Goal: Information Seeking & Learning: Learn about a topic

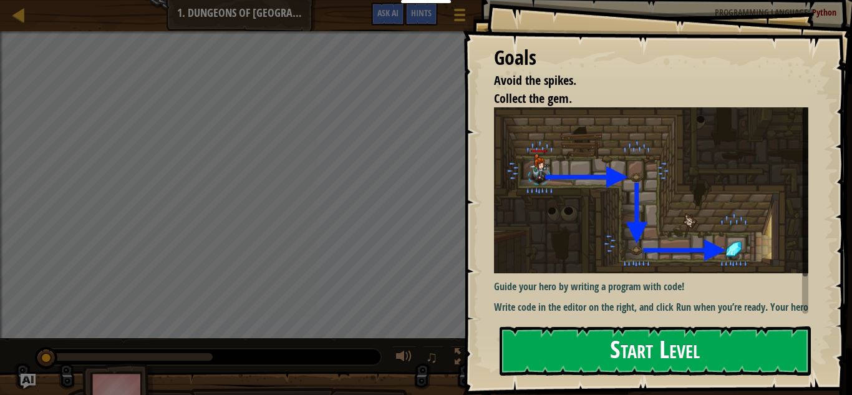
click at [771, 340] on button "Start Level" at bounding box center [654, 350] width 311 height 49
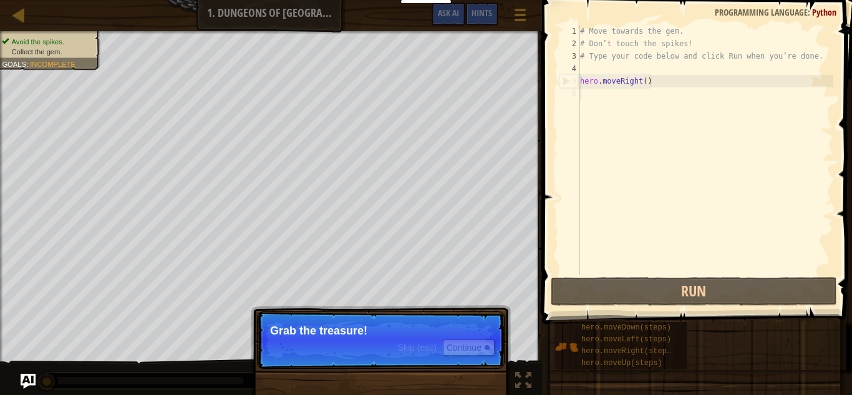
click at [432, 335] on p "Grab the treasure!" at bounding box center [380, 330] width 221 height 12
click at [482, 352] on button "Continue" at bounding box center [469, 347] width 52 height 16
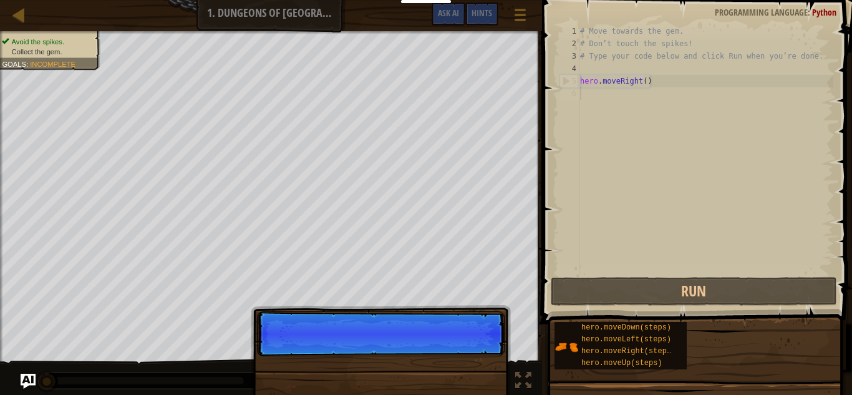
scroll to position [6, 0]
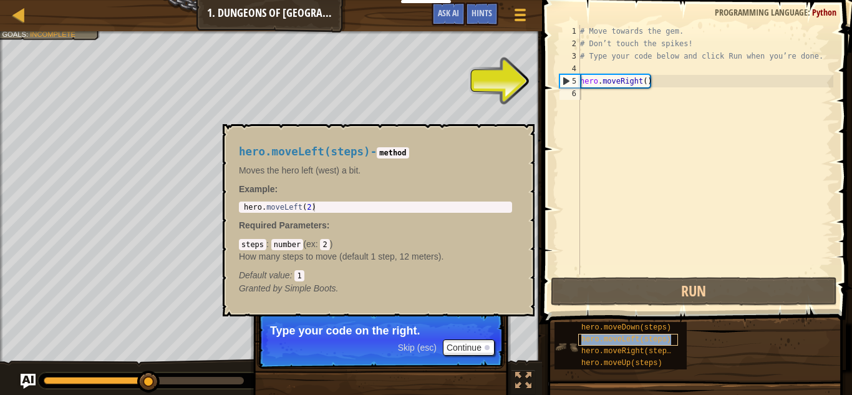
click at [654, 335] on span "hero.moveLeft(steps)" at bounding box center [626, 339] width 90 height 9
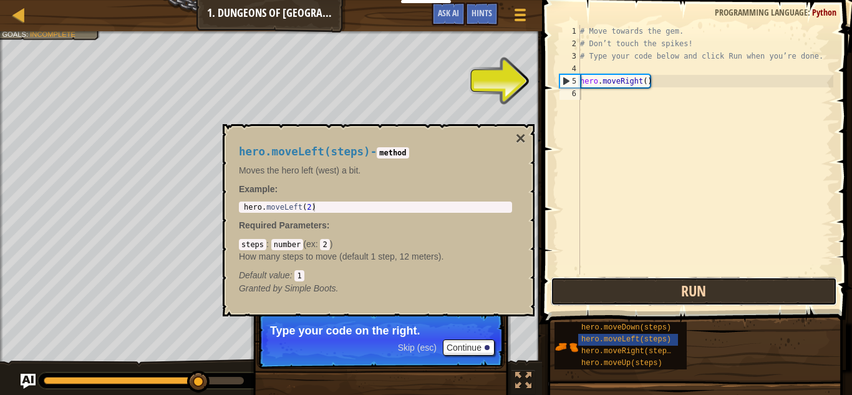
click at [636, 288] on button "Run" at bounding box center [694, 291] width 286 height 29
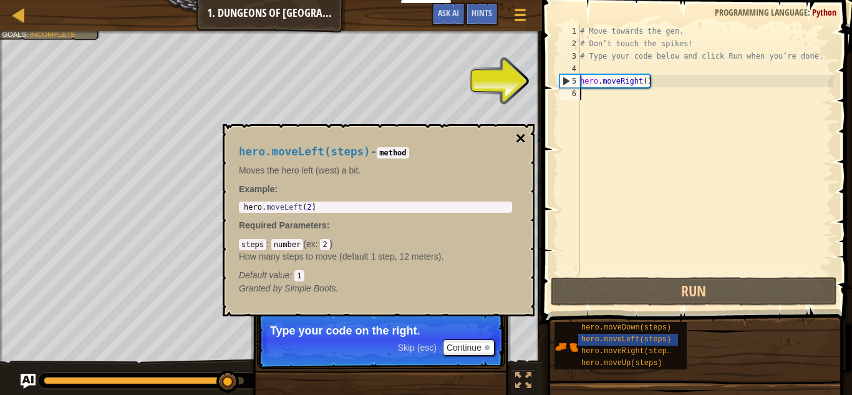
click at [520, 131] on button "×" at bounding box center [521, 138] width 10 height 17
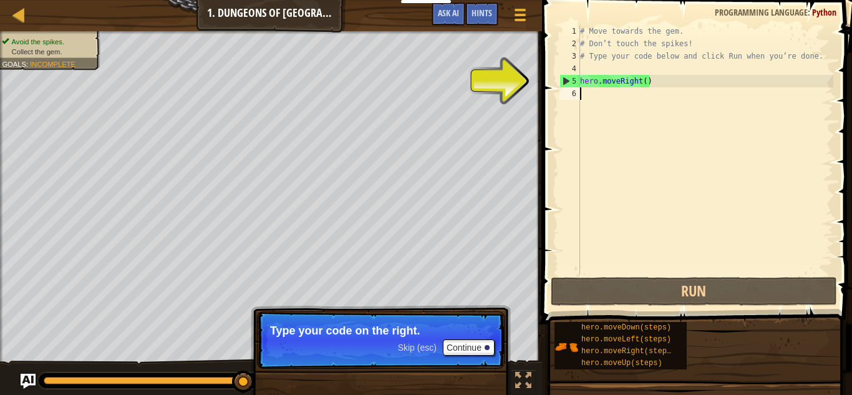
click at [609, 91] on div "# Move towards the gem. # Don’t touch the spikes! # Type your code below and cl…" at bounding box center [705, 162] width 256 height 274
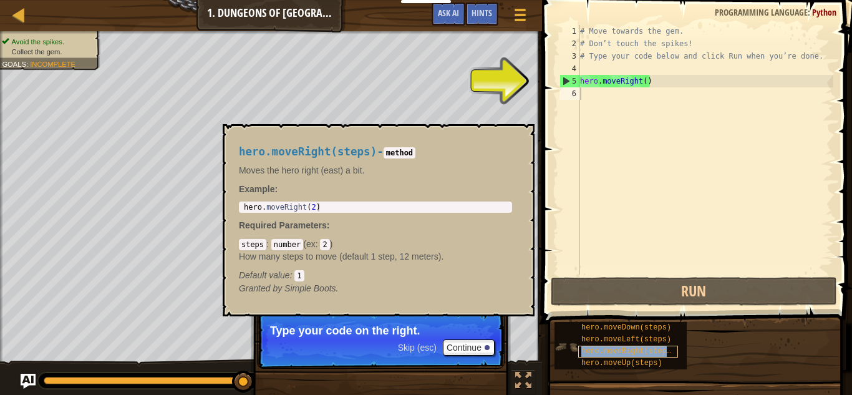
type textarea "hero.moveRight()"
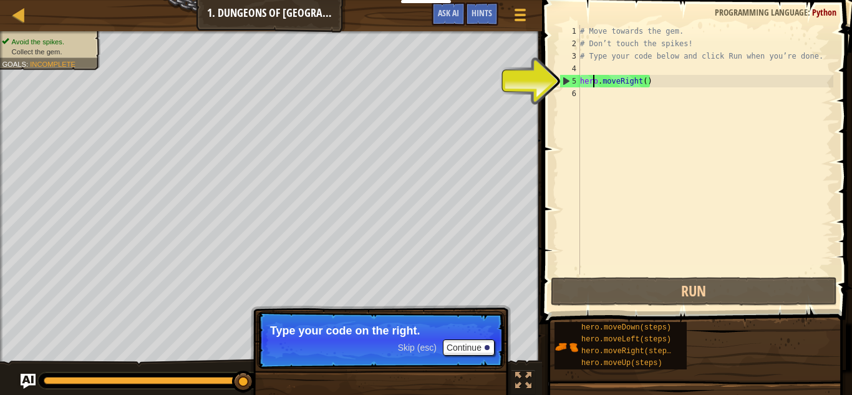
drag, startPoint x: 630, startPoint y: 349, endPoint x: 592, endPoint y: 76, distance: 275.7
click at [592, 76] on div "# Move towards the gem. # Don’t touch the spikes! # Type your code below and cl…" at bounding box center [705, 162] width 256 height 274
click at [596, 92] on div "# Move towards the gem. # Don’t touch the spikes! # Type your code below and cl…" at bounding box center [705, 162] width 256 height 274
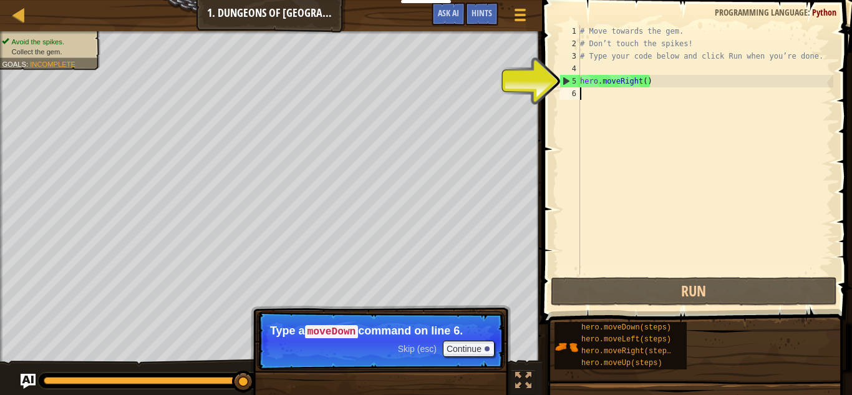
click at [649, 82] on div "# Move towards the gem. # Don’t touch the spikes! # Type your code below and cl…" at bounding box center [705, 162] width 256 height 274
click at [644, 80] on div "# Move towards the gem. # Don’t touch the spikes! # Type your code below and cl…" at bounding box center [705, 162] width 256 height 274
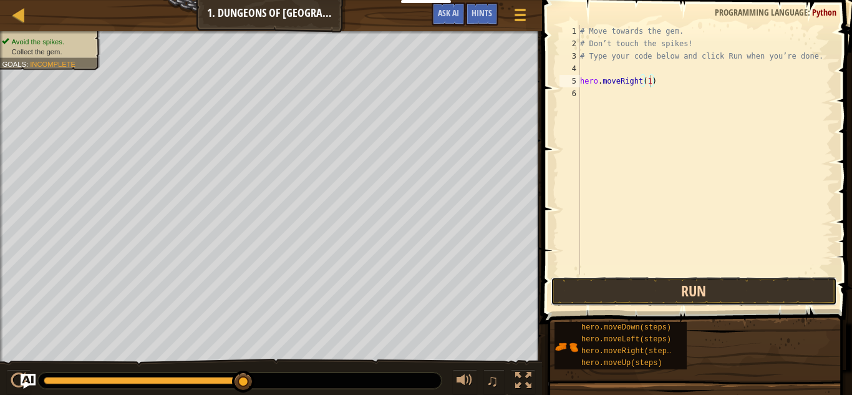
click at [748, 296] on button "Run" at bounding box center [694, 291] width 286 height 29
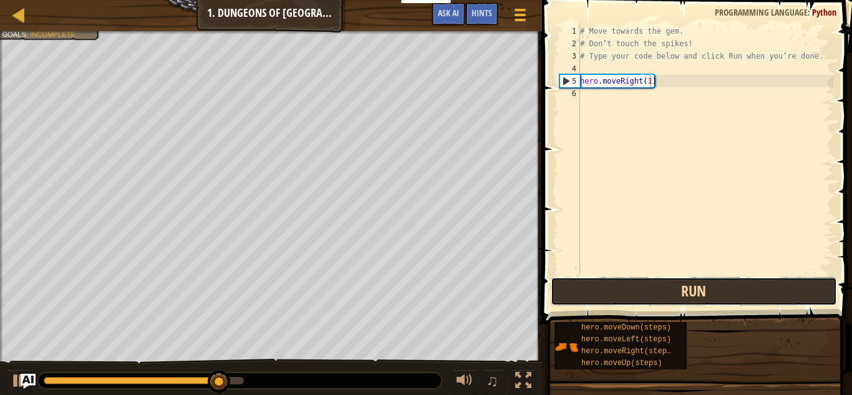
click at [748, 296] on button "Run" at bounding box center [694, 291] width 286 height 29
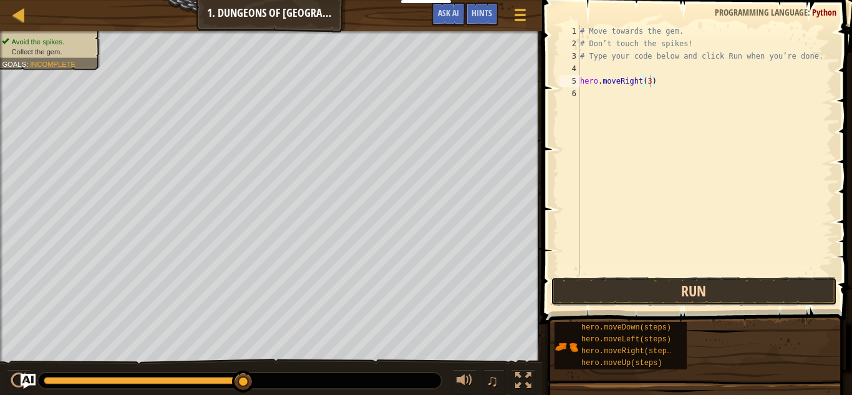
click at [702, 287] on button "Run" at bounding box center [694, 291] width 286 height 29
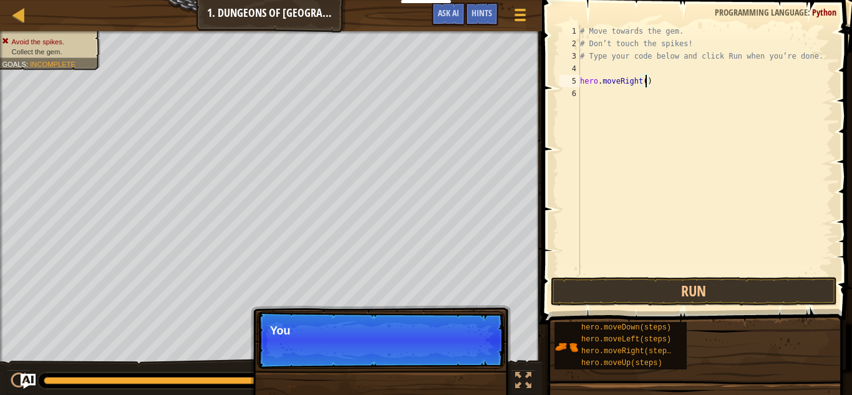
type textarea "hero.moveRight(1)"
click at [693, 268] on div "# Move towards the gem. # Don’t touch the spikes! # Type your code below and cl…" at bounding box center [705, 162] width 256 height 274
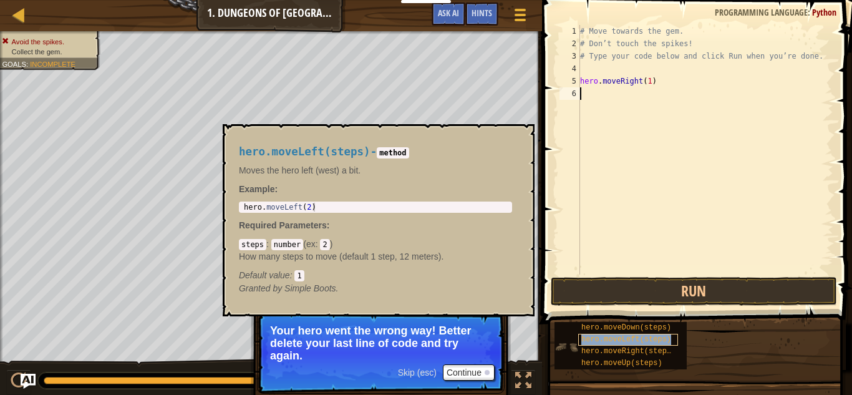
click at [646, 337] on span "hero.moveLeft(steps)" at bounding box center [626, 339] width 90 height 9
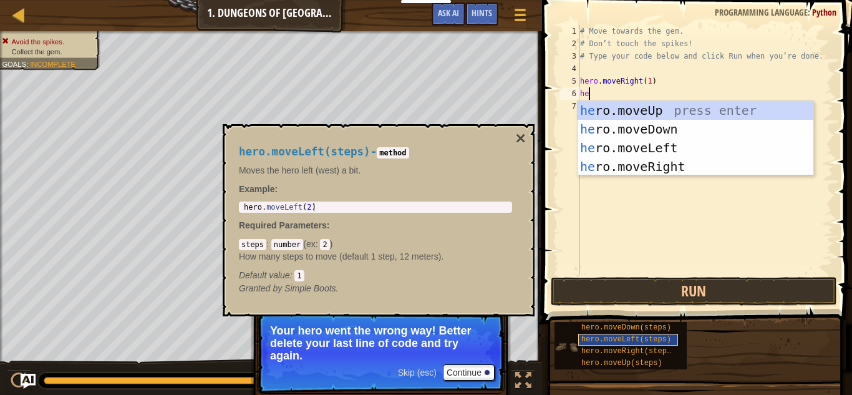
type textarea "her"
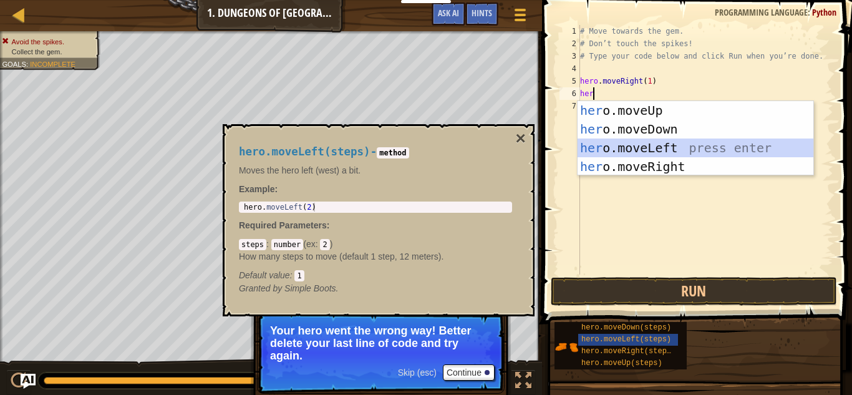
click at [718, 142] on div "her o.moveUp press enter her o.moveDown press enter her o.moveLeft press enter …" at bounding box center [695, 157] width 236 height 112
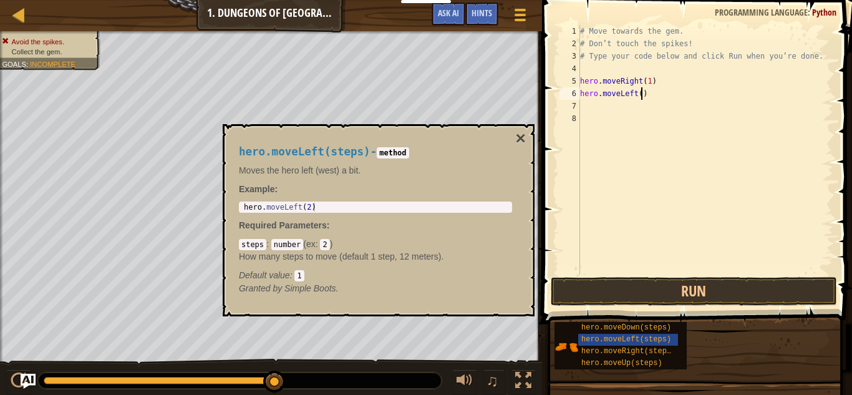
click at [640, 93] on div "# Move towards the gem. # Don’t touch the spikes! # Type your code below and cl…" at bounding box center [705, 162] width 256 height 274
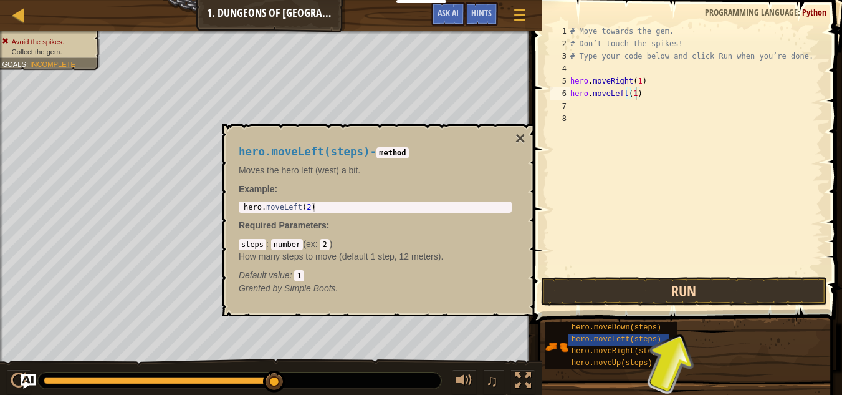
drag, startPoint x: 666, startPoint y: 312, endPoint x: 664, endPoint y: 297, distance: 15.1
click at [664, 297] on div "Fill in solution Hints hero.moveLeft(1) 1 2 3 4 5 6 7 8 # Move towards the gem.…" at bounding box center [686, 194] width 314 height 388
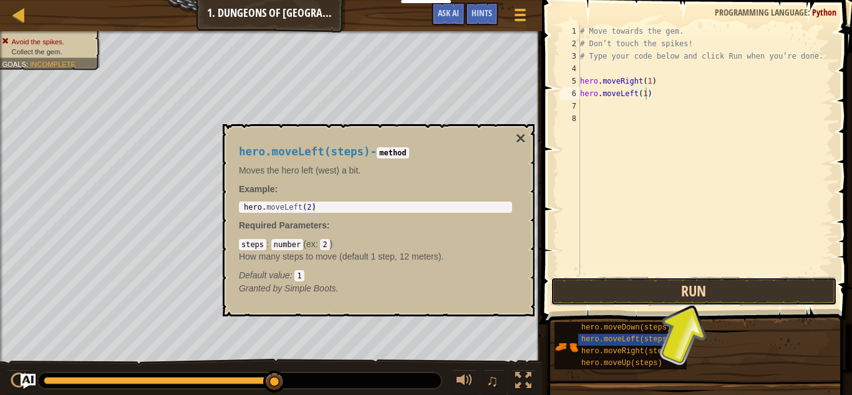
click at [664, 297] on button "Run" at bounding box center [694, 291] width 286 height 29
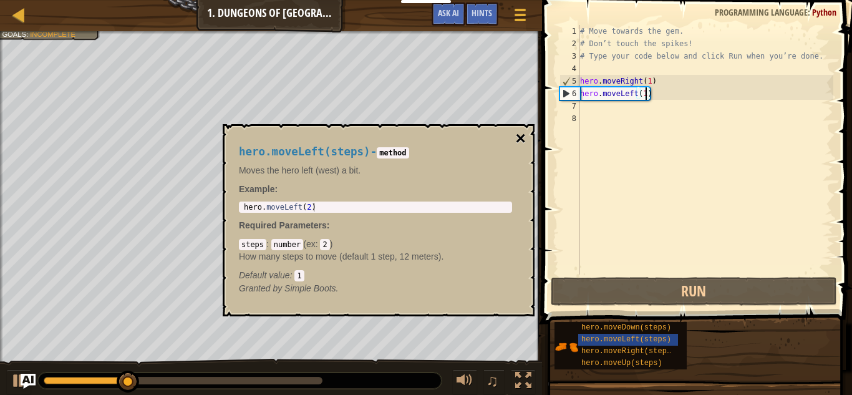
click at [522, 137] on button "×" at bounding box center [521, 138] width 10 height 17
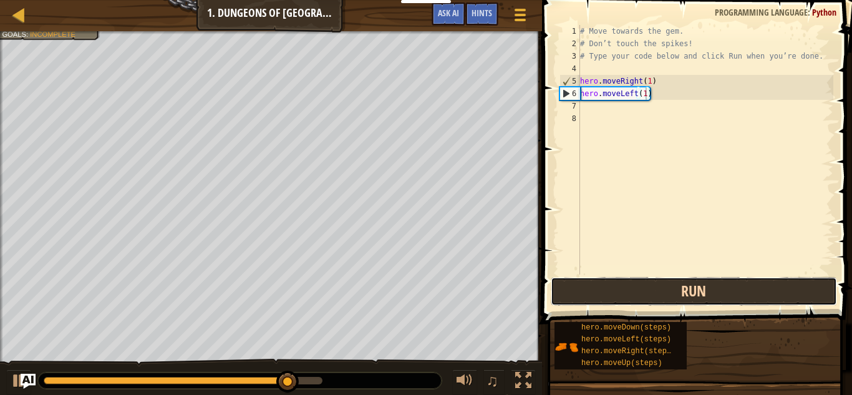
click at [629, 286] on button "Run" at bounding box center [694, 291] width 286 height 29
type textarea "hero.moveLeft()"
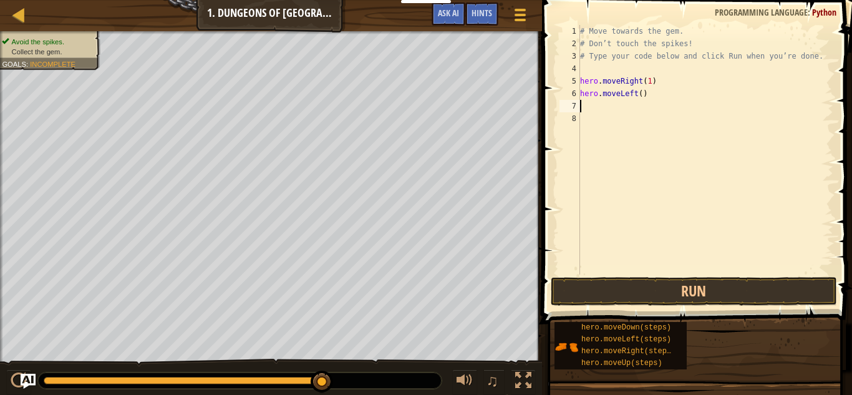
click at [683, 106] on div "# Move towards the gem. # Don’t touch the spikes! # Type your code below and cl…" at bounding box center [705, 162] width 256 height 274
click at [644, 100] on div "# Move towards the gem. # Don’t touch the spikes! # Type your code below and cl…" at bounding box center [705, 162] width 256 height 274
click at [635, 88] on div "# Move towards the gem. # Don’t touch the spikes! # Type your code below and cl…" at bounding box center [705, 162] width 256 height 274
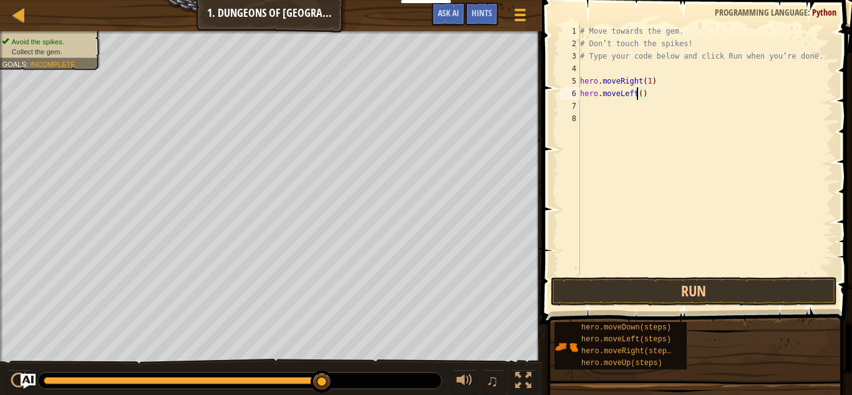
type textarea "hero.moveLeft()"
click at [639, 93] on div "# Move towards the gem. # Don’t touch the spikes! # Type your code below and cl…" at bounding box center [705, 162] width 256 height 274
click at [622, 108] on div "# Move towards the gem. # Don’t touch the spikes! # Type your code below and cl…" at bounding box center [705, 162] width 256 height 274
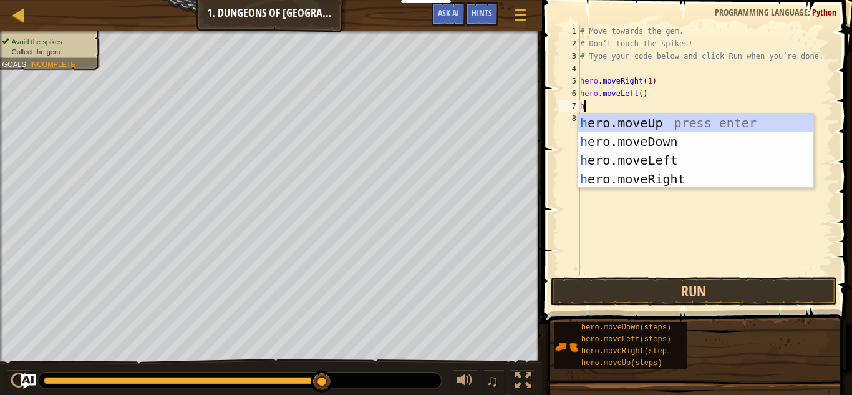
type textarea "he"
click at [642, 114] on div "he ro.moveUp press enter he ro.moveDown press enter he ro.moveLeft press enter …" at bounding box center [695, 169] width 236 height 112
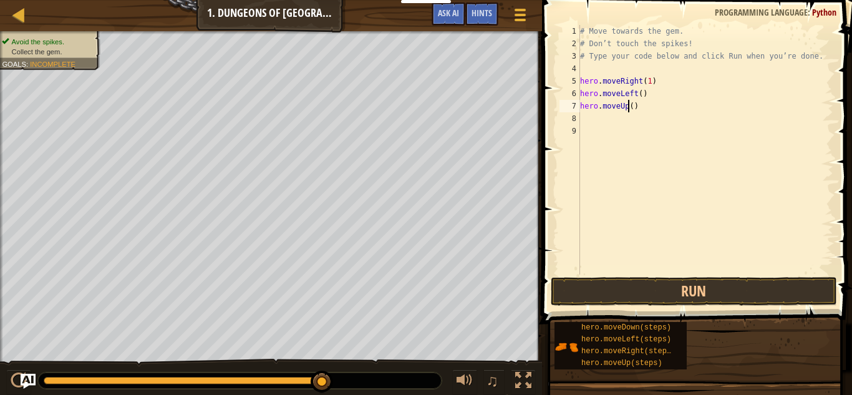
click at [630, 107] on div "# Move towards the gem. # Don’t touch the spikes! # Type your code below and cl…" at bounding box center [705, 162] width 256 height 274
click at [632, 104] on div "# Move towards the gem. # Don’t touch the spikes! # Type your code below and cl…" at bounding box center [705, 162] width 256 height 274
click at [640, 93] on div "# Move towards the gem. # Don’t touch the spikes! # Type your code below and cl…" at bounding box center [705, 162] width 256 height 274
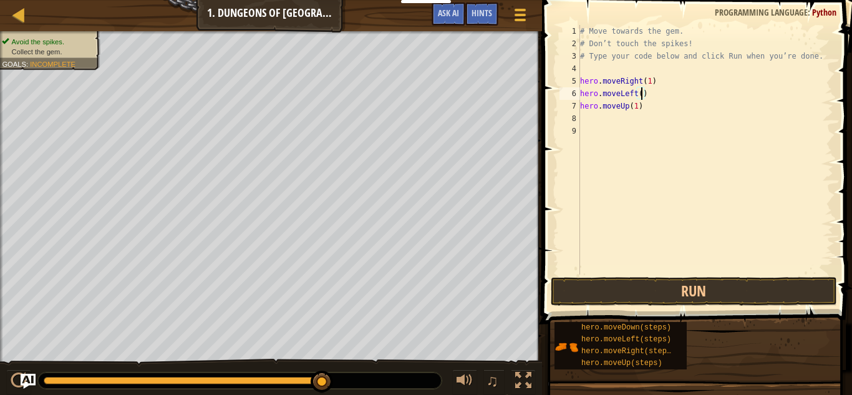
scroll to position [6, 9]
click at [675, 287] on button "Run" at bounding box center [694, 291] width 286 height 29
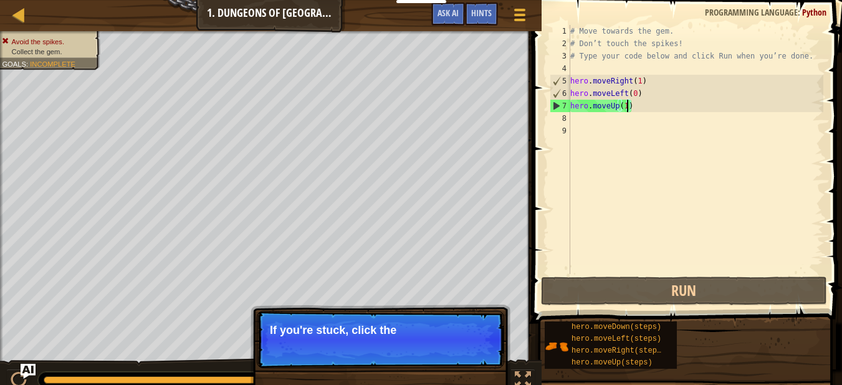
click at [637, 108] on div "# Move towards the gem. # Don’t touch the spikes! # Type your code below and cl…" at bounding box center [696, 162] width 256 height 274
type textarea "hero.moveUp(1)"
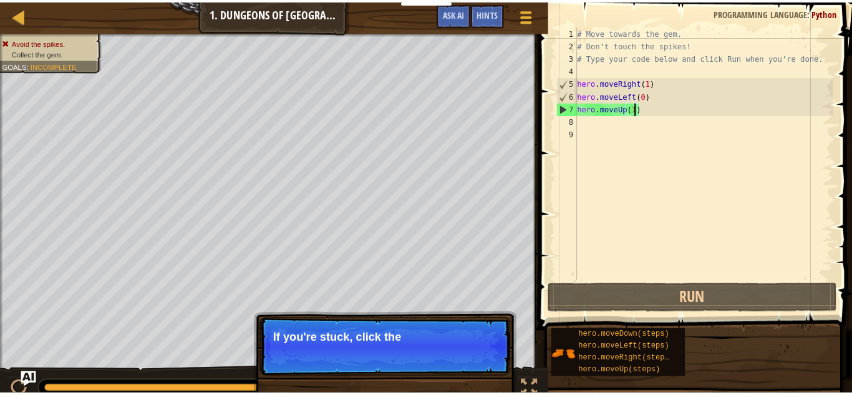
scroll to position [6, 8]
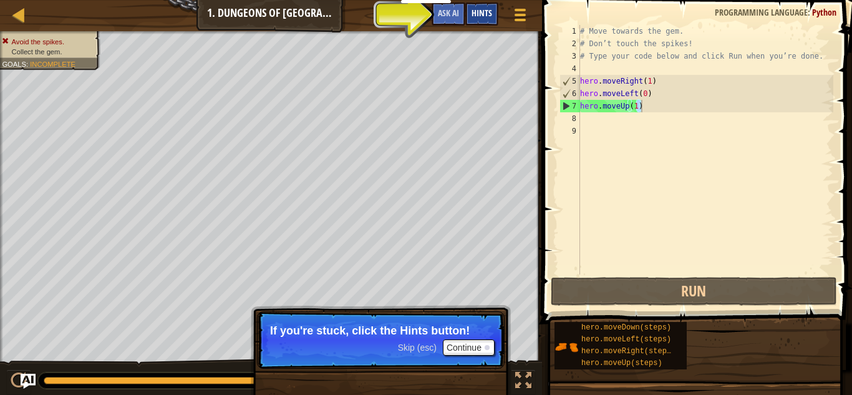
click at [485, 12] on span "Hints" at bounding box center [481, 13] width 21 height 12
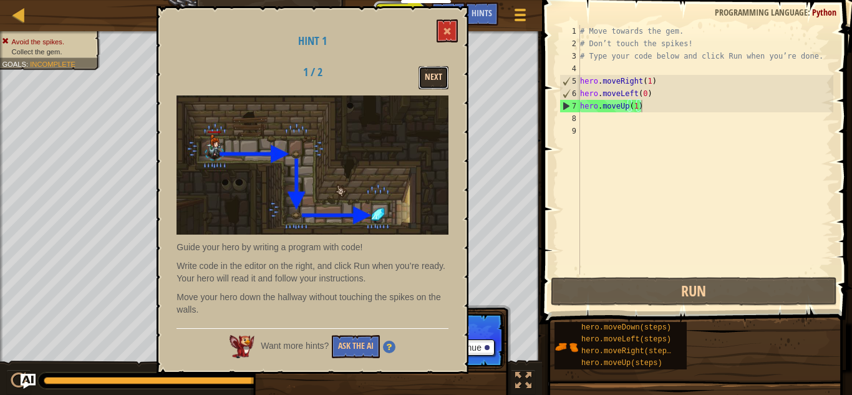
click at [443, 82] on button "Next" at bounding box center [433, 77] width 30 height 23
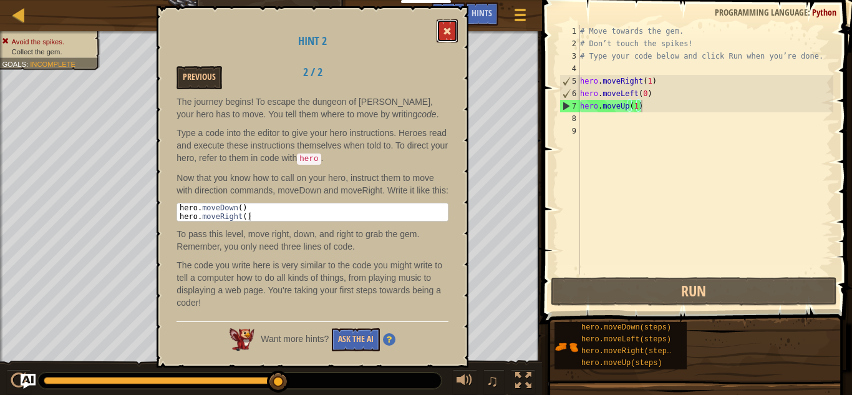
click at [447, 22] on button at bounding box center [447, 30] width 21 height 23
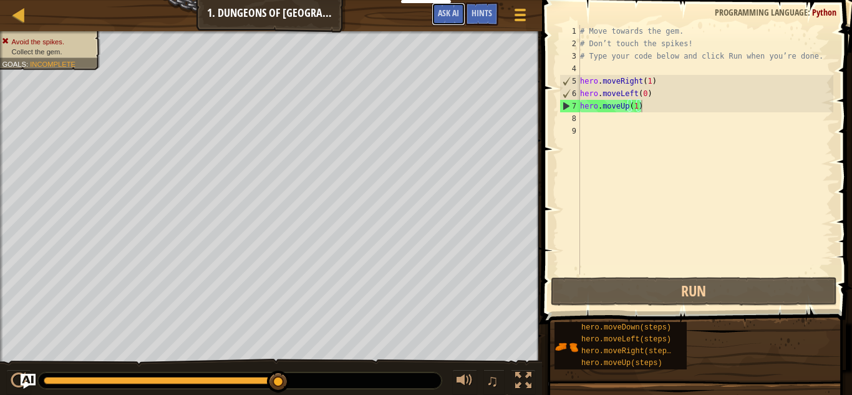
click at [447, 22] on button "Ask AI" at bounding box center [449, 13] width 34 height 23
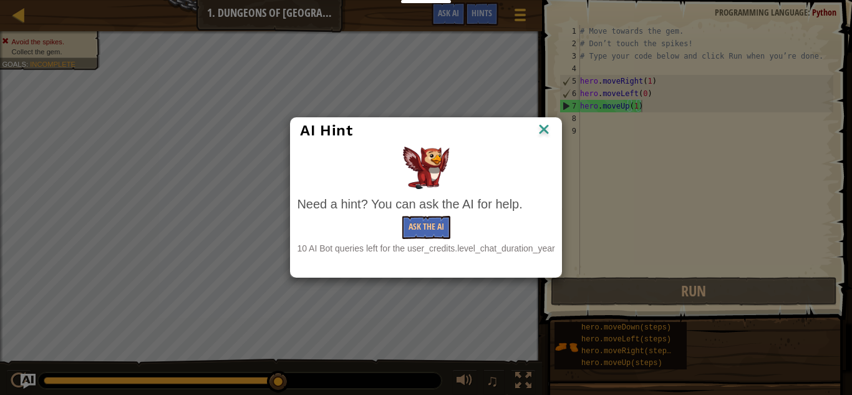
click at [547, 129] on img at bounding box center [544, 130] width 16 height 19
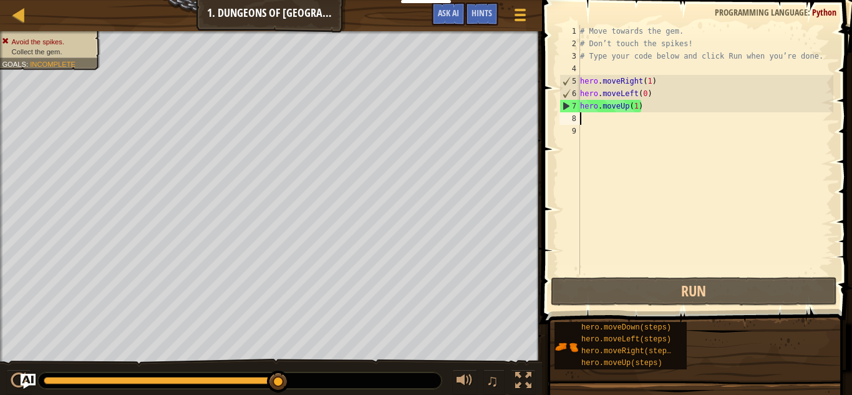
click at [637, 113] on div "# Move towards the gem. # Don’t touch the spikes! # Type your code below and cl…" at bounding box center [705, 162] width 256 height 274
click at [634, 110] on div "# Move towards the gem. # Don’t touch the spikes! # Type your code below and cl…" at bounding box center [705, 162] width 256 height 274
click at [635, 110] on div "# Move towards the gem. # Don’t touch the spikes! # Type your code below and cl…" at bounding box center [705, 162] width 256 height 274
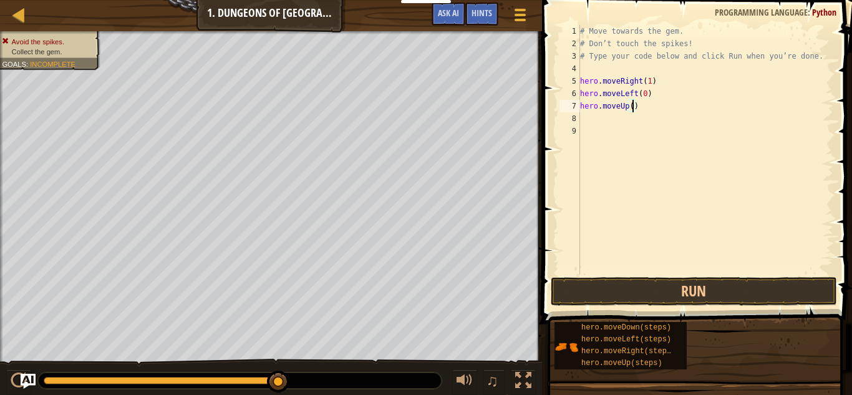
type textarea "hero.moveUp(0)"
click at [626, 122] on div "# Move towards the gem. # Don’t touch the spikes! # Type your code below and cl…" at bounding box center [705, 162] width 256 height 274
type textarea "h"
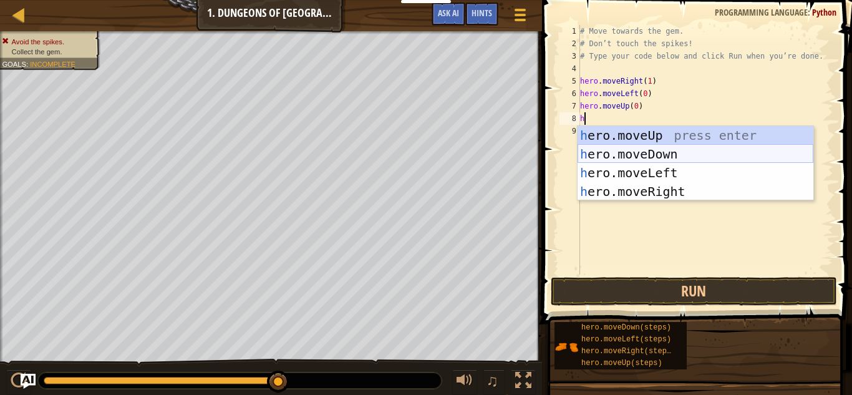
click at [670, 155] on div "h ero.moveUp press enter h ero.moveDown press enter h ero.moveLeft press enter …" at bounding box center [695, 182] width 236 height 112
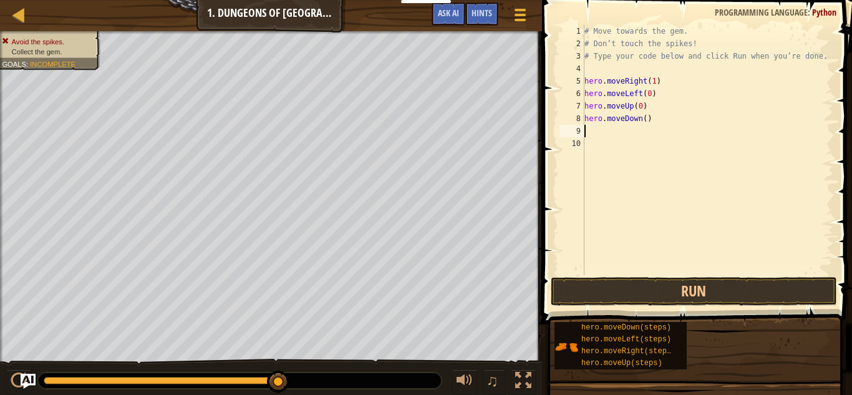
click at [647, 120] on div "# Move towards the gem. # Don’t touch the spikes! # Type your code below and cl…" at bounding box center [707, 162] width 251 height 274
type textarea "hero.moveDown(1)"
click at [662, 292] on button "Run" at bounding box center [694, 291] width 286 height 29
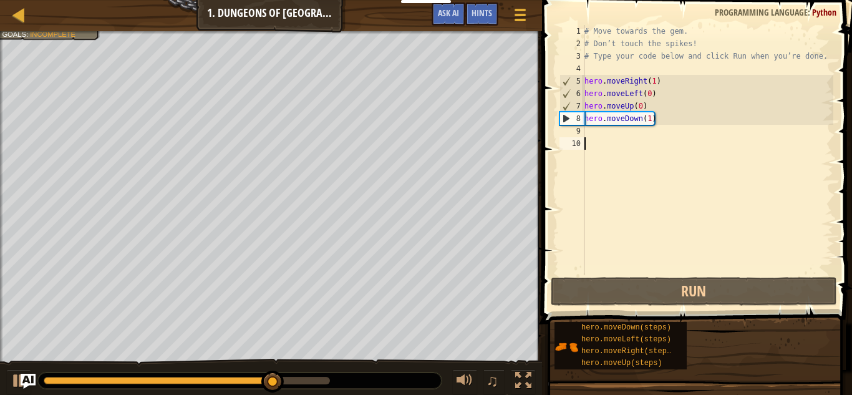
click at [627, 138] on div "# Move towards the gem. # Don’t touch the spikes! # Type your code below and cl…" at bounding box center [707, 162] width 251 height 274
click at [622, 137] on div "# Move towards the gem. # Don’t touch the spikes! # Type your code below and cl…" at bounding box center [707, 162] width 251 height 274
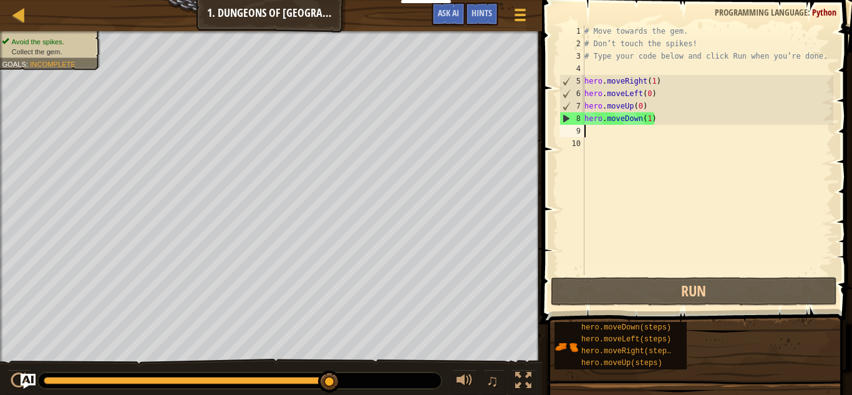
type textarea "h"
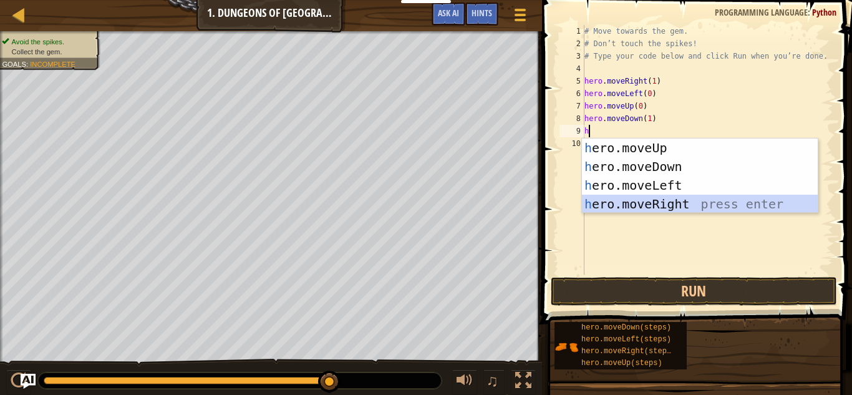
drag, startPoint x: 673, startPoint y: 202, endPoint x: 662, endPoint y: 201, distance: 11.2
click at [662, 201] on div "h ero.moveUp press enter h ero.moveDown press enter h ero.moveLeft press enter …" at bounding box center [700, 194] width 236 height 112
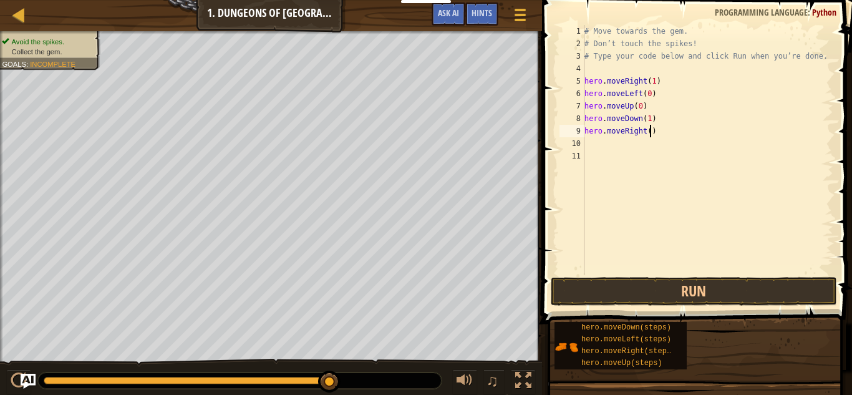
click at [648, 132] on div "# Move towards the gem. # Don’t touch the spikes! # Type your code below and cl…" at bounding box center [707, 162] width 251 height 274
type textarea "hero.moveRight(1)"
click at [662, 291] on button "Run" at bounding box center [694, 291] width 286 height 29
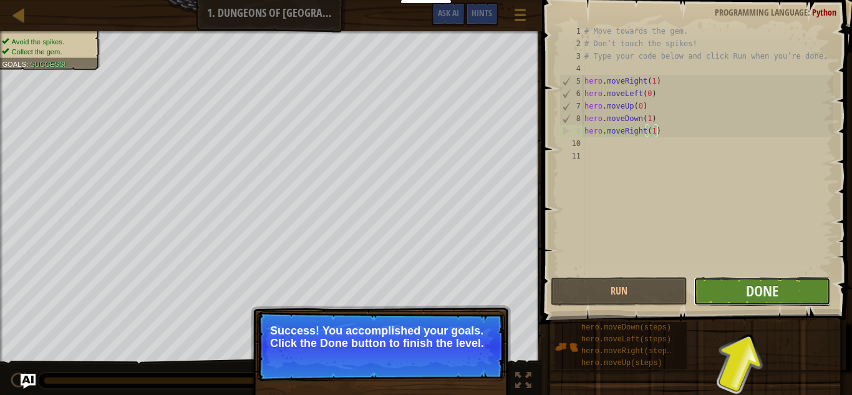
click at [792, 296] on button "Done" at bounding box center [761, 291] width 137 height 29
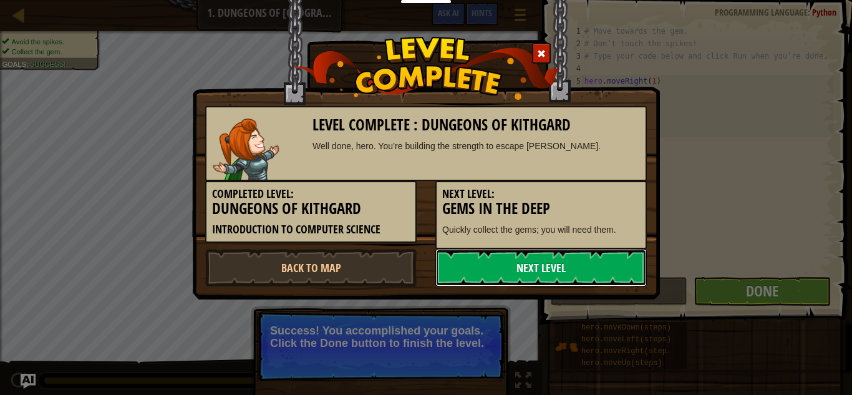
click at [613, 279] on link "Next Level" at bounding box center [540, 267] width 211 height 37
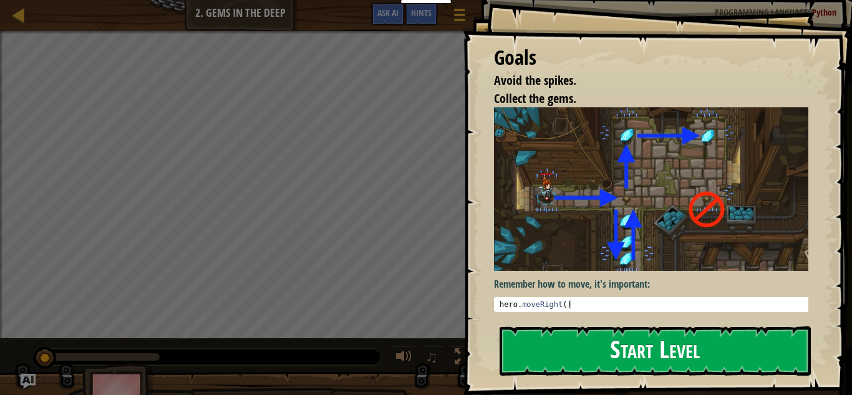
click at [657, 354] on button "Start Level" at bounding box center [654, 350] width 311 height 49
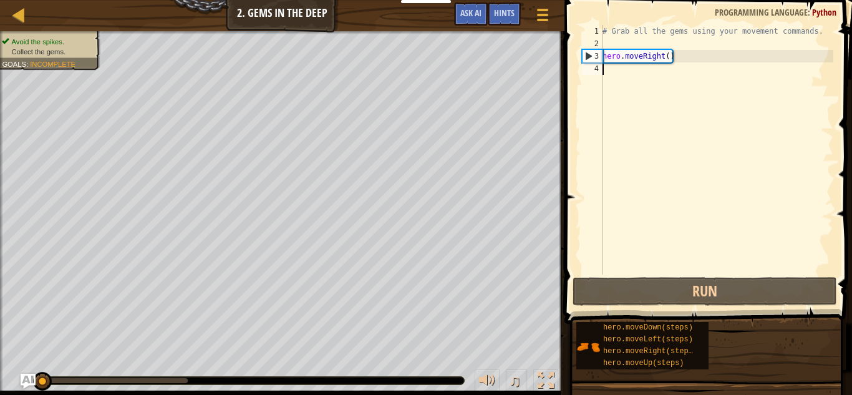
click at [667, 59] on div "# Grab all the gems using your movement commands. hero . moveRight ( )" at bounding box center [716, 162] width 233 height 274
type textarea "hero.moveRight(1)"
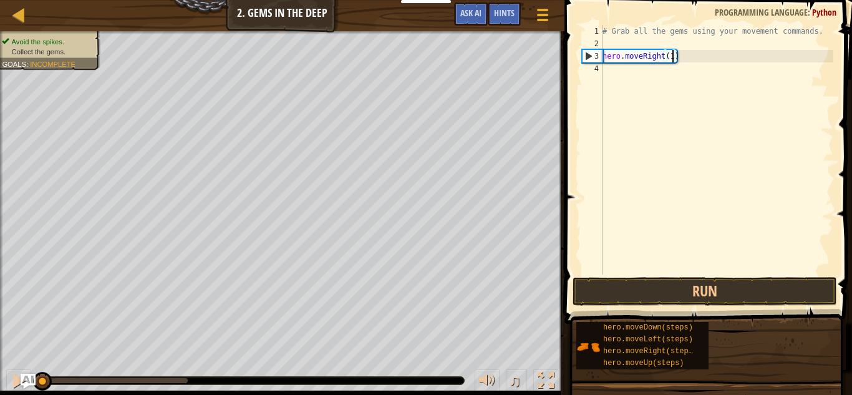
scroll to position [6, 10]
click at [654, 73] on div "# Grab all the gems using your movement commands. hero . moveRight ( 1 )" at bounding box center [716, 162] width 233 height 274
type textarea "h"
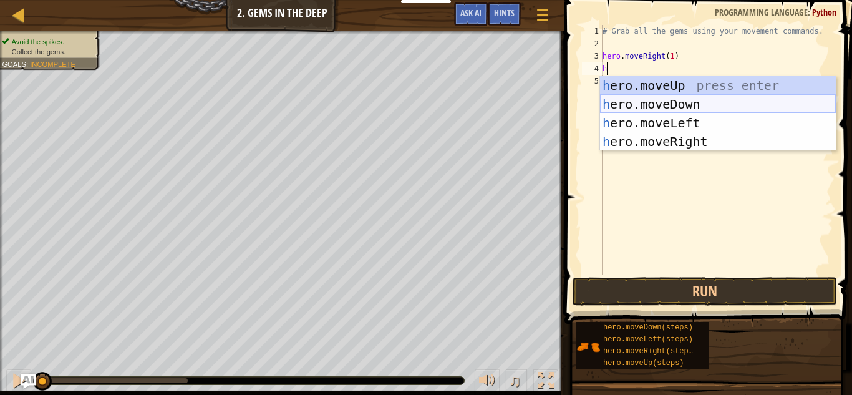
click at [665, 108] on div "h ero.moveUp press enter h ero.moveDown press enter h ero.moveLeft press enter …" at bounding box center [718, 132] width 236 height 112
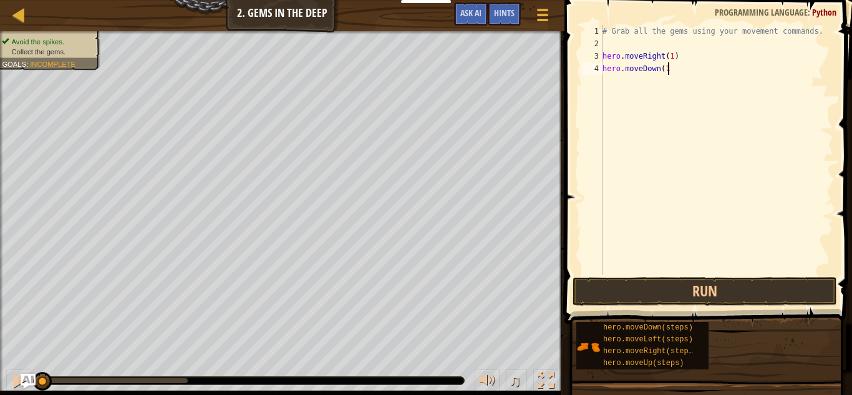
drag, startPoint x: 662, startPoint y: 72, endPoint x: 674, endPoint y: 117, distance: 47.2
click at [674, 117] on div "# Grab all the gems using your movement commands. hero . moveRight ( 1 ) hero .…" at bounding box center [716, 162] width 233 height 274
click at [682, 302] on button "Run" at bounding box center [704, 291] width 264 height 29
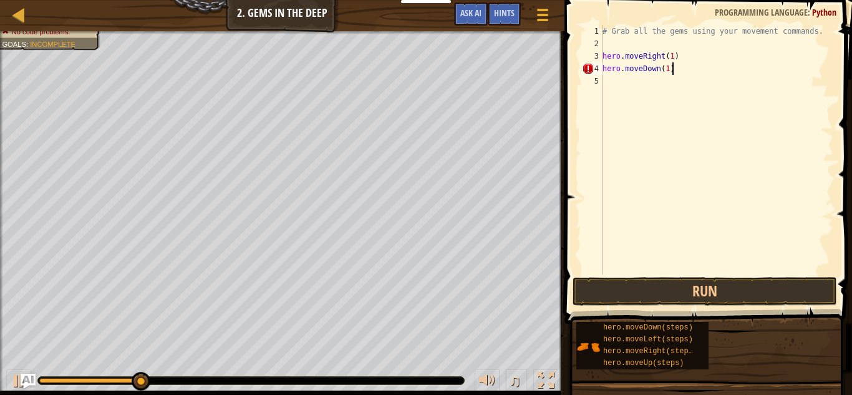
scroll to position [6, 9]
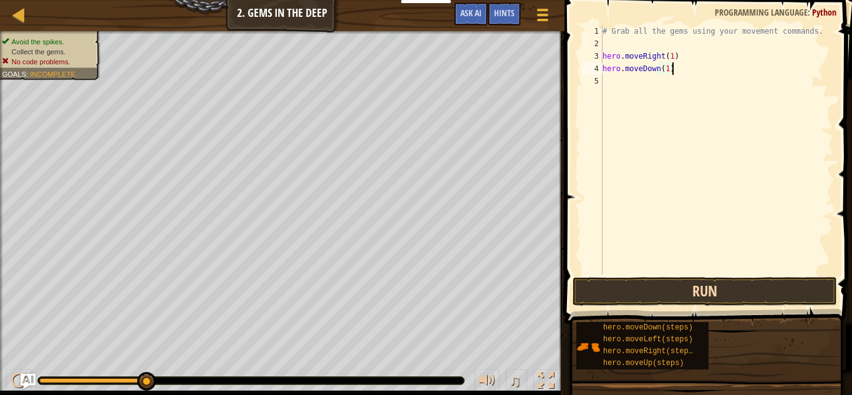
type textarea "hero.moveDown(1)"
click at [691, 299] on button "Run" at bounding box center [704, 291] width 264 height 29
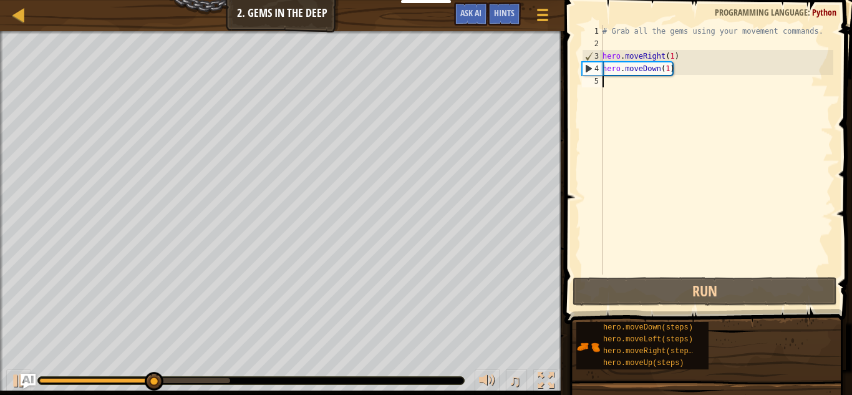
click at [644, 89] on div "# Grab all the gems using your movement commands. hero . moveRight ( 1 ) hero .…" at bounding box center [716, 162] width 233 height 274
type textarea "h"
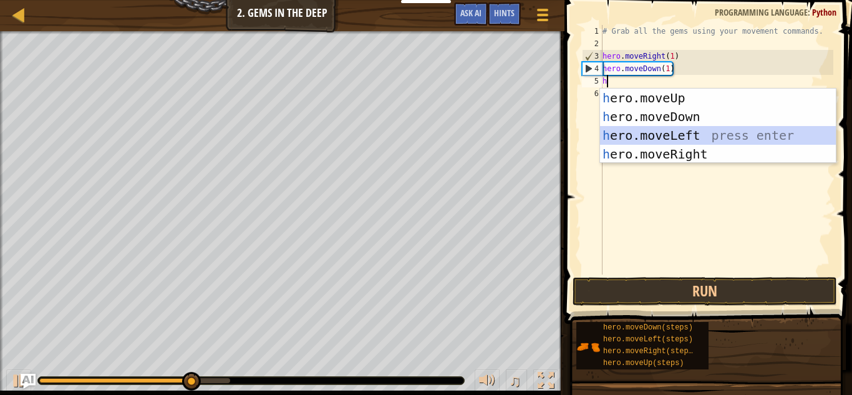
click at [662, 130] on div "h ero.moveUp press enter h ero.moveDown press enter h ero.moveLeft press enter …" at bounding box center [718, 145] width 236 height 112
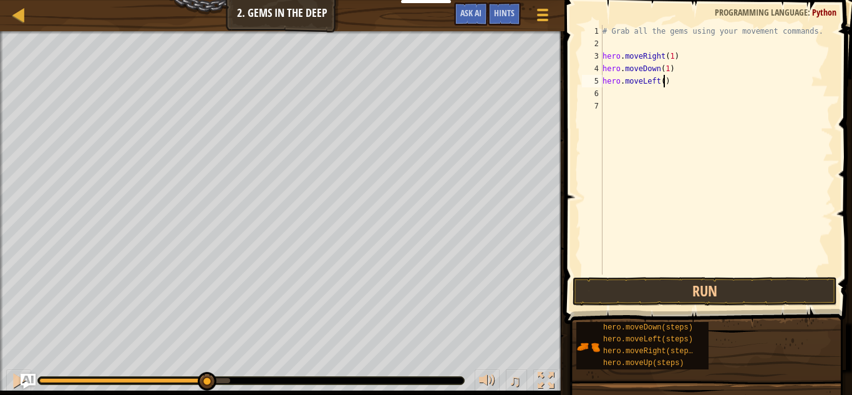
click at [662, 84] on div "# Grab all the gems using your movement commands. hero . moveRight ( 1 ) hero .…" at bounding box center [716, 162] width 233 height 274
click at [669, 287] on button "Run" at bounding box center [704, 291] width 264 height 29
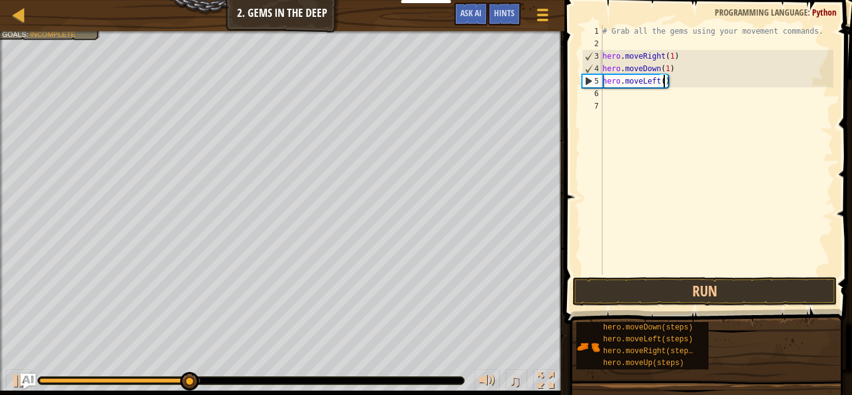
type textarea "hero.moveLeft(0)"
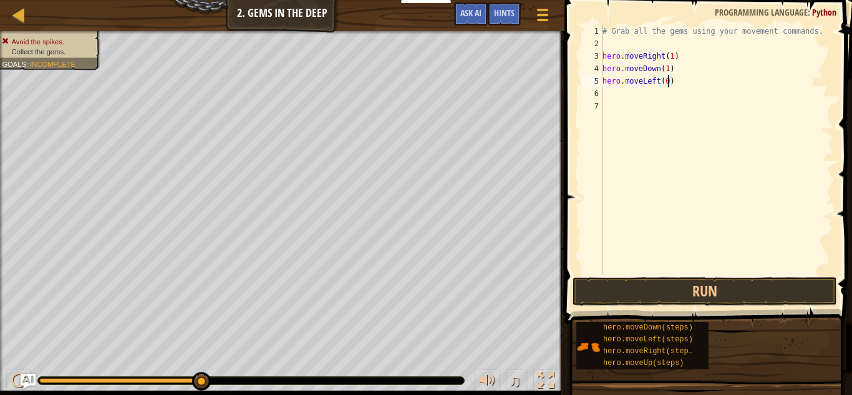
click at [652, 96] on div "# Grab all the gems using your movement commands. hero . moveRight ( 1 ) hero .…" at bounding box center [716, 162] width 233 height 274
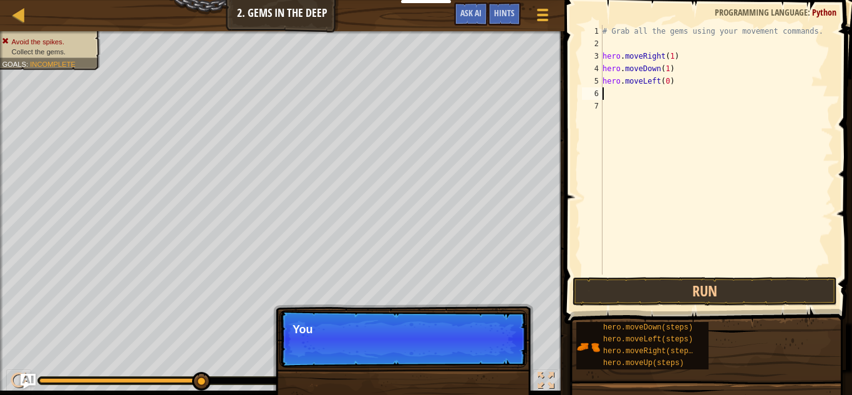
type textarea "h"
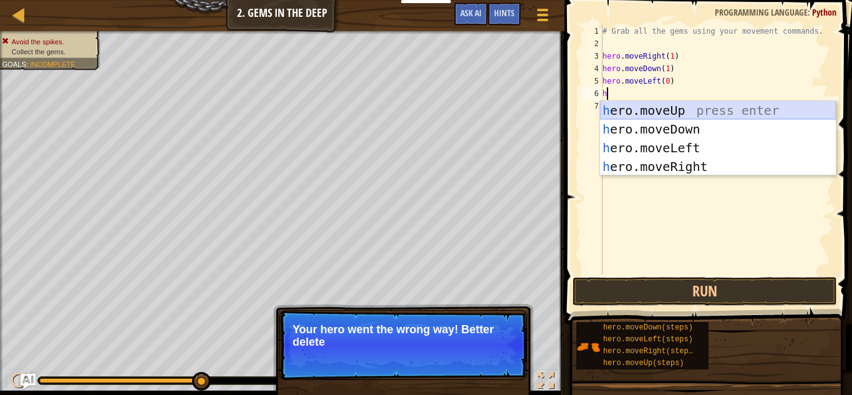
click at [662, 109] on div "h ero.moveUp press enter h ero.moveDown press enter h ero.moveLeft press enter …" at bounding box center [718, 157] width 236 height 112
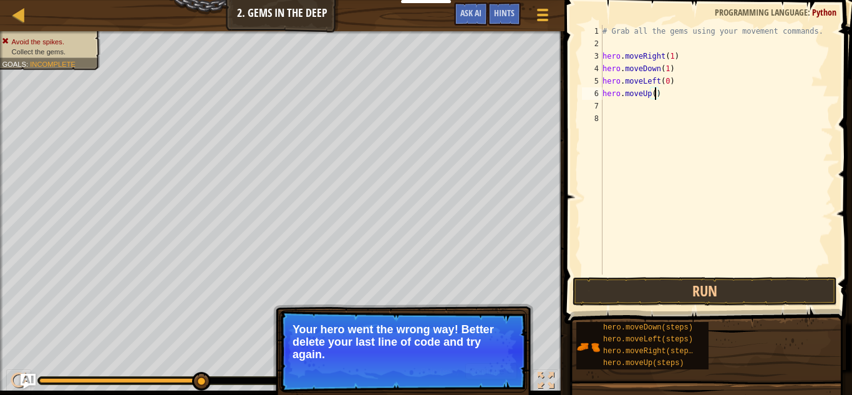
click at [654, 97] on div "# Grab all the gems using your movement commands. hero . moveRight ( 1 ) hero .…" at bounding box center [716, 162] width 233 height 274
type textarea "hero.moveUp(1)"
click at [703, 281] on button "Run" at bounding box center [704, 291] width 264 height 29
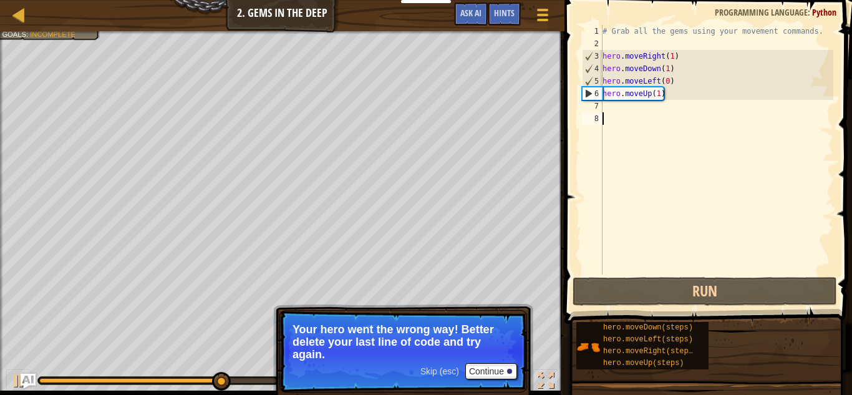
click at [668, 113] on div "# Grab all the gems using your movement commands. hero . moveRight ( 1 ) hero .…" at bounding box center [716, 162] width 233 height 274
click at [665, 110] on div "# Grab all the gems using your movement commands. hero . moveRight ( 1 ) hero .…" at bounding box center [716, 162] width 233 height 274
type textarea "h"
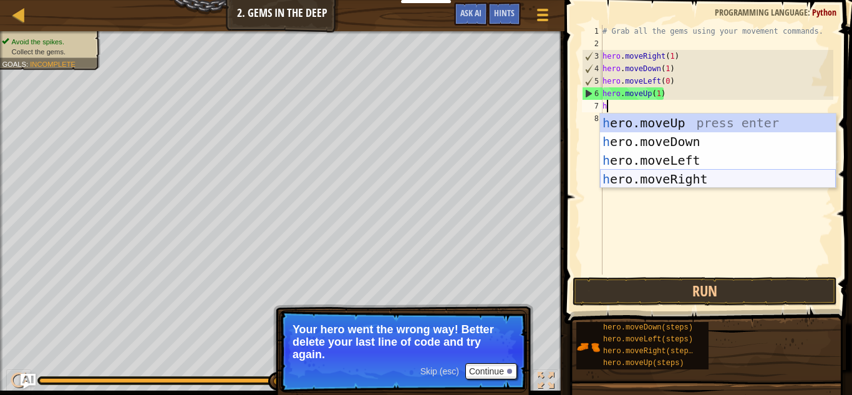
click at [688, 174] on div "h ero.moveUp press enter h ero.moveDown press enter h ero.moveLeft press enter …" at bounding box center [718, 169] width 236 height 112
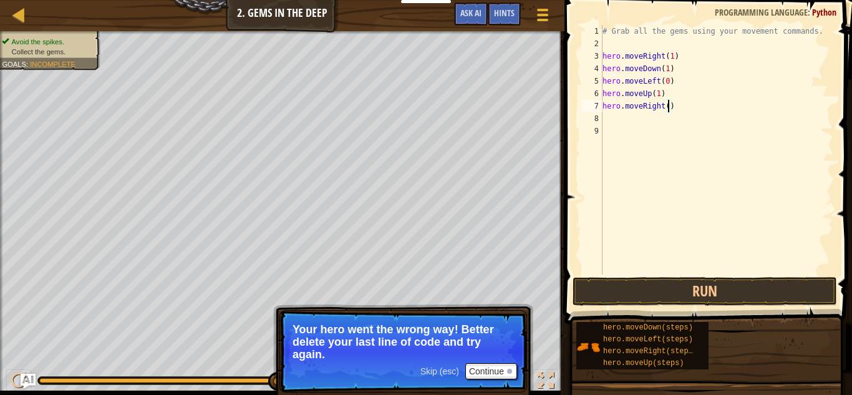
click at [666, 105] on div "# Grab all the gems using your movement commands. hero . moveRight ( 1 ) hero .…" at bounding box center [716, 162] width 233 height 274
type textarea "hero.moveRight(1)"
click at [653, 295] on button "Run" at bounding box center [704, 291] width 264 height 29
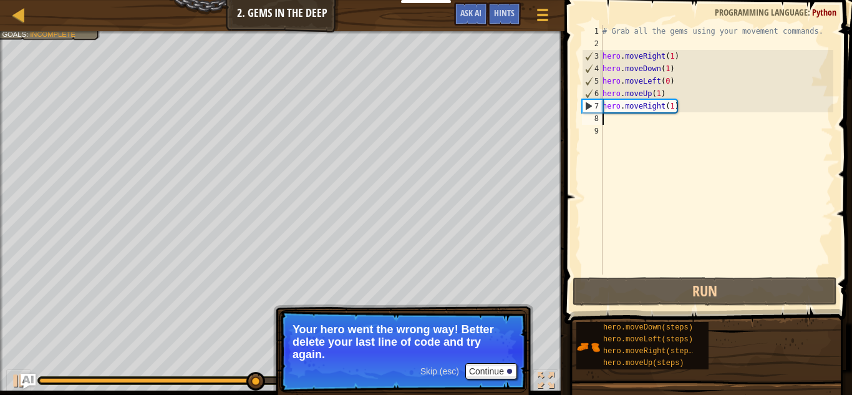
click at [649, 120] on div "# Grab all the gems using your movement commands. hero . moveRight ( 1 ) hero .…" at bounding box center [716, 162] width 233 height 274
type textarea "h"
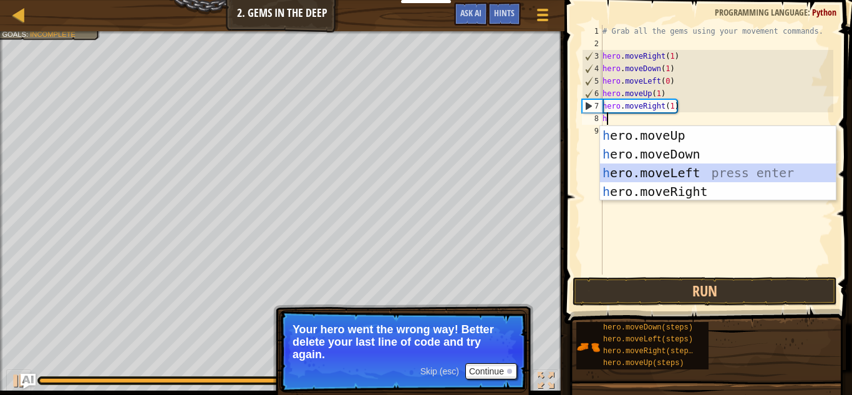
click at [663, 166] on div "h ero.moveUp press enter h ero.moveDown press enter h ero.moveLeft press enter …" at bounding box center [718, 182] width 236 height 112
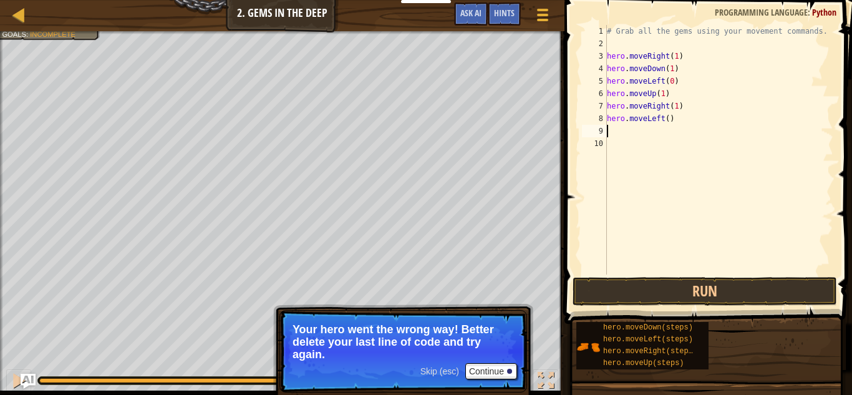
click at [665, 118] on div "# Grab all the gems using your movement commands. hero . moveRight ( 1 ) hero .…" at bounding box center [718, 162] width 229 height 274
click at [668, 118] on div "# Grab all the gems using your movement commands. hero . moveRight ( 1 ) hero .…" at bounding box center [718, 162] width 229 height 274
type textarea "hero.moveLeft(1)"
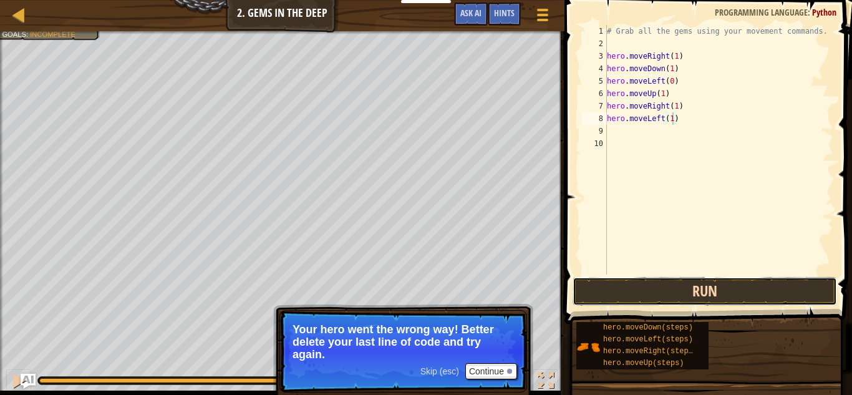
click at [666, 290] on button "Run" at bounding box center [704, 291] width 264 height 29
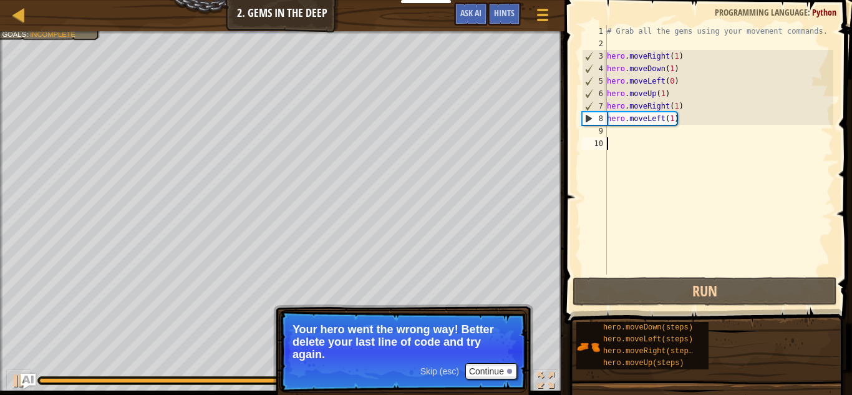
click at [685, 138] on div "# Grab all the gems using your movement commands. hero . moveRight ( 1 ) hero .…" at bounding box center [718, 162] width 229 height 274
click at [659, 134] on div "# Grab all the gems using your movement commands. hero . moveRight ( 1 ) hero .…" at bounding box center [718, 162] width 229 height 274
type textarea "h"
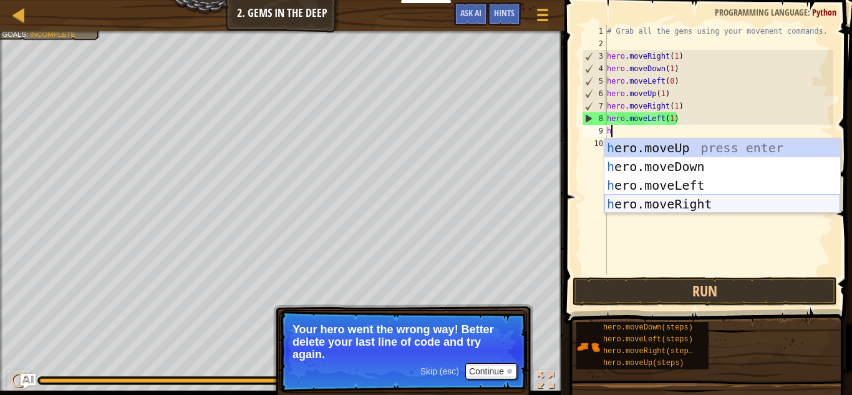
click at [682, 200] on div "h ero.moveUp press enter h ero.moveDown press enter h ero.moveLeft press enter …" at bounding box center [722, 194] width 236 height 112
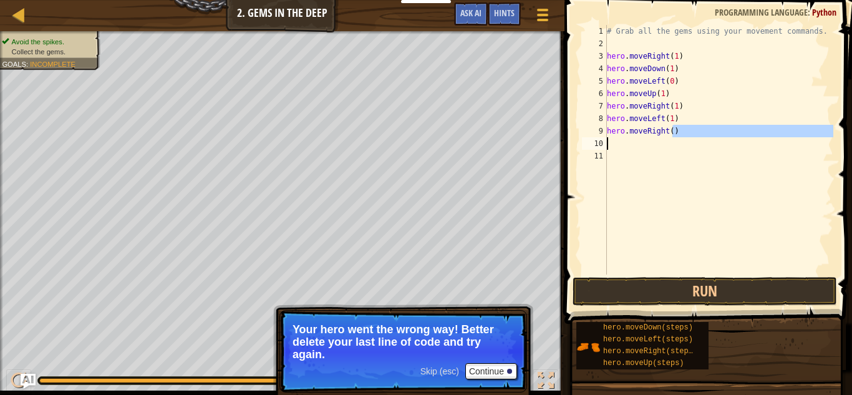
drag, startPoint x: 673, startPoint y: 132, endPoint x: 646, endPoint y: 148, distance: 31.9
click at [646, 148] on div "# Grab all the gems using your movement commands. hero . moveRight ( 1 ) hero .…" at bounding box center [718, 162] width 229 height 274
type textarea "hero.moveRight()"
click at [646, 148] on div "# Grab all the gems using your movement commands. hero . moveRight ( 1 ) hero .…" at bounding box center [718, 149] width 229 height 249
type textarea "h"
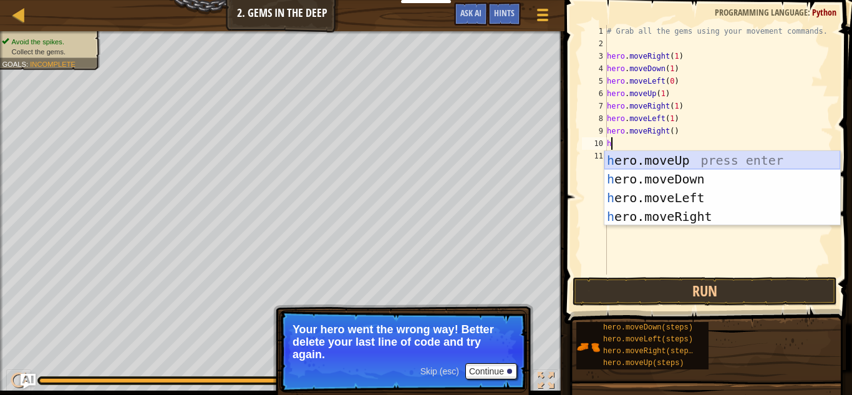
click at [659, 165] on div "h ero.moveUp press enter h ero.moveDown press enter h ero.moveLeft press enter …" at bounding box center [722, 207] width 236 height 112
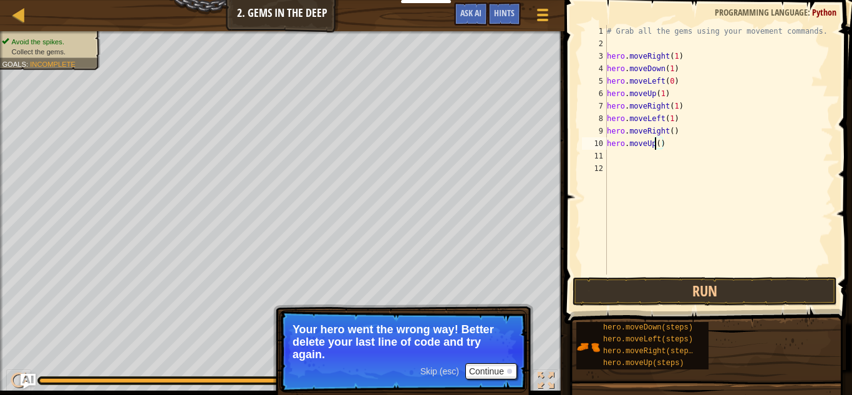
click at [657, 142] on div "# Grab all the gems using your movement commands. hero . moveRight ( 1 ) hero .…" at bounding box center [718, 162] width 229 height 274
click at [660, 145] on div "# Grab all the gems using your movement commands. hero . moveRight ( 1 ) hero .…" at bounding box center [718, 162] width 229 height 274
click at [672, 130] on div "# Grab all the gems using your movement commands. hero . moveRight ( 1 ) hero .…" at bounding box center [718, 162] width 229 height 274
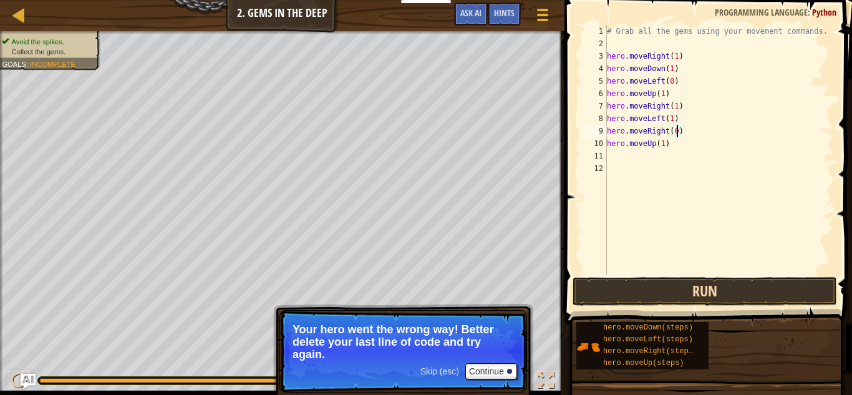
type textarea "hero.moveRight(0)"
click at [682, 290] on button "Run" at bounding box center [704, 291] width 264 height 29
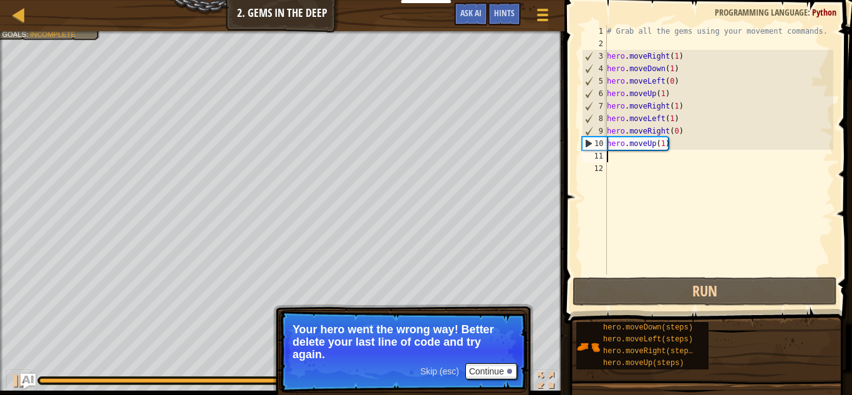
click at [653, 157] on div "# Grab all the gems using your movement commands. hero . moveRight ( 1 ) hero .…" at bounding box center [718, 162] width 229 height 274
type textarea "g"
type textarea "h"
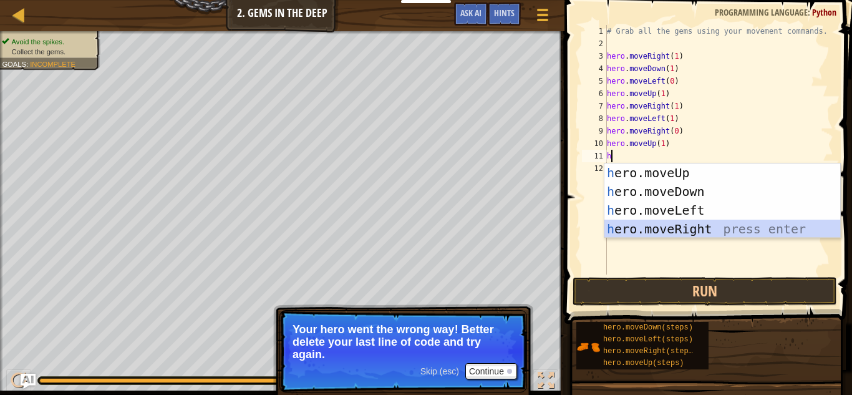
click at [671, 223] on div "h ero.moveUp press enter h ero.moveDown press enter h ero.moveLeft press enter …" at bounding box center [722, 219] width 236 height 112
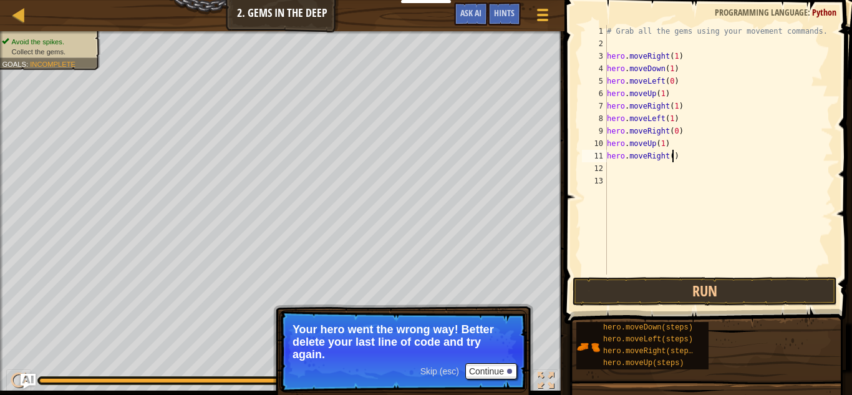
click at [671, 158] on div "# Grab all the gems using your movement commands. hero . moveRight ( 1 ) hero .…" at bounding box center [718, 162] width 229 height 274
type textarea "hero.moveRight(1)"
click at [677, 284] on button "Run" at bounding box center [704, 291] width 264 height 29
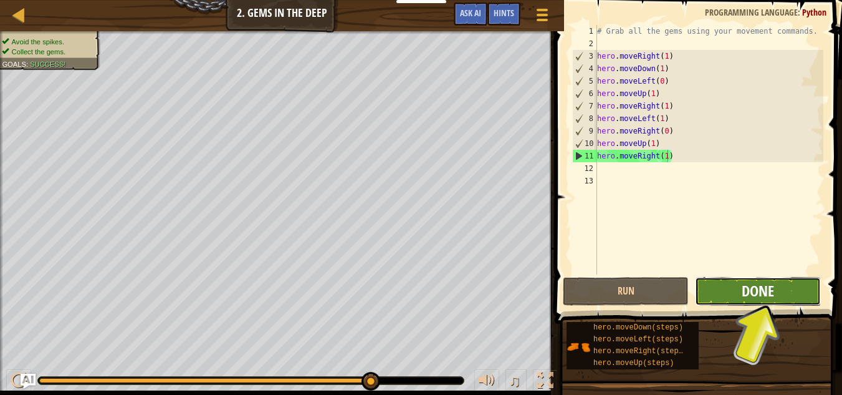
click at [745, 286] on span "Done" at bounding box center [758, 291] width 32 height 20
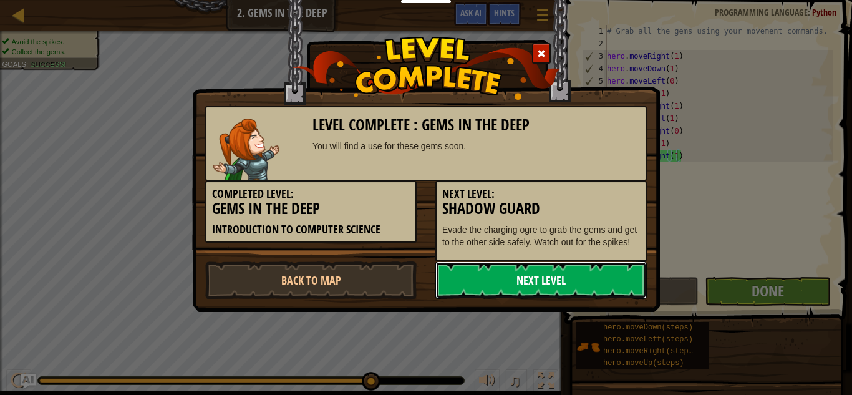
click at [459, 291] on link "Next Level" at bounding box center [540, 279] width 211 height 37
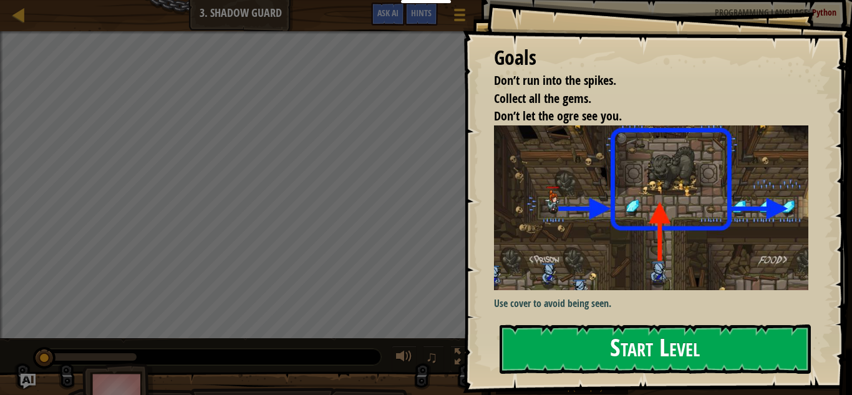
click at [566, 333] on button "Start Level" at bounding box center [654, 348] width 311 height 49
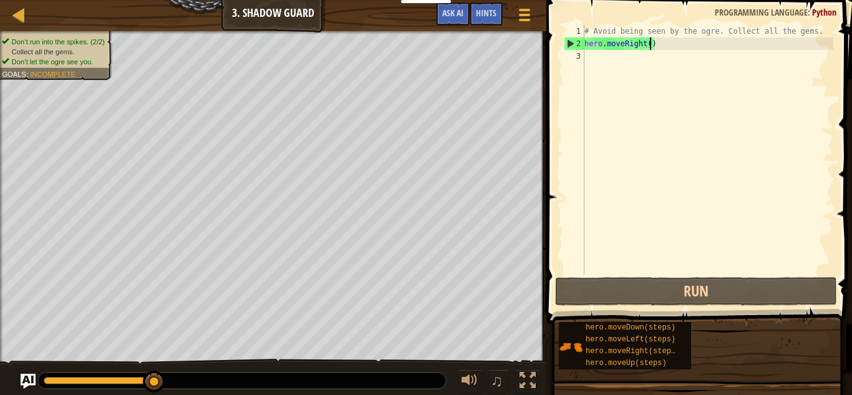
click at [649, 47] on div "# Avoid being seen by the ogre. Collect all the gems. hero . moveRight ( )" at bounding box center [707, 162] width 251 height 274
type textarea "hero.moveRight(1)"
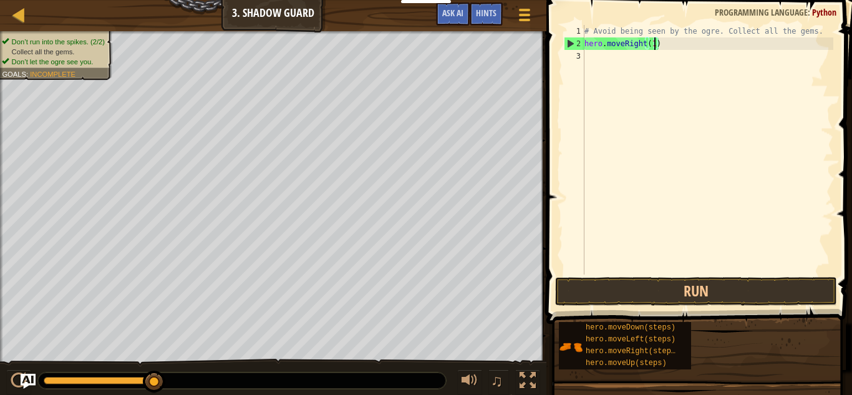
scroll to position [6, 10]
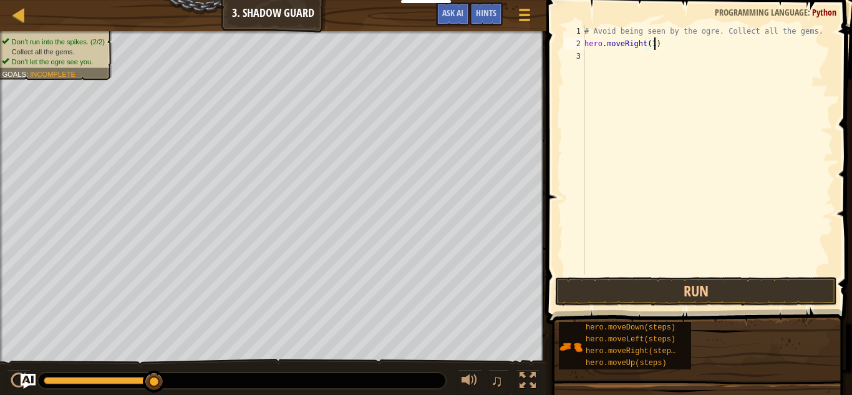
click at [629, 54] on div "# Avoid being seen by the ogre. Collect all the gems. hero . moveRight ( 1 )" at bounding box center [707, 162] width 251 height 274
type textarea "h"
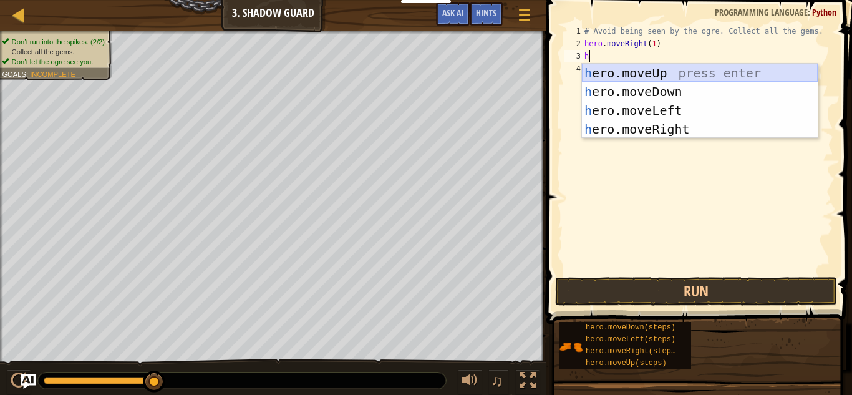
click at [637, 79] on div "h ero.moveUp press enter h ero.moveDown press enter h ero.moveLeft press enter …" at bounding box center [700, 120] width 236 height 112
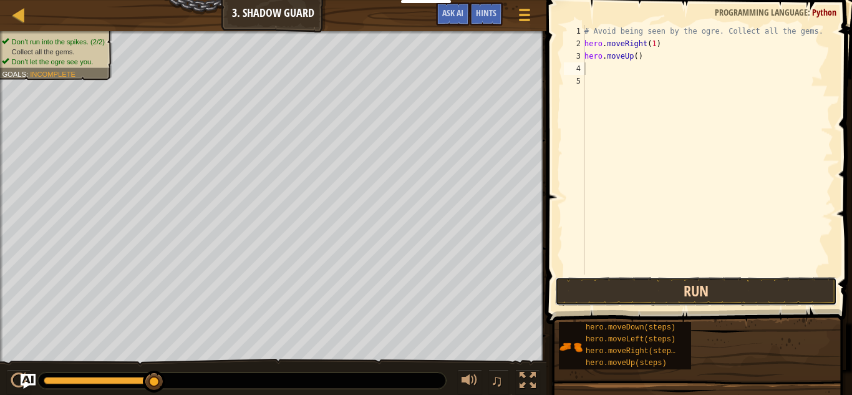
click at [632, 284] on button "Run" at bounding box center [696, 291] width 282 height 29
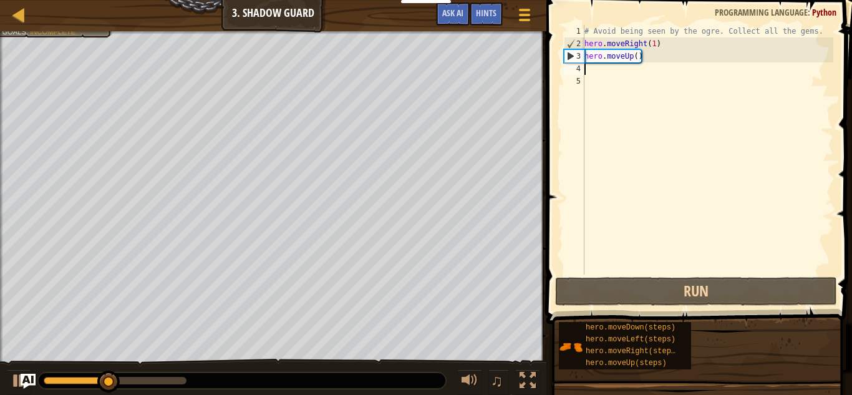
type textarea "h"
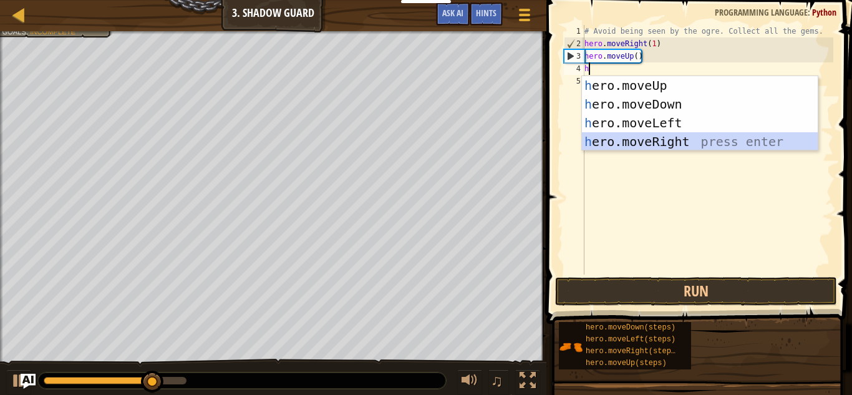
click at [650, 136] on div "h ero.moveUp press enter h ero.moveDown press enter h ero.moveLeft press enter …" at bounding box center [700, 132] width 236 height 112
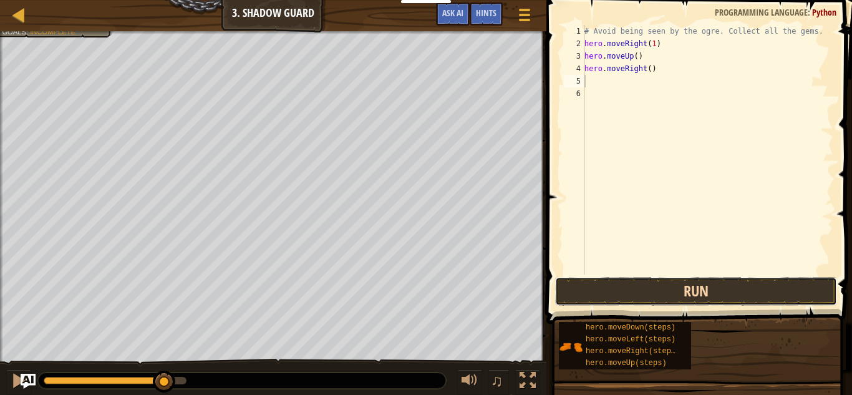
click at [651, 282] on button "Run" at bounding box center [696, 291] width 282 height 29
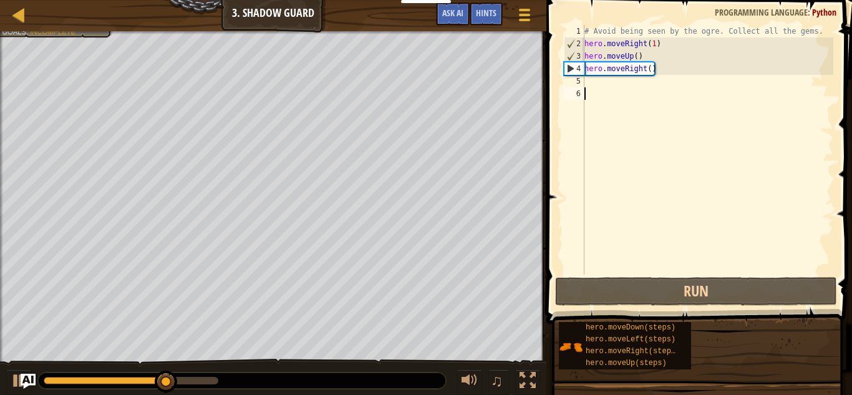
click at [614, 90] on div "# Avoid being seen by the ogre. Collect all the gems. hero . moveRight ( 1 ) he…" at bounding box center [707, 162] width 251 height 274
click at [603, 80] on div "# Avoid being seen by the ogre. Collect all the gems. hero . moveRight ( 1 ) he…" at bounding box center [707, 162] width 251 height 274
type textarea "h"
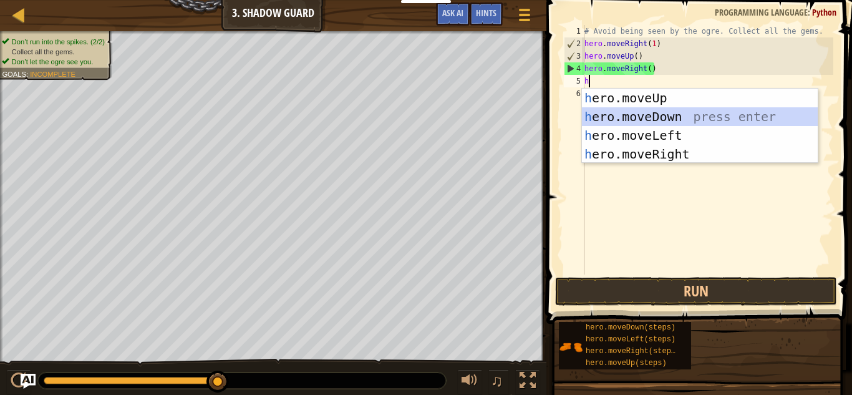
click at [620, 112] on div "h ero.moveUp press enter h ero.moveDown press enter h ero.moveLeft press enter …" at bounding box center [700, 145] width 236 height 112
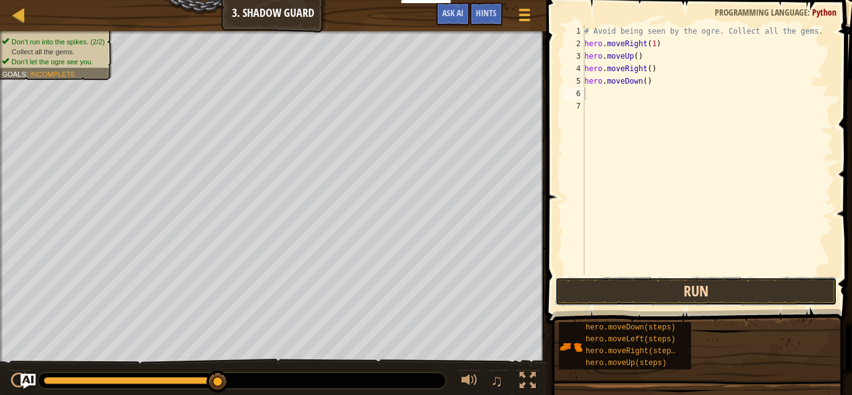
click at [636, 293] on button "Run" at bounding box center [696, 291] width 282 height 29
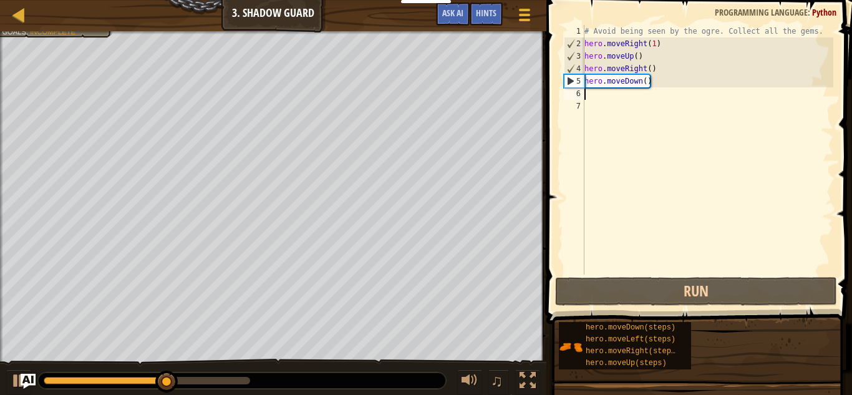
type textarea "h"
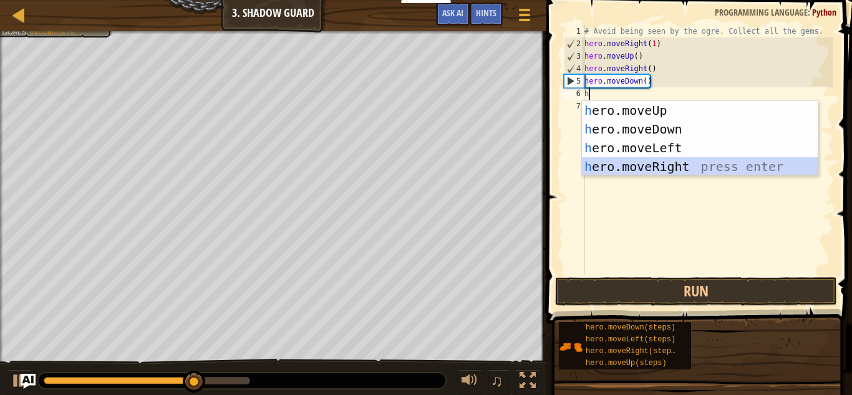
click at [645, 167] on div "h ero.moveUp press enter h ero.moveDown press enter h ero.moveLeft press enter …" at bounding box center [700, 157] width 236 height 112
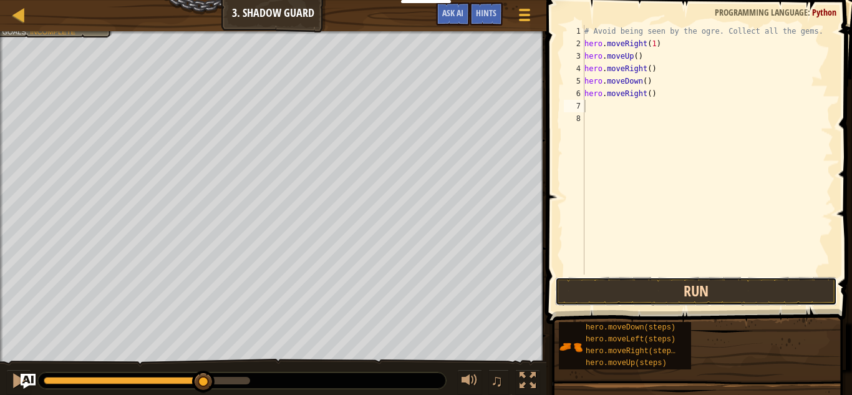
click at [649, 294] on button "Run" at bounding box center [696, 291] width 282 height 29
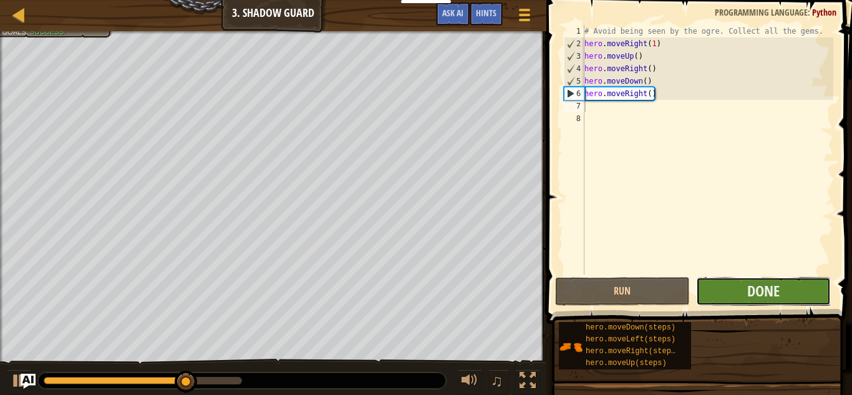
click at [727, 296] on button "Done" at bounding box center [763, 291] width 135 height 29
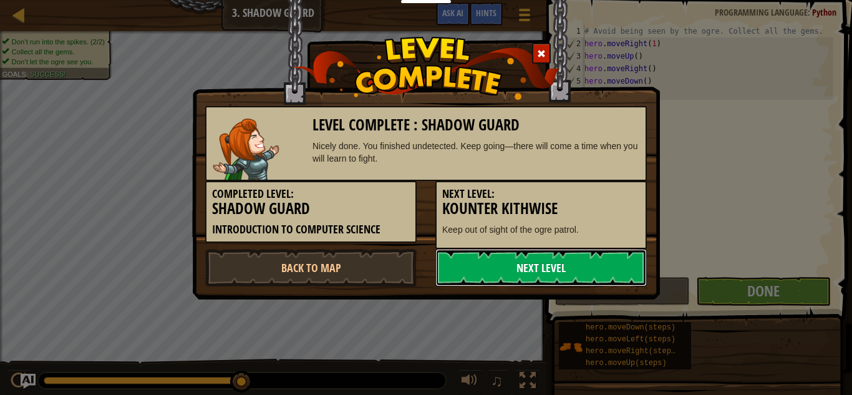
click at [518, 275] on link "Next Level" at bounding box center [540, 267] width 211 height 37
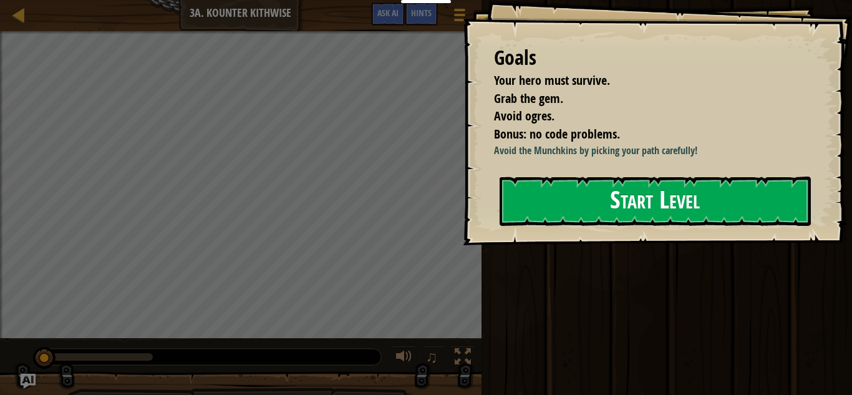
click at [609, 205] on button "Start Level" at bounding box center [654, 200] width 311 height 49
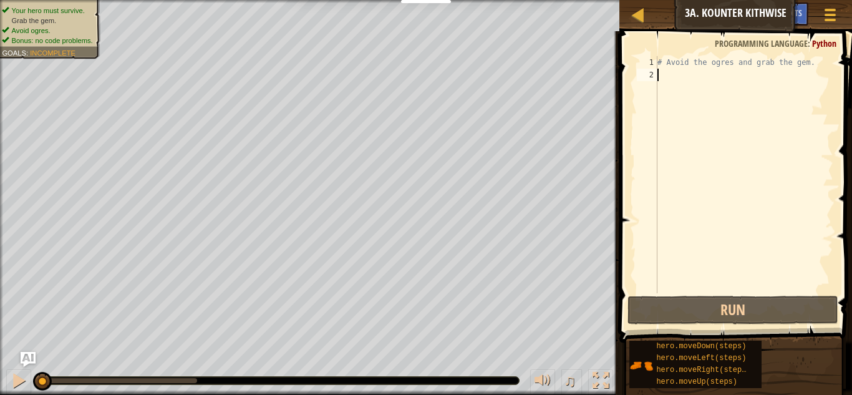
type textarea "h"
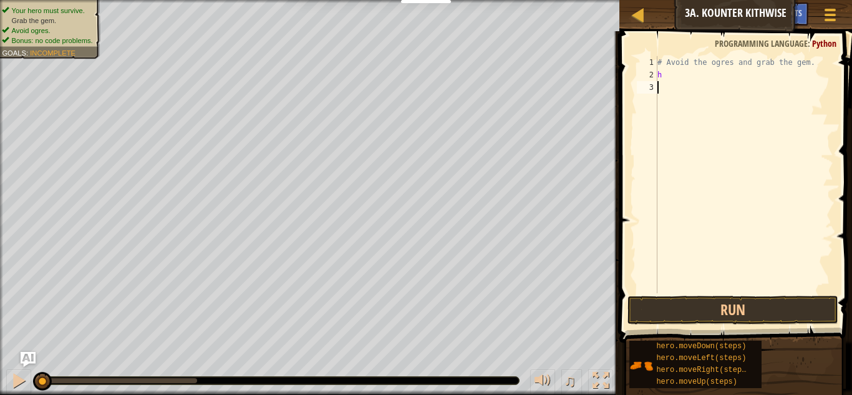
drag, startPoint x: 691, startPoint y: 163, endPoint x: 708, endPoint y: 96, distance: 69.0
click at [708, 96] on div "# Avoid the ogres and grab the gem. h" at bounding box center [744, 187] width 178 height 262
click at [703, 79] on div "# Avoid the ogres and grab the gem. h" at bounding box center [744, 187] width 178 height 262
type textarea "h"
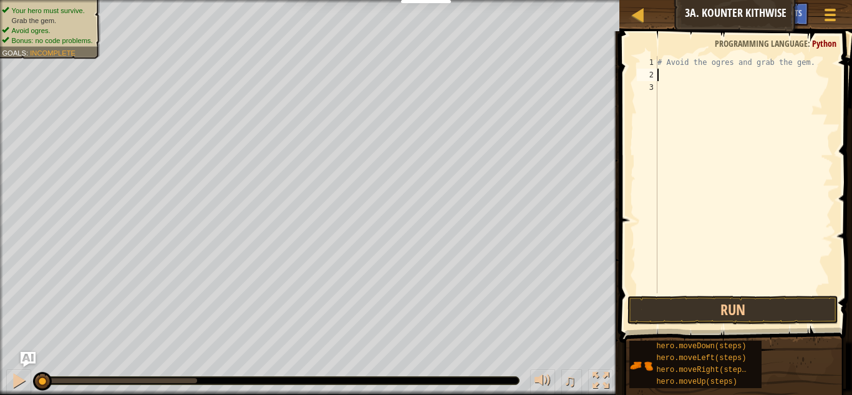
type textarea "h"
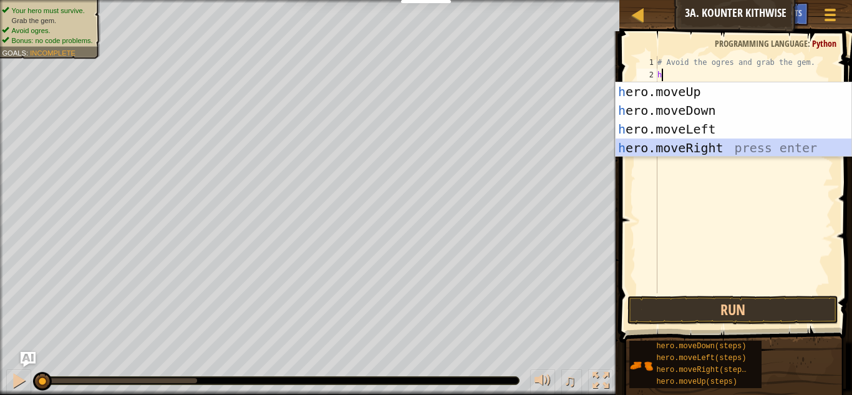
click at [695, 138] on div "h ero.moveUp press enter h ero.moveDown press enter h ero.moveLeft press enter …" at bounding box center [733, 138] width 236 height 112
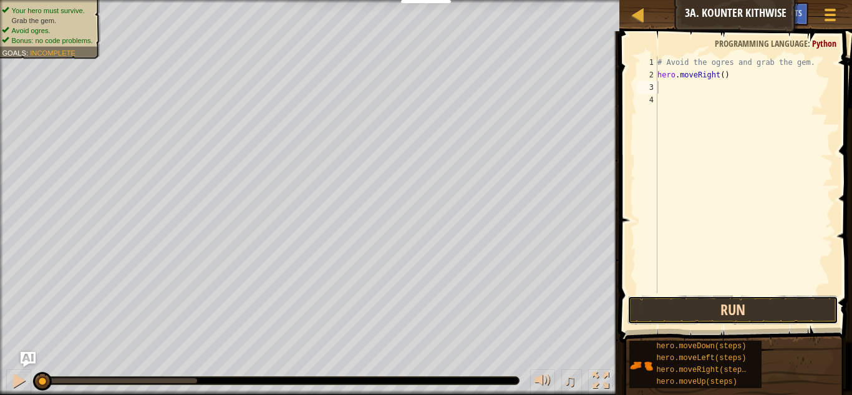
click at [698, 307] on button "Run" at bounding box center [732, 310] width 211 height 29
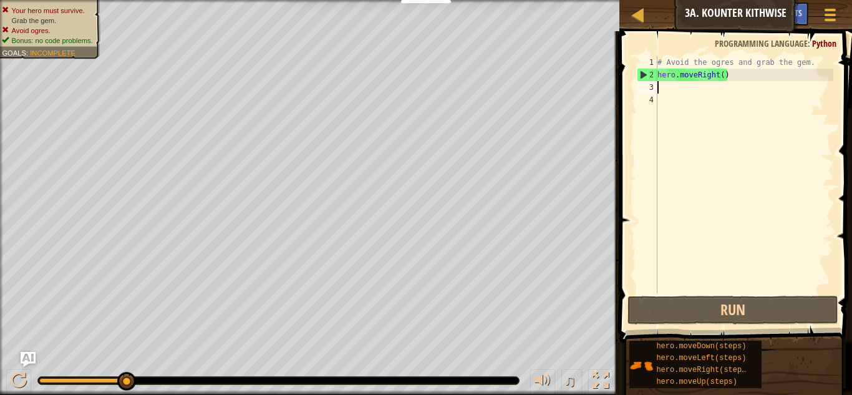
click at [723, 78] on div "# Avoid the ogres and grab the gem. hero . moveRight ( )" at bounding box center [744, 187] width 178 height 262
type textarea "hero.moveRight(0)"
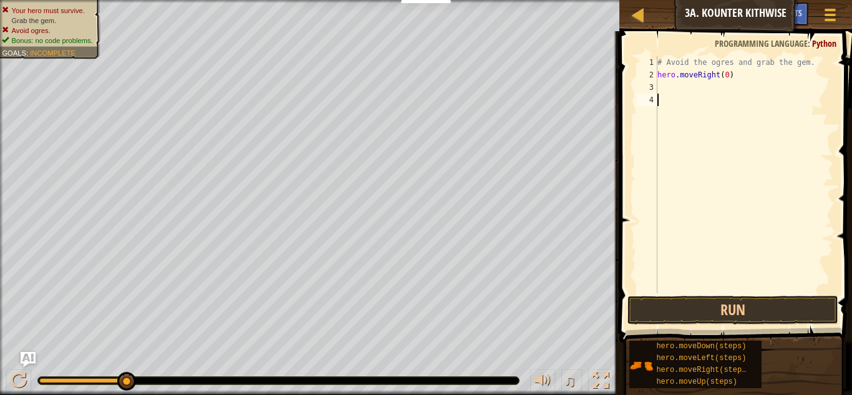
click at [759, 99] on div "# Avoid the ogres and grab the gem. hero . moveRight ( 0 )" at bounding box center [744, 187] width 178 height 262
click at [669, 92] on div "# Avoid the ogres and grab the gem. hero . moveRight ( 0 )" at bounding box center [744, 187] width 178 height 262
type textarea "h"
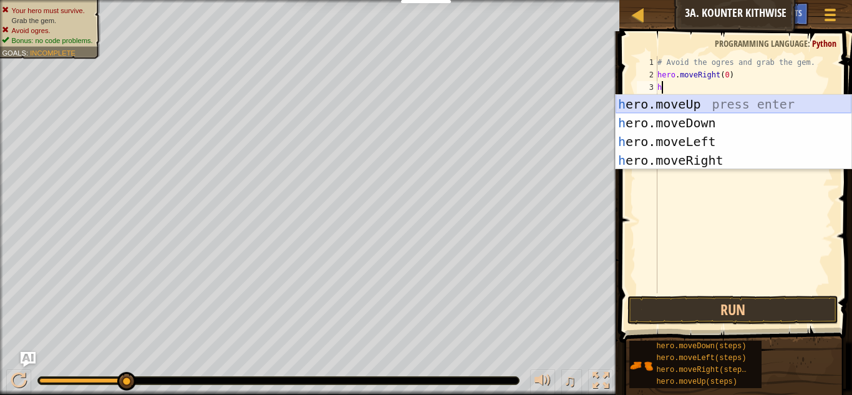
click at [678, 104] on div "h ero.moveUp press enter h ero.moveDown press enter h ero.moveLeft press enter …" at bounding box center [733, 151] width 236 height 112
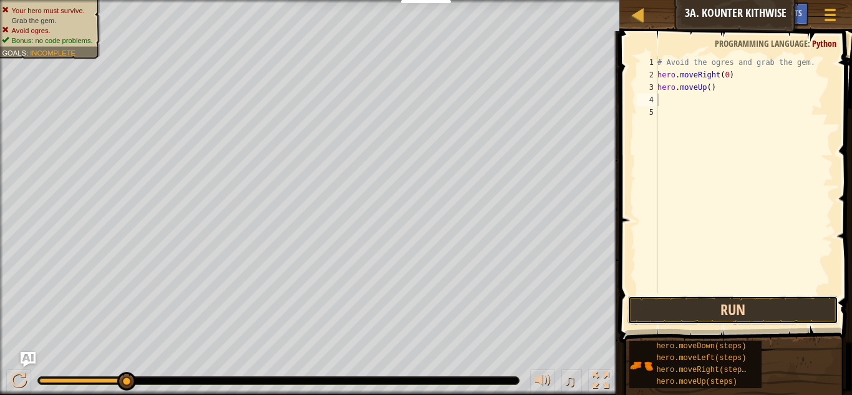
click at [687, 319] on button "Run" at bounding box center [732, 310] width 211 height 29
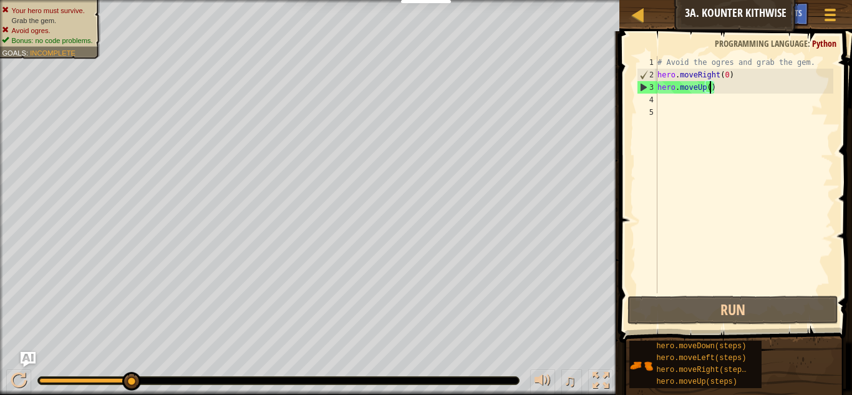
click at [709, 90] on div "# Avoid the ogres and grab the gem. hero . moveRight ( 0 ) hero . moveUp ( )" at bounding box center [744, 187] width 178 height 262
type textarea "hero.moveUp(0)"
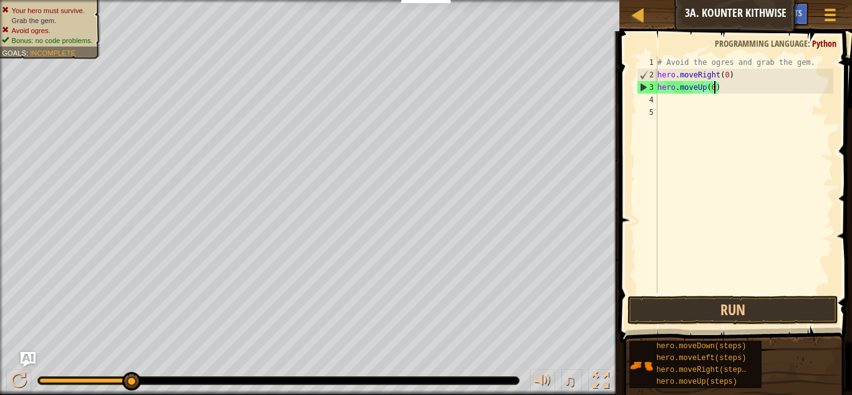
scroll to position [6, 8]
click at [707, 104] on div "# Avoid the ogres and grab the gem. hero . moveRight ( 0 ) hero . moveUp ( 0 )" at bounding box center [744, 187] width 178 height 262
type textarea "h"
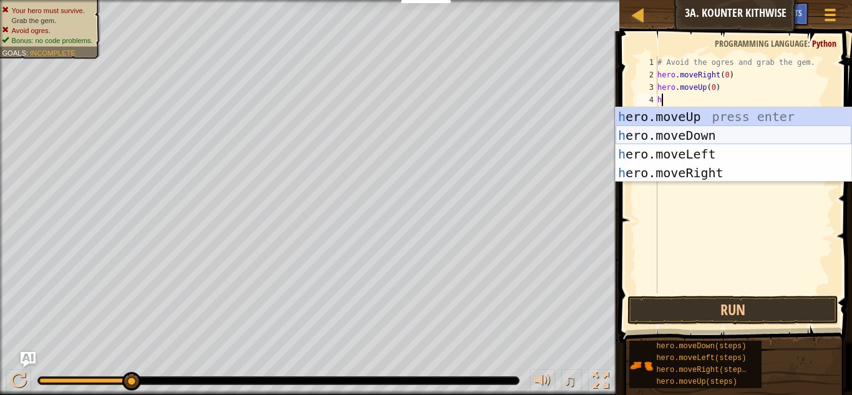
click at [704, 127] on div "h ero.moveUp press enter h ero.moveDown press enter h ero.moveLeft press enter …" at bounding box center [733, 163] width 236 height 112
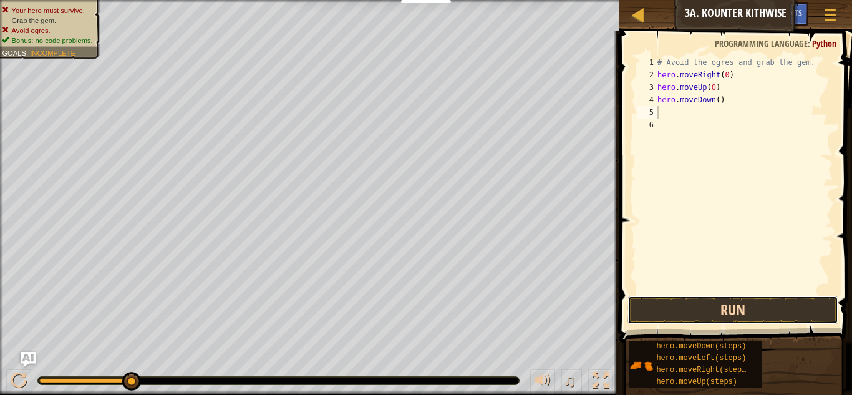
click at [687, 312] on button "Run" at bounding box center [732, 310] width 211 height 29
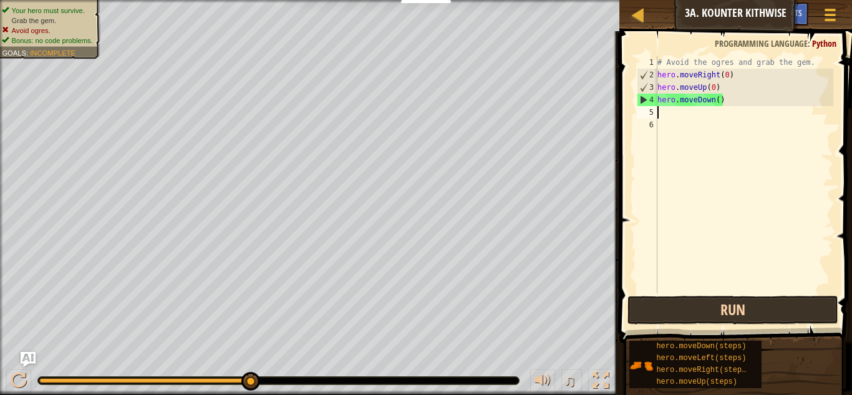
type textarea "h"
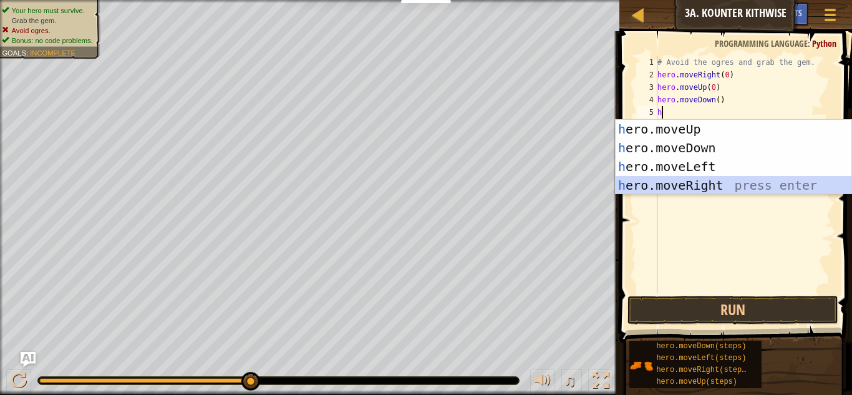
click at [714, 183] on div "h ero.moveUp press enter h ero.moveDown press enter h ero.moveLeft press enter …" at bounding box center [733, 176] width 236 height 112
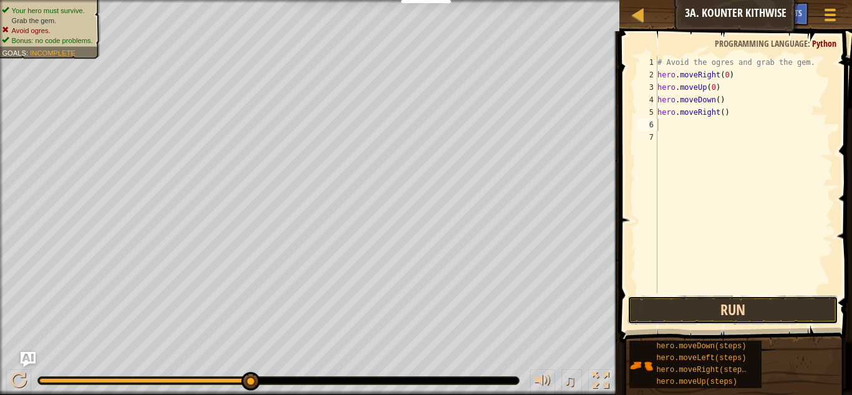
click at [714, 309] on button "Run" at bounding box center [732, 310] width 211 height 29
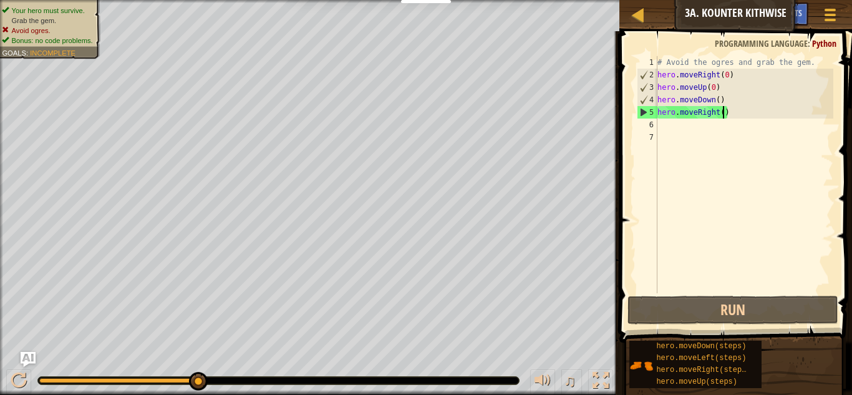
click at [723, 113] on div "# Avoid the ogres and grab the gem. hero . moveRight ( 0 ) hero . moveUp ( 0 ) …" at bounding box center [744, 187] width 178 height 262
type textarea "hero.moveRight(0)"
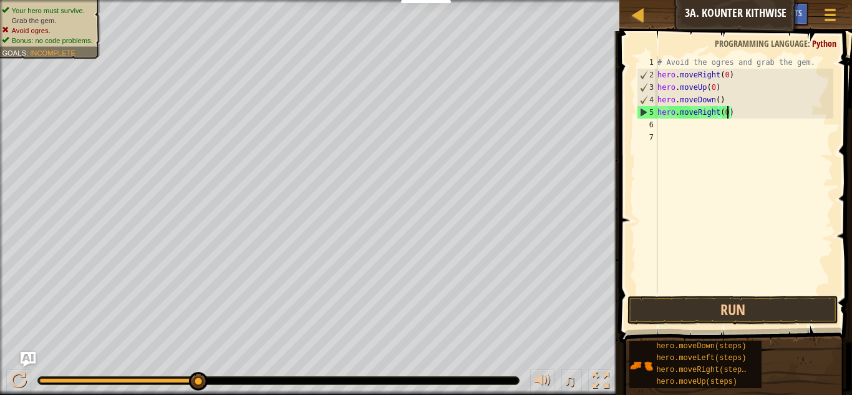
scroll to position [6, 10]
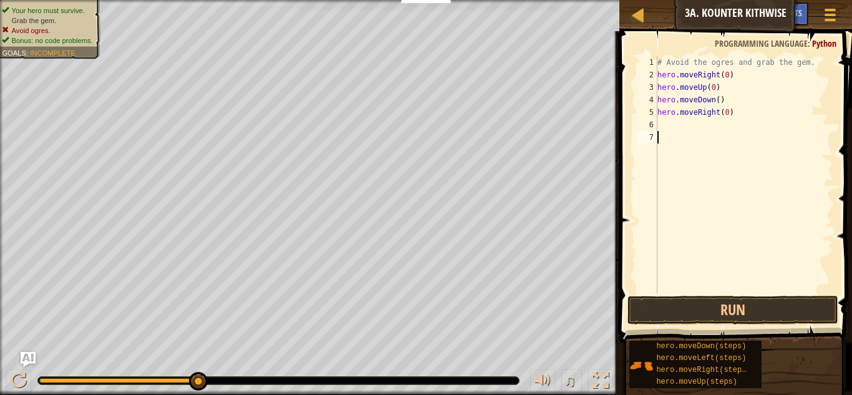
click at [725, 131] on div "# Avoid the ogres and grab the gem. hero . moveRight ( 0 ) hero . moveUp ( 0 ) …" at bounding box center [744, 187] width 178 height 262
drag, startPoint x: 725, startPoint y: 131, endPoint x: 710, endPoint y: 125, distance: 16.6
click at [710, 125] on div "# Avoid the ogres and grab the gem. hero . moveRight ( 0 ) hero . moveUp ( 0 ) …" at bounding box center [744, 187] width 178 height 262
type textarea "h"
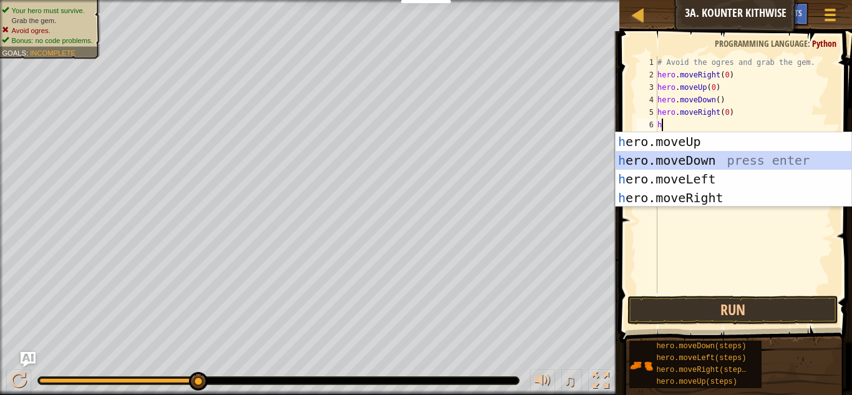
click at [724, 155] on div "h ero.moveUp press enter h ero.moveDown press enter h ero.moveLeft press enter …" at bounding box center [733, 188] width 236 height 112
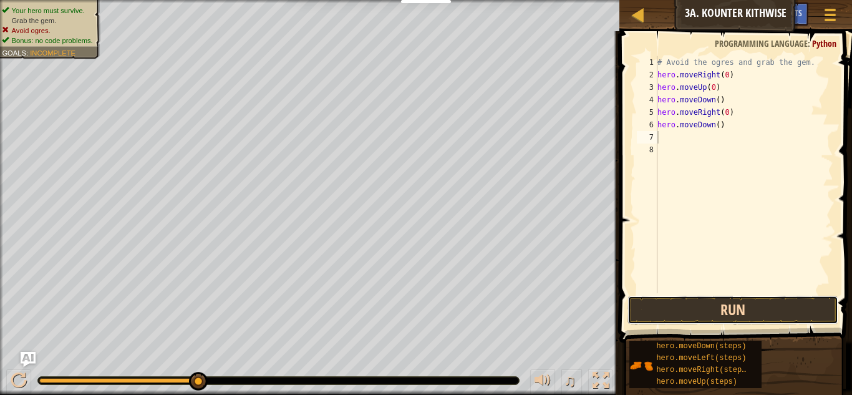
click at [741, 307] on button "Run" at bounding box center [732, 310] width 211 height 29
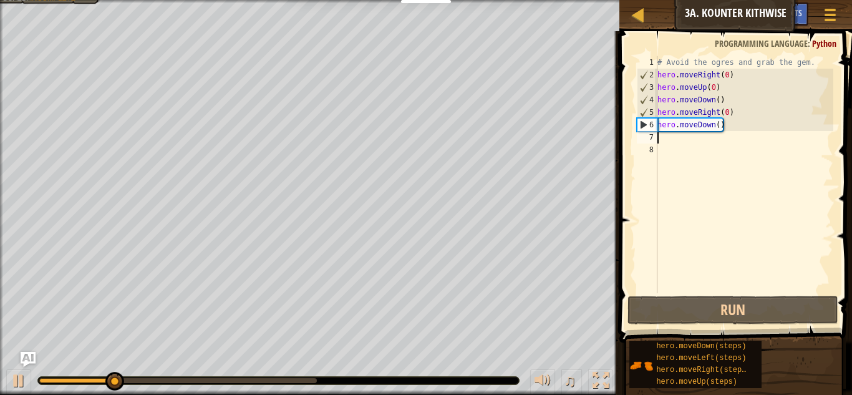
type textarea "h"
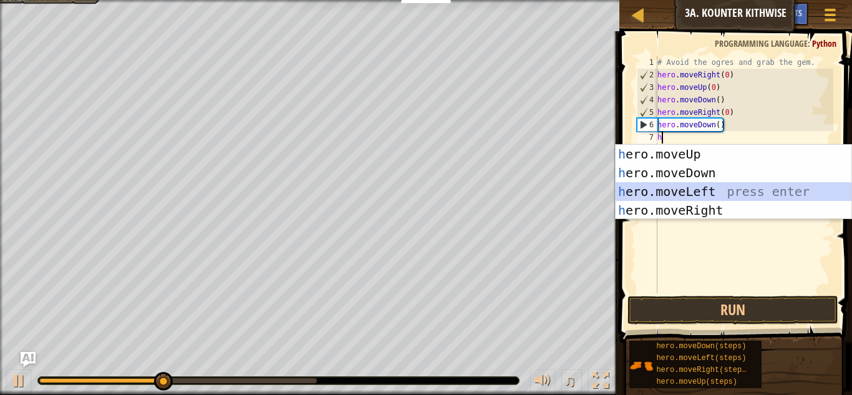
click at [712, 193] on div "h ero.moveUp press enter h ero.moveDown press enter h ero.moveLeft press enter …" at bounding box center [733, 201] width 236 height 112
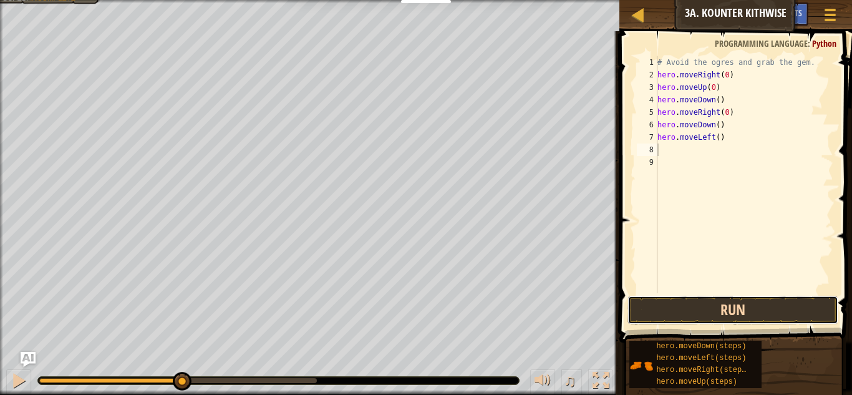
click at [742, 302] on button "Run" at bounding box center [732, 310] width 211 height 29
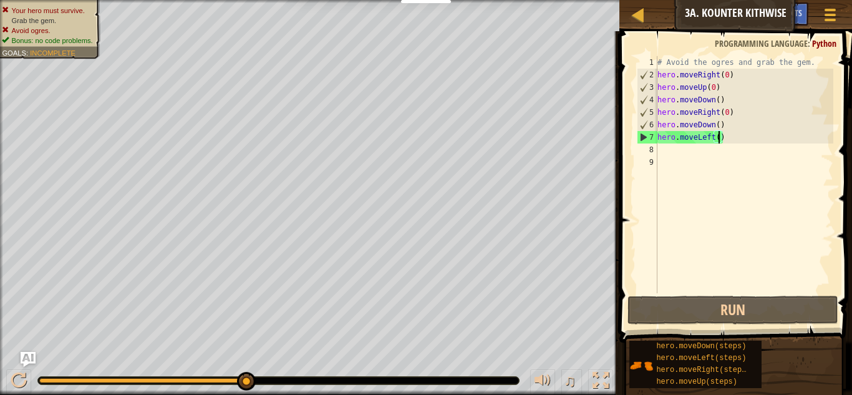
click at [718, 141] on div "# Avoid the ogres and grab the gem. hero . moveRight ( 0 ) hero . moveUp ( 0 ) …" at bounding box center [744, 187] width 178 height 262
type textarea "hero.moveLeft(0)"
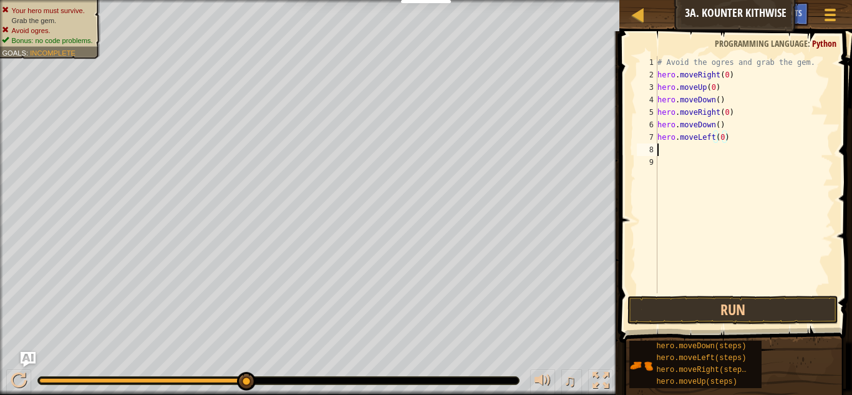
click at [687, 152] on div "# Avoid the ogres and grab the gem. hero . moveRight ( 0 ) hero . moveUp ( 0 ) …" at bounding box center [744, 187] width 178 height 262
type textarea "h"
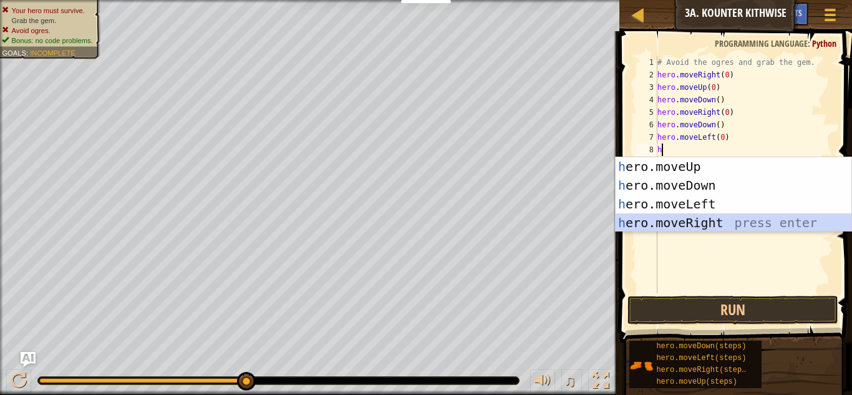
click at [704, 216] on div "h ero.moveUp press enter h ero.moveDown press enter h ero.moveLeft press enter …" at bounding box center [733, 213] width 236 height 112
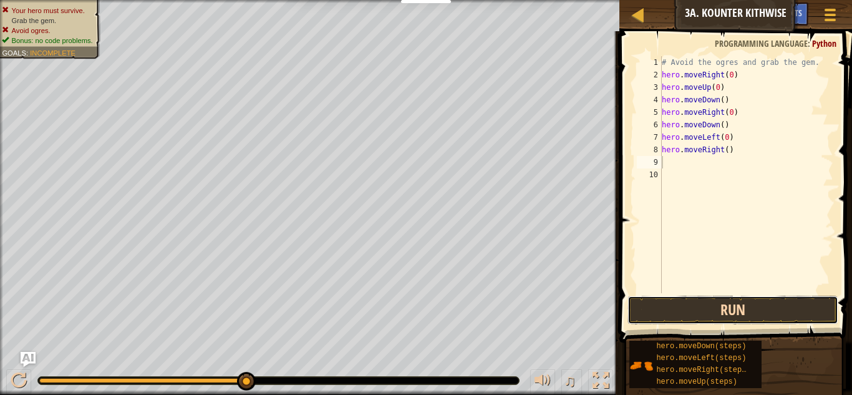
click at [678, 303] on button "Run" at bounding box center [732, 310] width 211 height 29
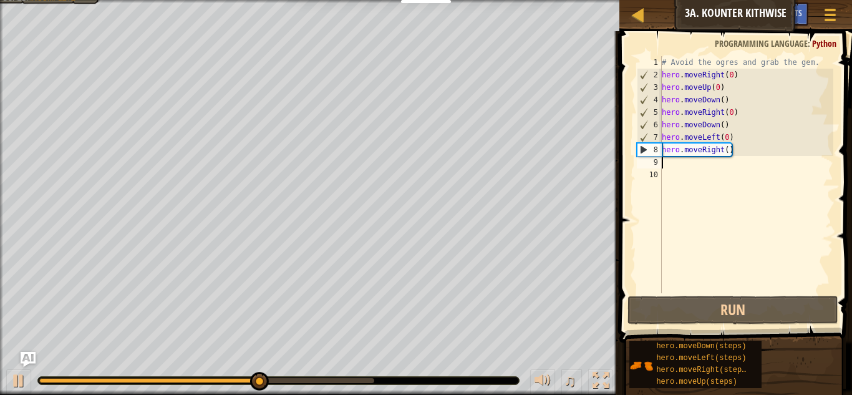
type textarea "h"
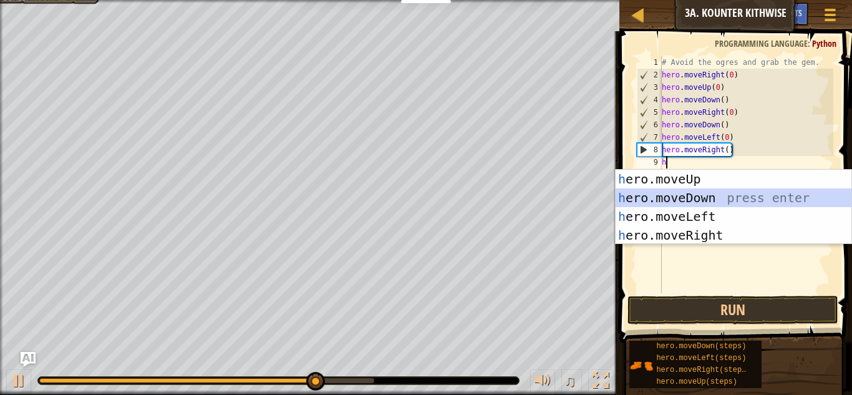
click at [668, 196] on div "h ero.moveUp press enter h ero.moveDown press enter h ero.moveLeft press enter …" at bounding box center [733, 226] width 236 height 112
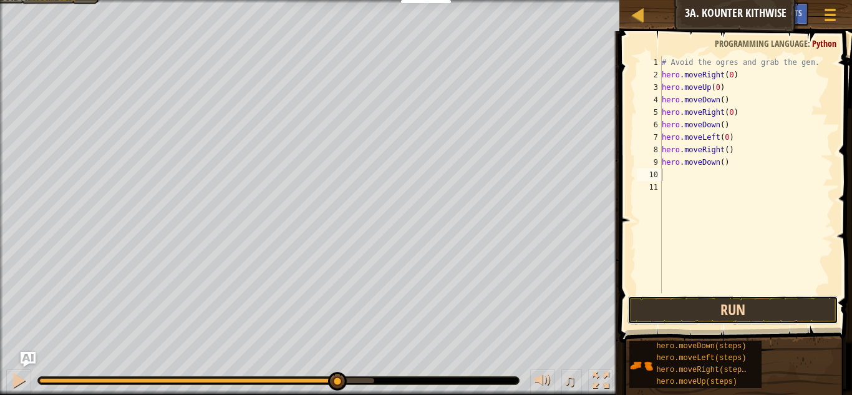
click at [710, 311] on button "Run" at bounding box center [732, 310] width 211 height 29
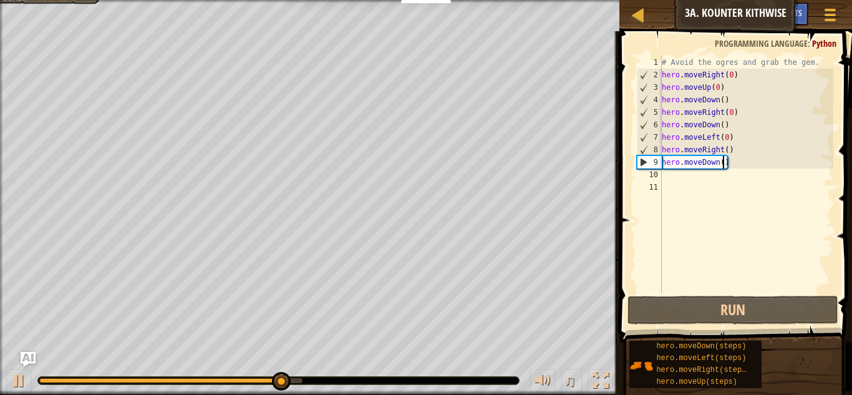
click at [722, 163] on div "# Avoid the ogres and grab the gem. hero . moveRight ( 0 ) hero . moveUp ( 0 ) …" at bounding box center [746, 187] width 174 height 262
type textarea "hero.moveDown(0)"
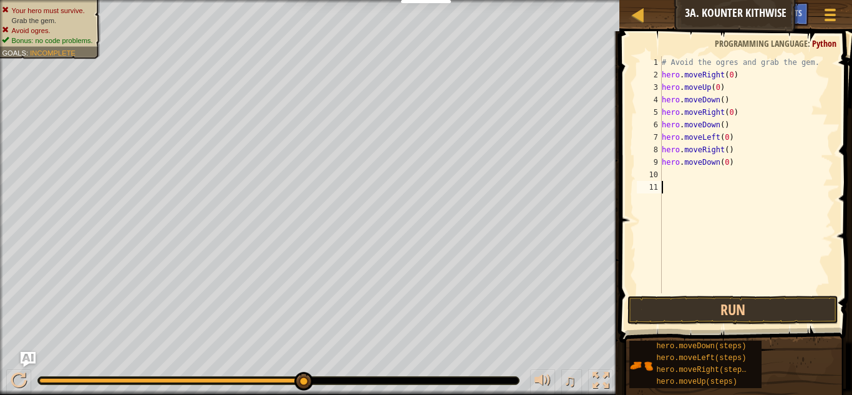
click at [709, 190] on div "# Avoid the ogres and grab the gem. hero . moveRight ( 0 ) hero . moveUp ( 0 ) …" at bounding box center [746, 187] width 174 height 262
click at [709, 179] on div "# Avoid the ogres and grab the gem. hero . moveRight ( 0 ) hero . moveUp ( 0 ) …" at bounding box center [746, 187] width 174 height 262
type textarea "h"
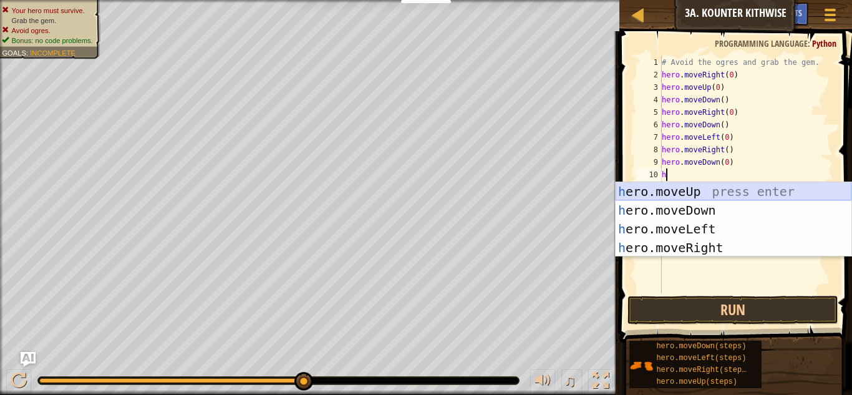
click at [708, 197] on div "h ero.moveUp press enter h ero.moveDown press enter h ero.moveLeft press enter …" at bounding box center [733, 238] width 236 height 112
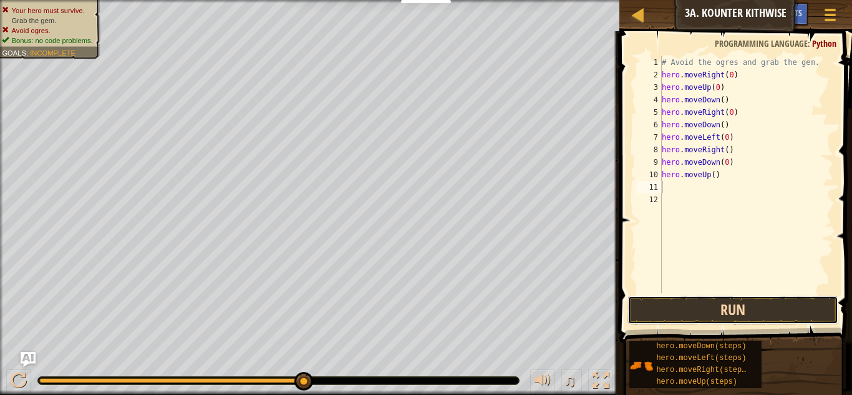
click at [733, 306] on button "Run" at bounding box center [732, 310] width 211 height 29
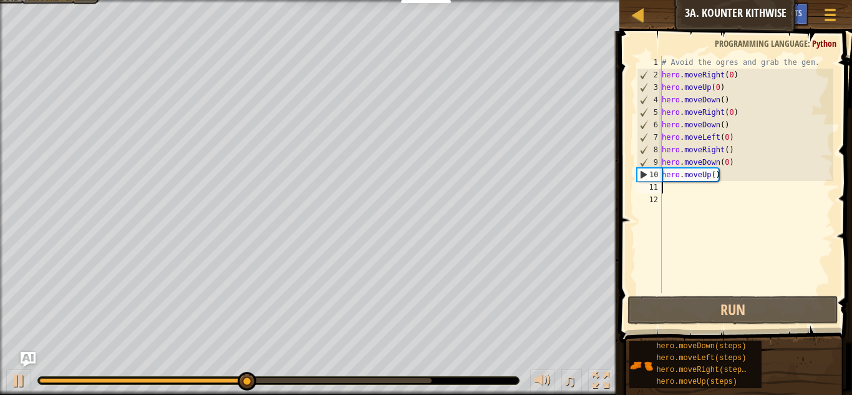
type textarea "h"
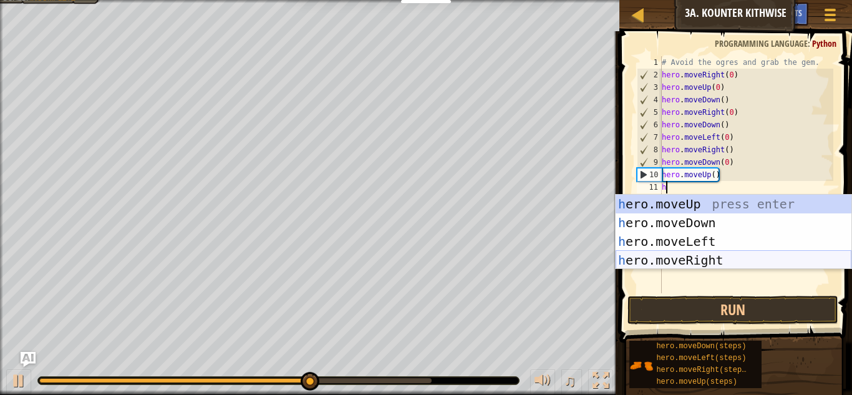
click at [701, 260] on div "h ero.moveUp press enter h ero.moveDown press enter h ero.moveLeft press enter …" at bounding box center [733, 251] width 236 height 112
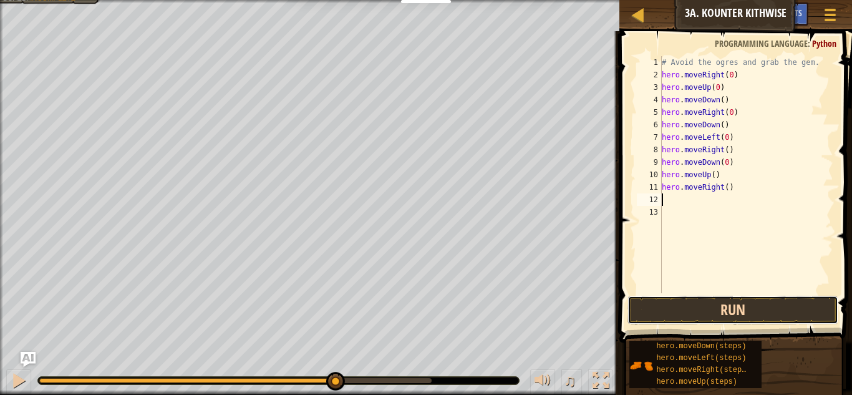
click at [705, 317] on button "Run" at bounding box center [732, 310] width 211 height 29
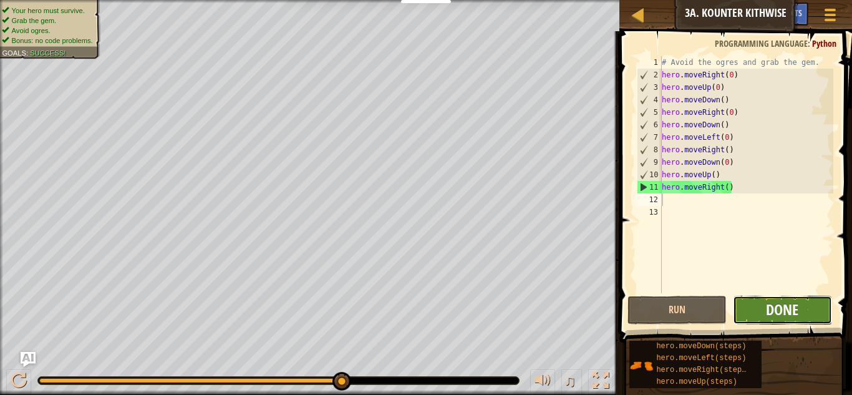
click at [796, 306] on span "Done" at bounding box center [782, 309] width 32 height 20
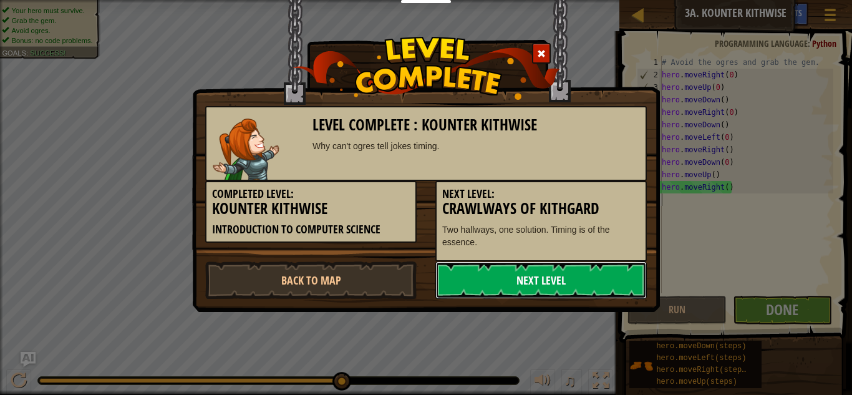
click at [538, 277] on link "Next Level" at bounding box center [540, 279] width 211 height 37
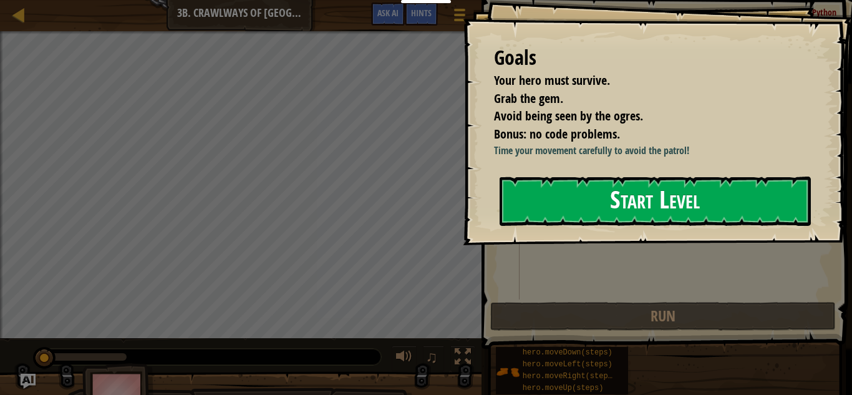
click at [599, 193] on button "Start Level" at bounding box center [654, 200] width 311 height 49
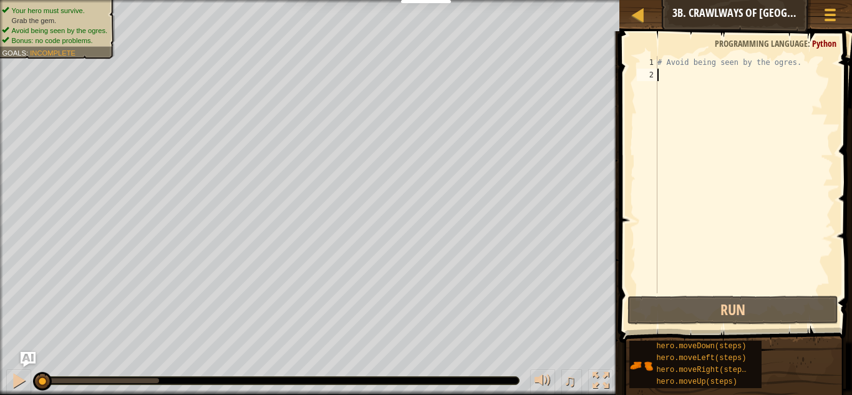
type textarea "h"
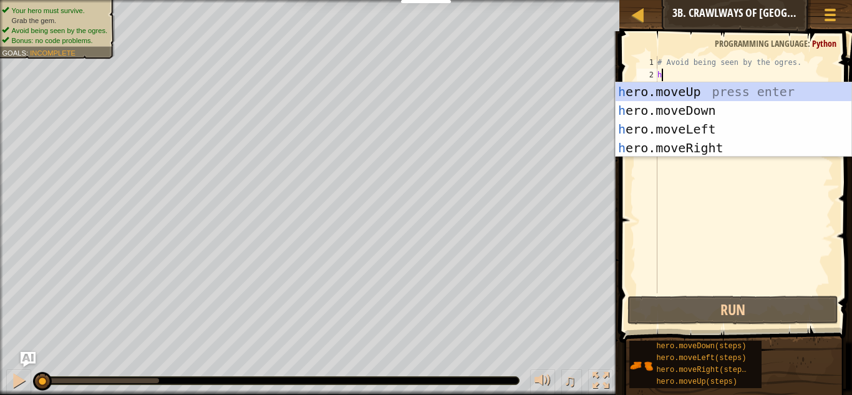
scroll to position [6, 0]
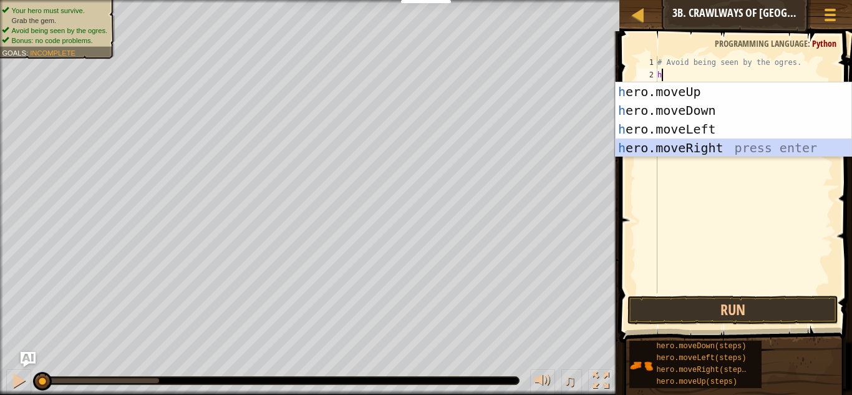
click at [683, 142] on div "h ero.moveUp press enter h ero.moveDown press enter h ero.moveLeft press enter …" at bounding box center [733, 138] width 236 height 112
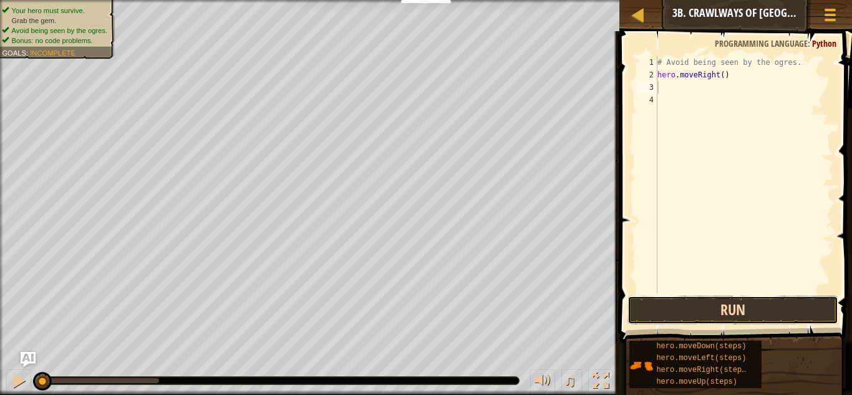
click at [687, 314] on button "Run" at bounding box center [732, 310] width 211 height 29
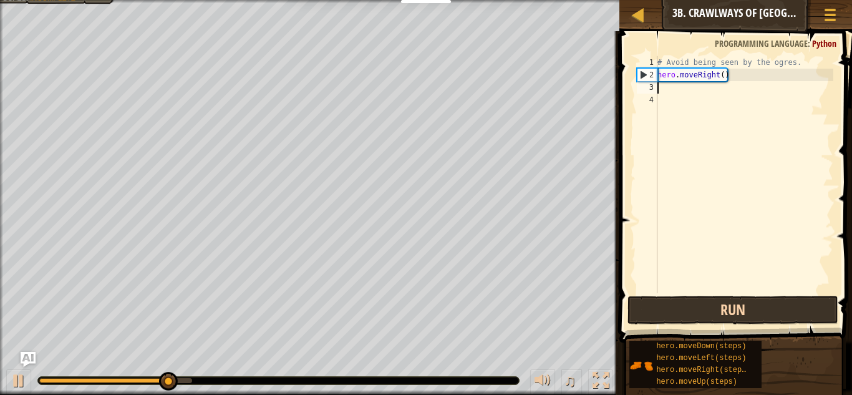
type textarea "h"
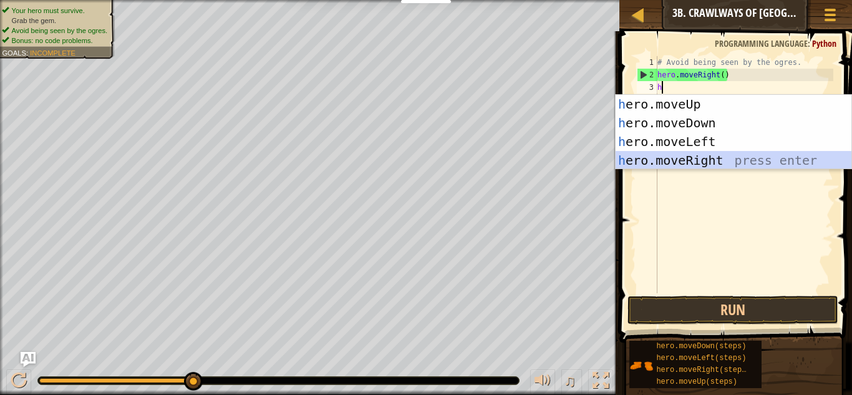
click at [695, 165] on div "h ero.moveUp press enter h ero.moveDown press enter h ero.moveLeft press enter …" at bounding box center [733, 151] width 236 height 112
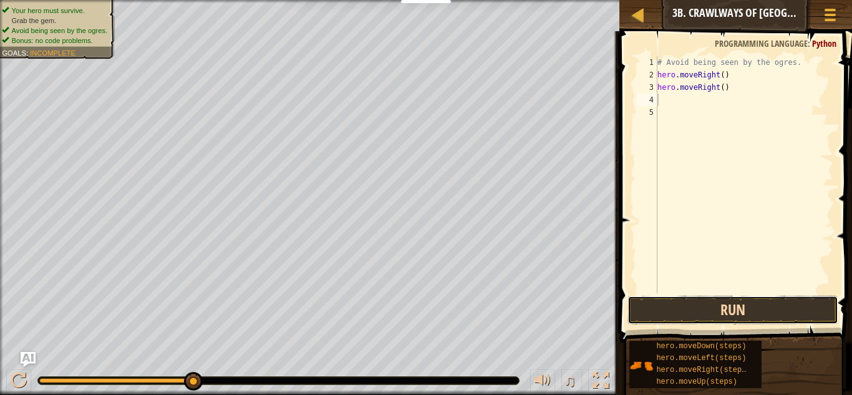
click at [670, 305] on button "Run" at bounding box center [732, 310] width 211 height 29
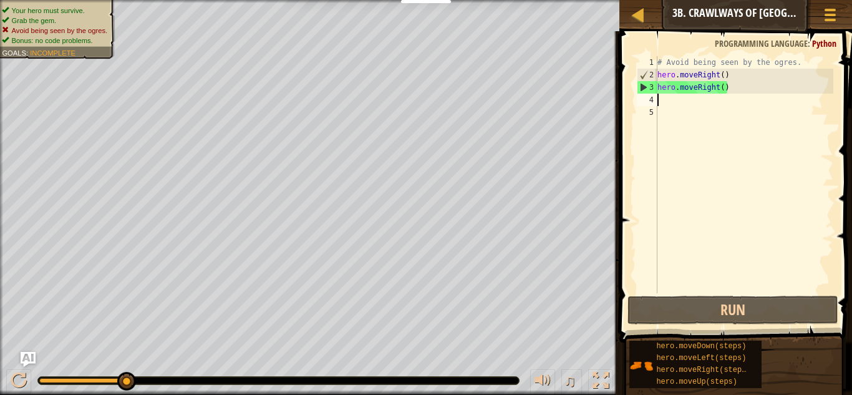
click at [722, 88] on div "# Avoid being seen by the ogres. hero . moveRight ( ) hero . moveRight ( )" at bounding box center [744, 187] width 178 height 262
type textarea "hero.moveRight(0)"
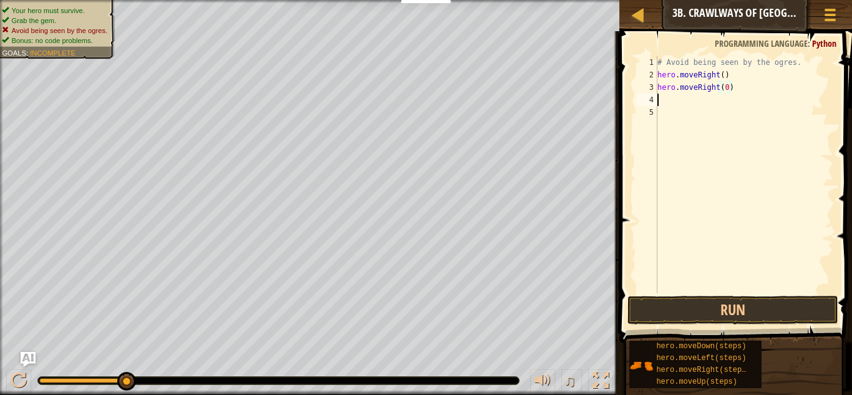
click at [705, 102] on div "# Avoid being seen by the ogres. hero . moveRight ( ) hero . moveRight ( 0 )" at bounding box center [744, 187] width 178 height 262
type textarea "h"
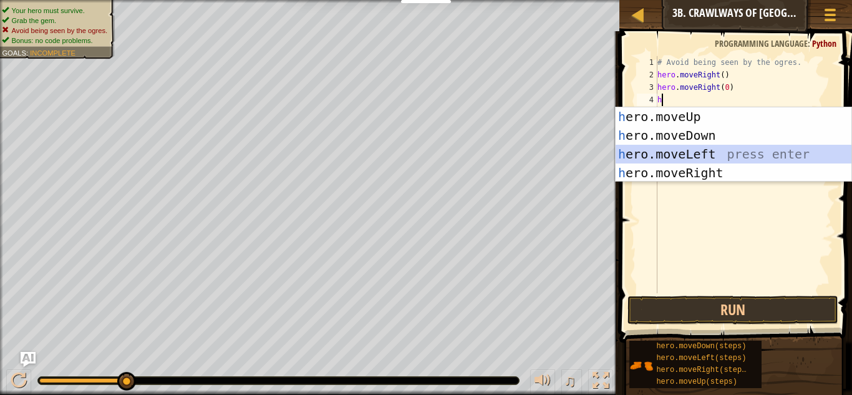
click at [703, 147] on div "h ero.moveUp press enter h ero.moveDown press enter h ero.moveLeft press enter …" at bounding box center [733, 163] width 236 height 112
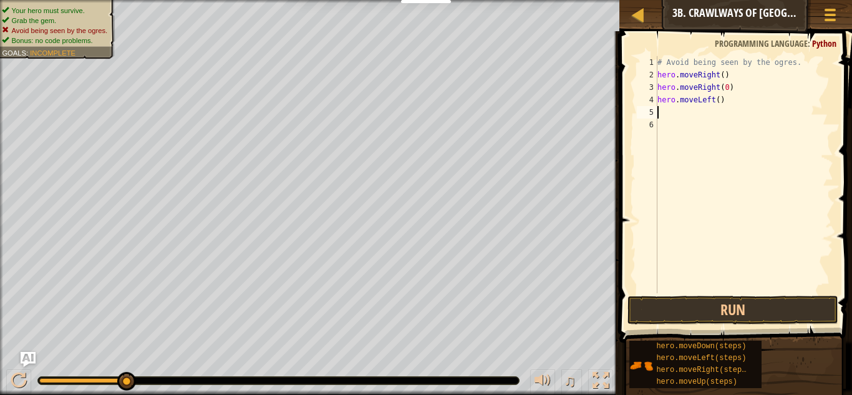
type textarea "h"
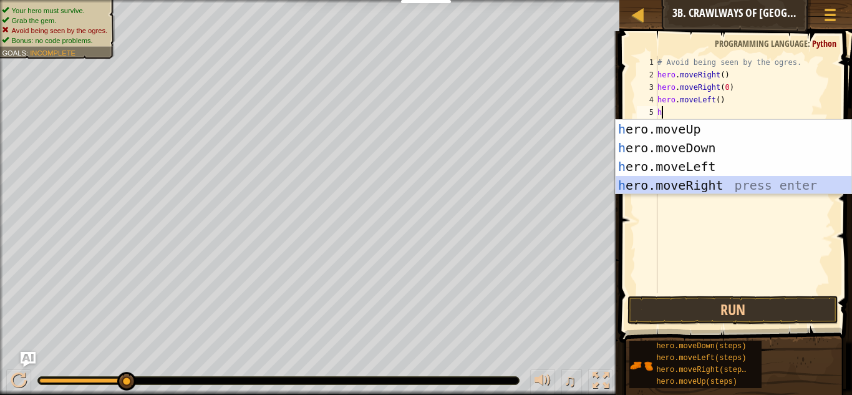
click at [700, 191] on div "h ero.moveUp press enter h ero.moveDown press enter h ero.moveLeft press enter …" at bounding box center [733, 176] width 236 height 112
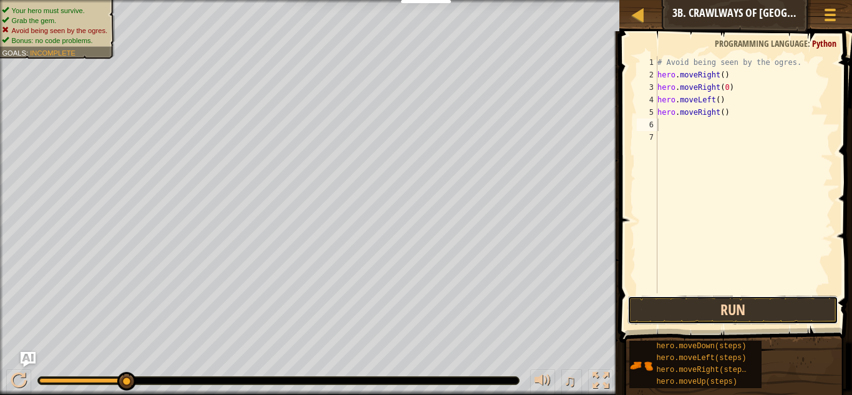
click at [693, 310] on button "Run" at bounding box center [732, 310] width 211 height 29
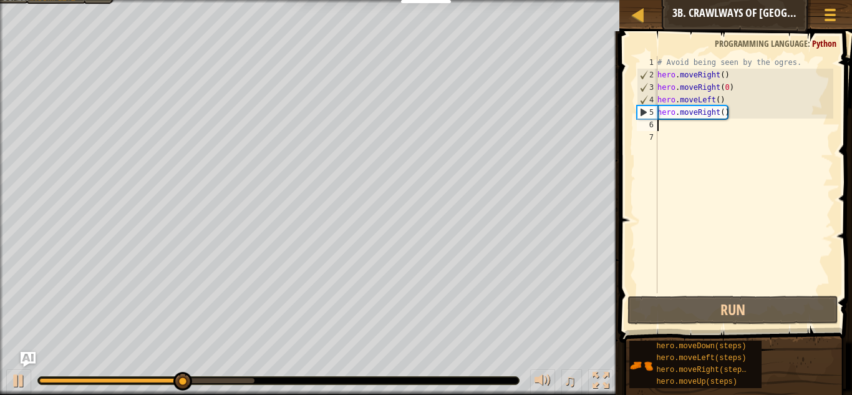
type textarea "h"
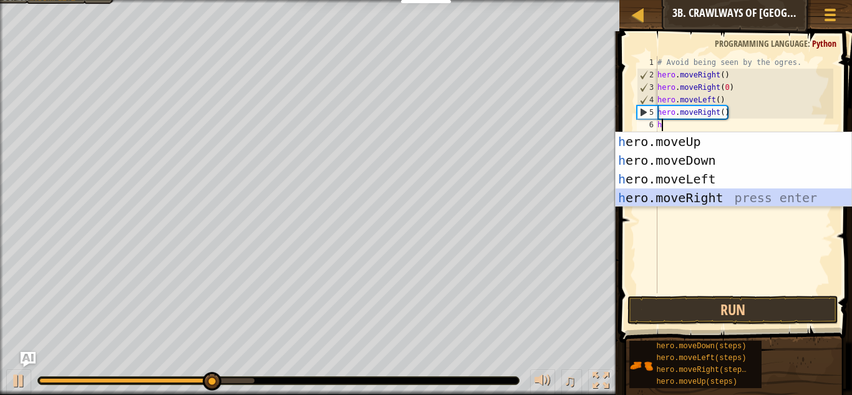
click at [693, 201] on div "h ero.moveUp press enter h ero.moveDown press enter h ero.moveLeft press enter …" at bounding box center [733, 188] width 236 height 112
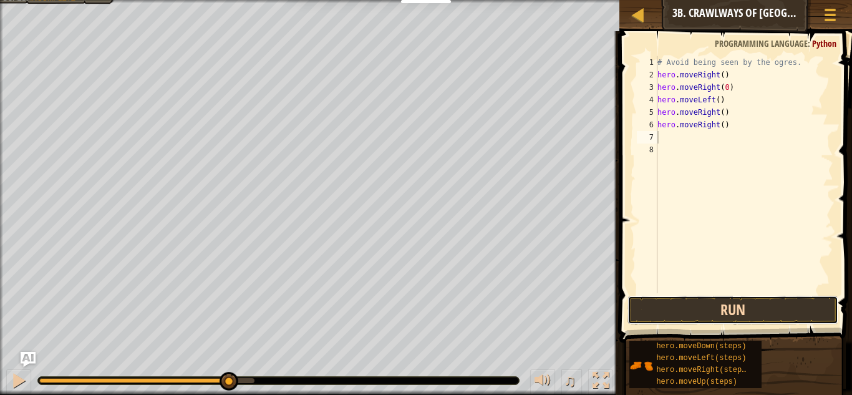
click at [686, 315] on button "Run" at bounding box center [732, 310] width 211 height 29
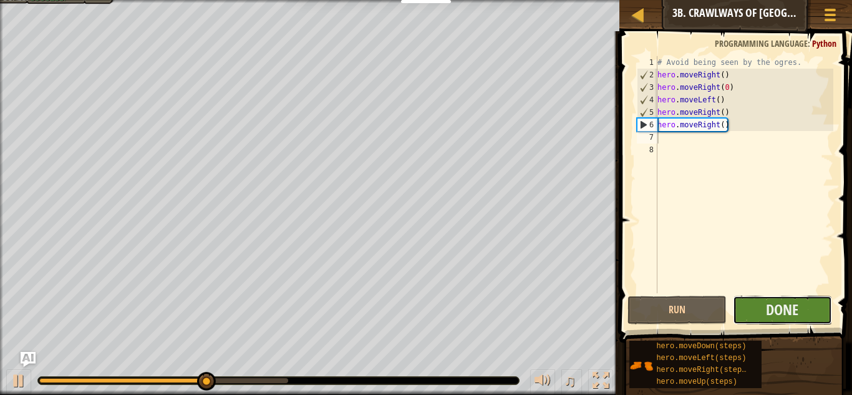
click at [751, 312] on button "Done" at bounding box center [782, 310] width 99 height 29
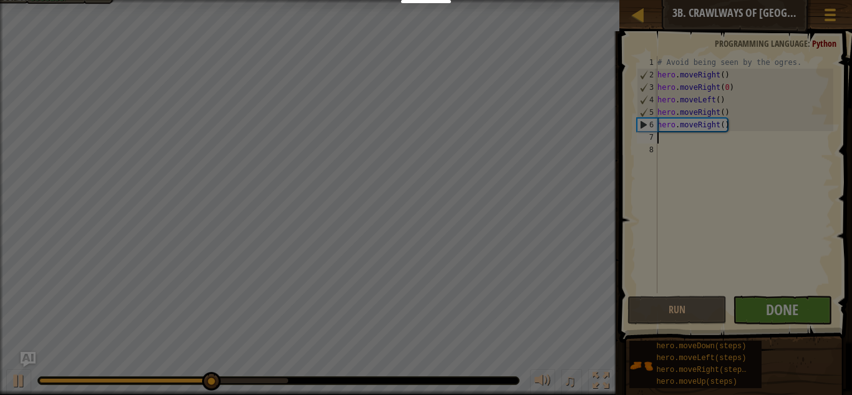
click at [751, 1] on body "My Dashboards CodeCombat Teacher Dashboard Ozaria Teacher Dashboard Resources T…" at bounding box center [426, 0] width 852 height 1
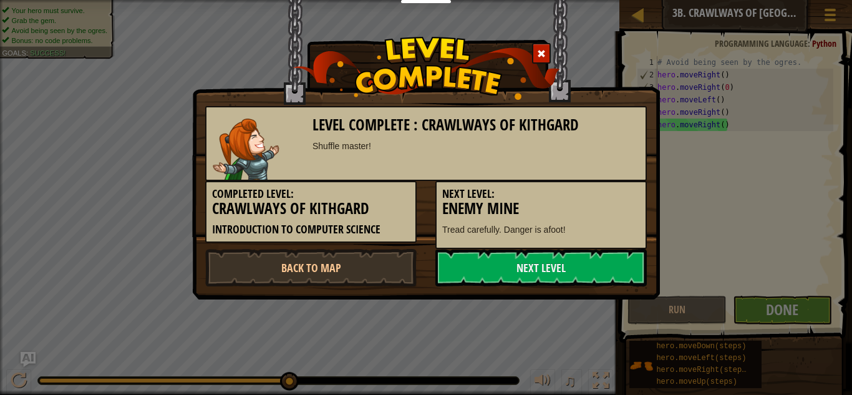
click at [584, 290] on div "Level Complete : Crawlways of Kithgard Shuffle master! Completed Level: Crawlwa…" at bounding box center [426, 149] width 468 height 299
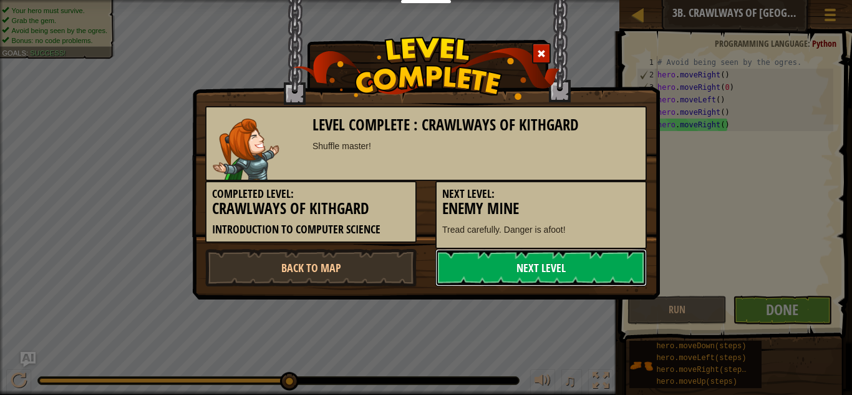
click at [578, 271] on link "Next Level" at bounding box center [540, 267] width 211 height 37
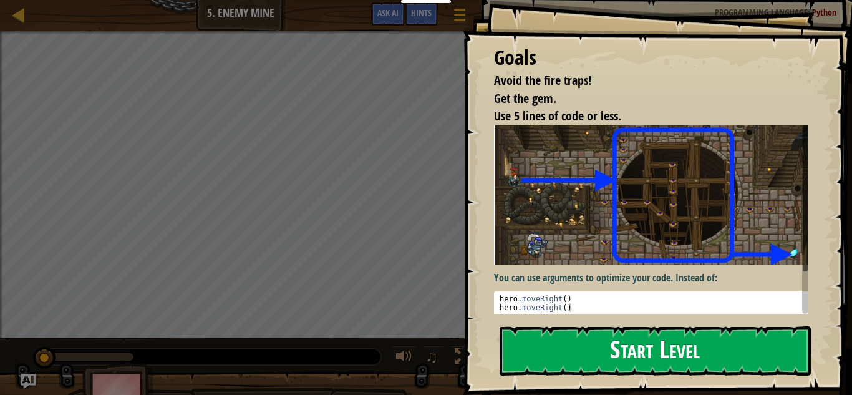
click at [663, 339] on button "Start Level" at bounding box center [654, 350] width 311 height 49
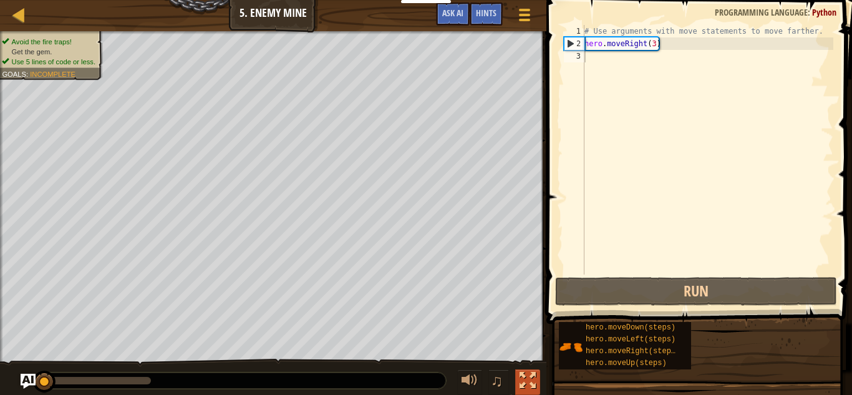
click at [526, 372] on div at bounding box center [527, 380] width 16 height 16
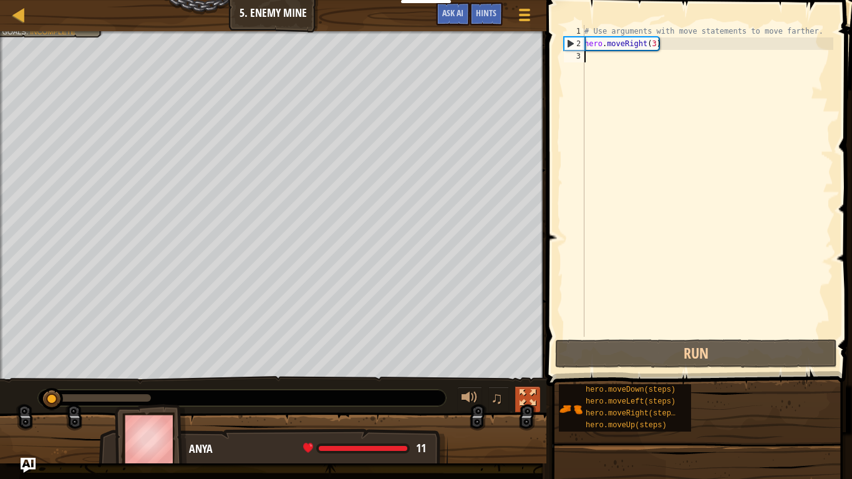
click at [534, 394] on div at bounding box center [527, 398] width 16 height 16
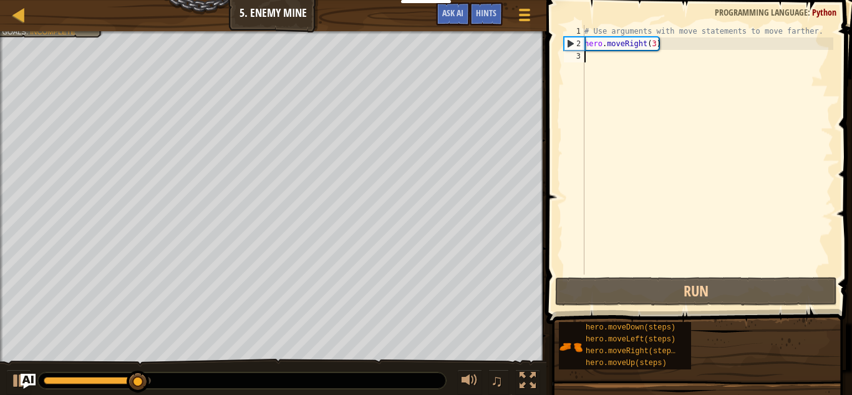
type textarea "h"
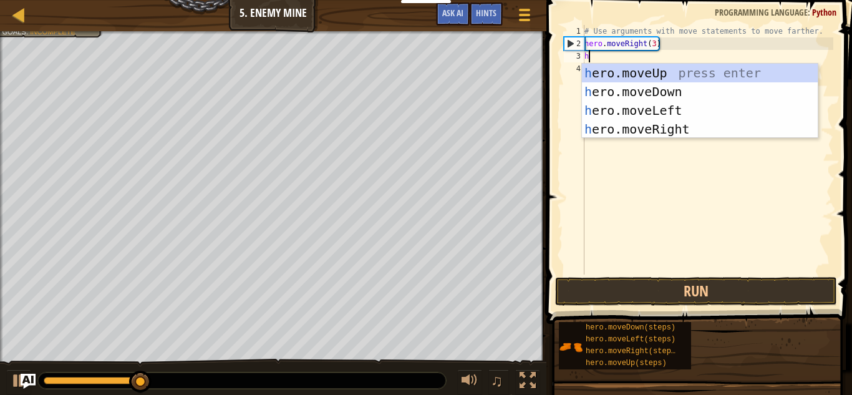
scroll to position [6, 0]
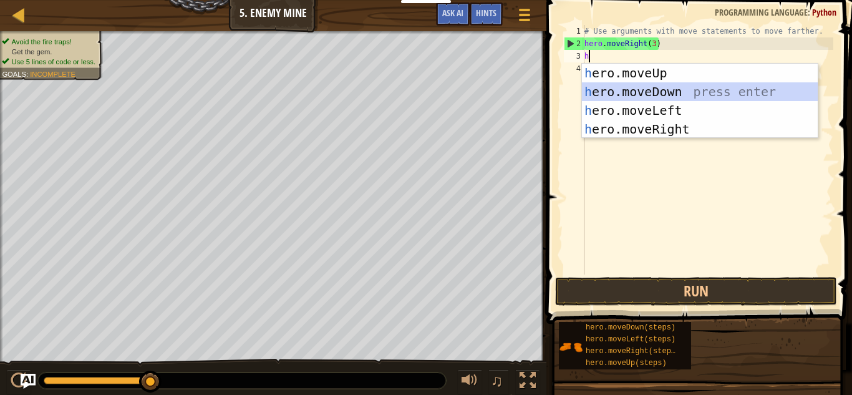
click at [650, 89] on div "h ero.moveUp press enter h ero.moveDown press enter h ero.moveLeft press enter …" at bounding box center [700, 120] width 236 height 112
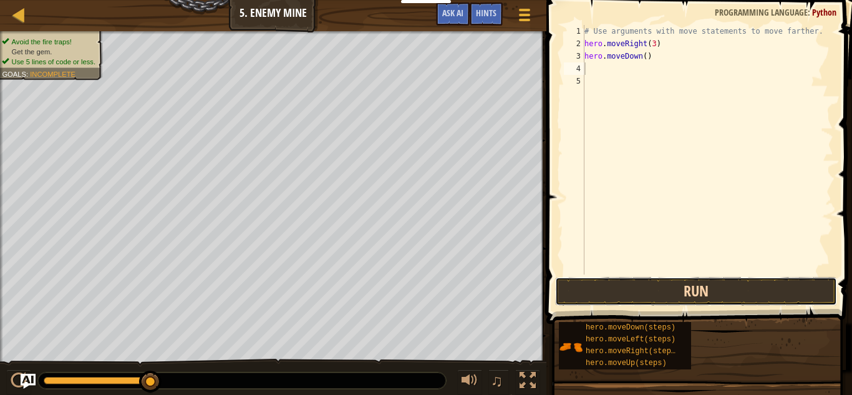
click at [637, 292] on button "Run" at bounding box center [696, 291] width 282 height 29
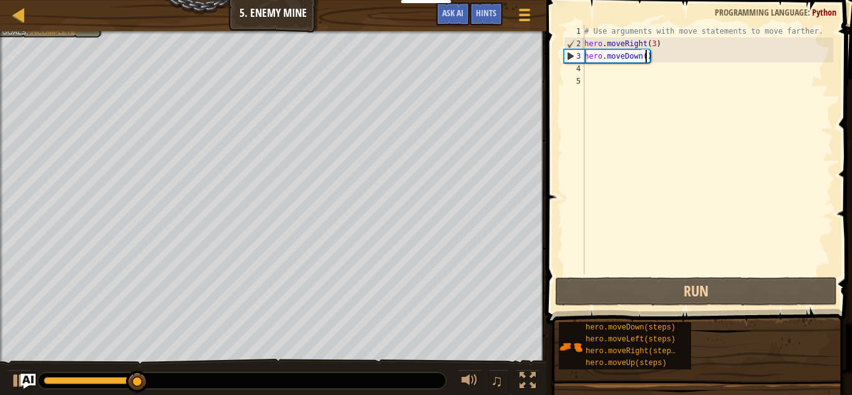
drag, startPoint x: 644, startPoint y: 56, endPoint x: 663, endPoint y: 125, distance: 71.4
click at [663, 125] on div "# Use arguments with move statements to move farther. hero . moveRight ( 3 ) he…" at bounding box center [707, 162] width 251 height 274
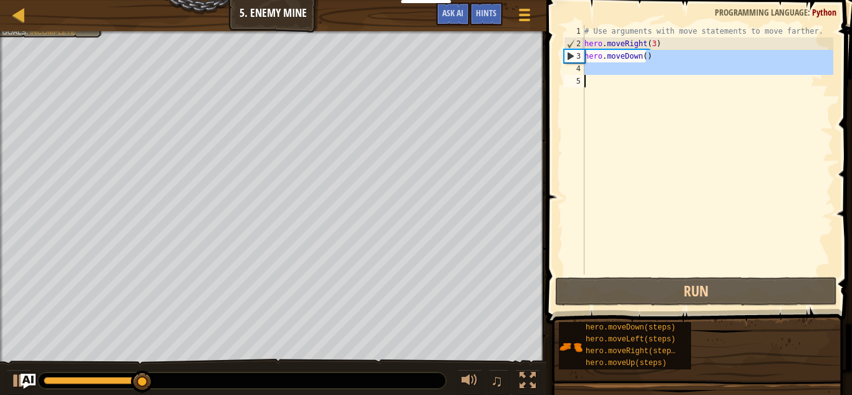
type textarea "hero.moveDown(0"
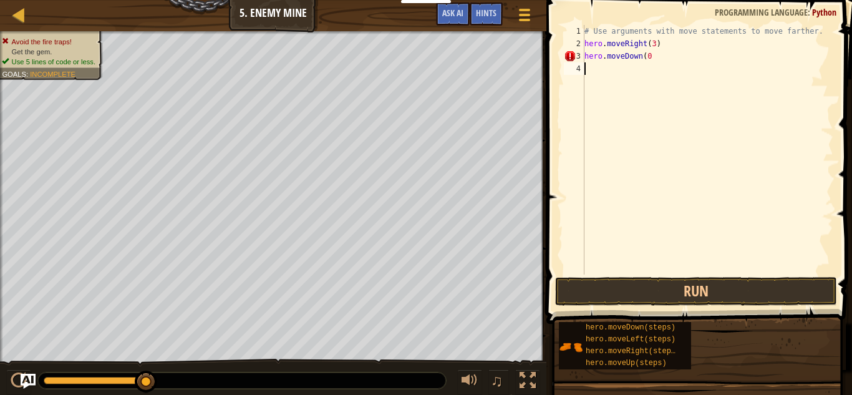
click at [632, 70] on div "# Use arguments with move statements to move farther. hero . moveRight ( 3 ) he…" at bounding box center [707, 162] width 251 height 274
click at [650, 55] on div "# Use arguments with move statements to move farther. hero . moveRight ( 3 ) he…" at bounding box center [707, 162] width 251 height 274
type textarea "hero.moveDown(0)"
click at [614, 66] on div "# Use arguments with move statements to move farther. hero . moveRight ( 3 ) he…" at bounding box center [707, 162] width 251 height 274
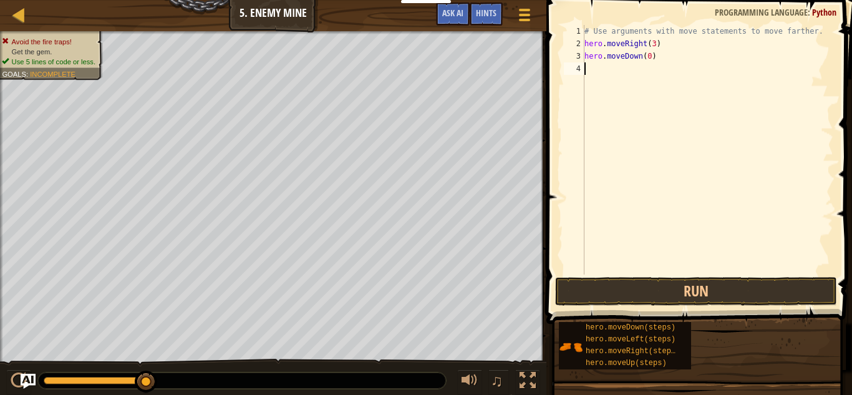
scroll to position [6, 0]
type textarea "h"
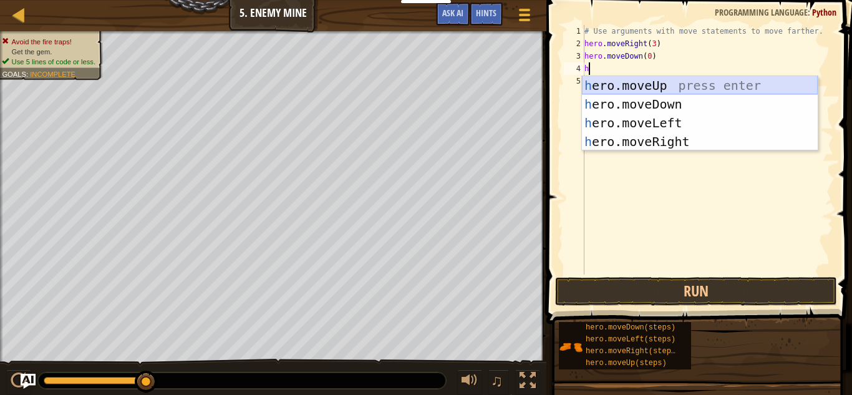
click at [640, 82] on div "h ero.moveUp press enter h ero.moveDown press enter h ero.moveLeft press enter …" at bounding box center [700, 132] width 236 height 112
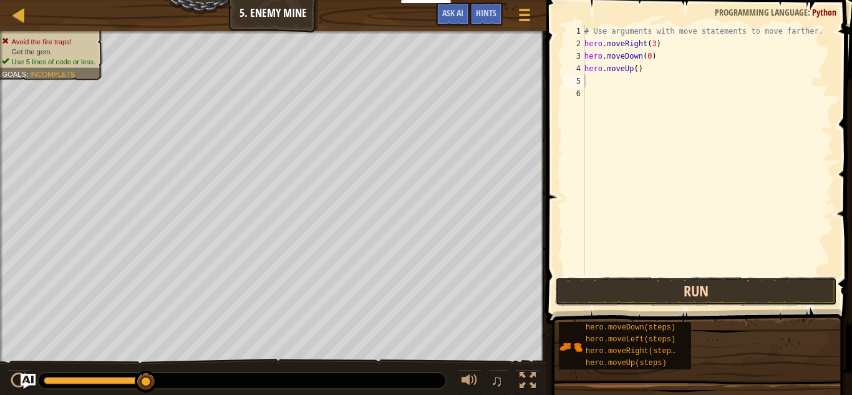
click at [631, 285] on button "Run" at bounding box center [696, 291] width 282 height 29
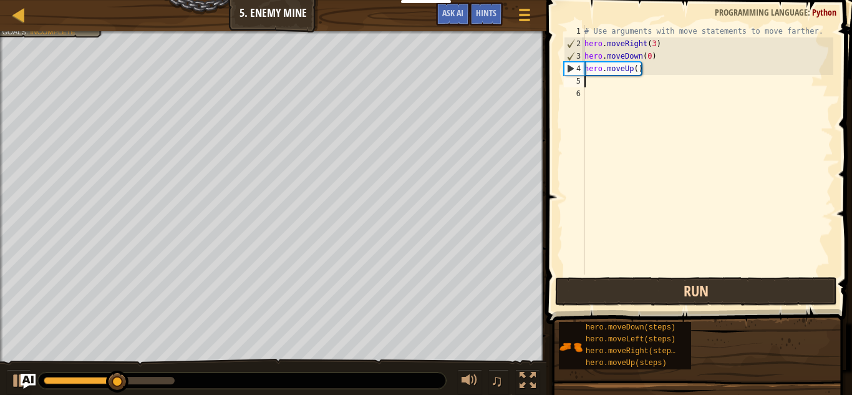
type textarea "h"
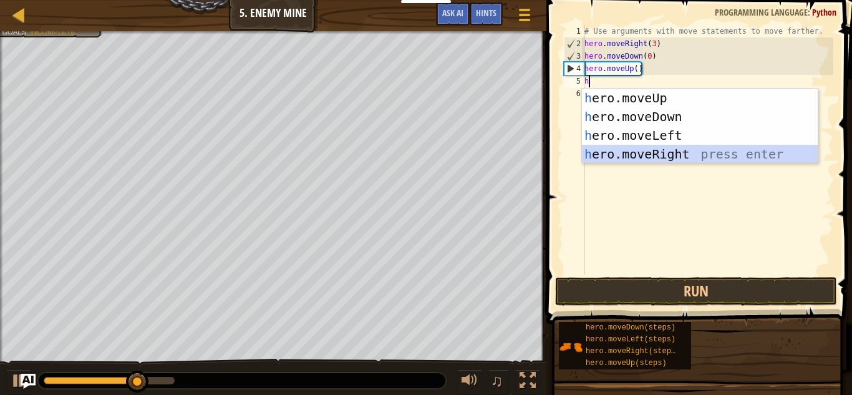
click at [670, 154] on div "h ero.moveUp press enter h ero.moveDown press enter h ero.moveLeft press enter …" at bounding box center [700, 145] width 236 height 112
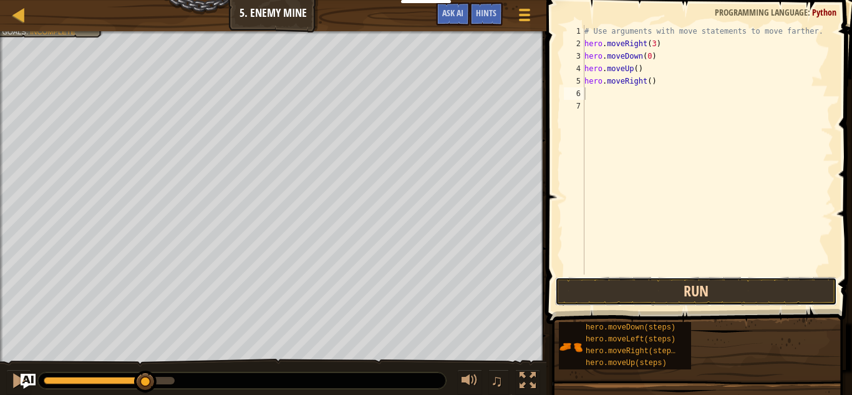
click at [649, 286] on button "Run" at bounding box center [696, 291] width 282 height 29
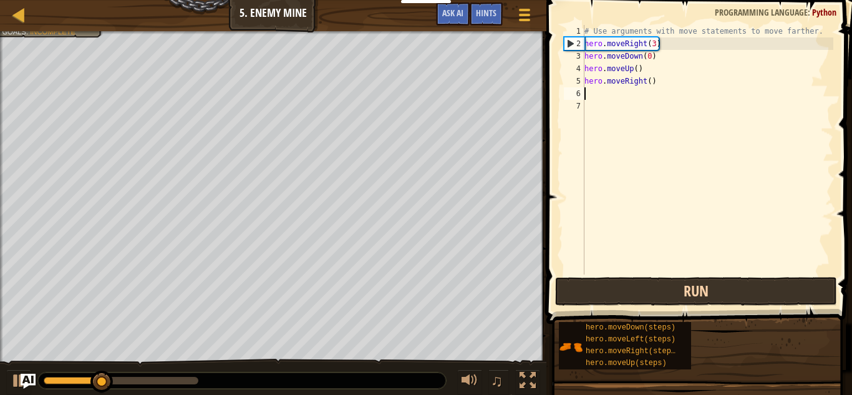
type textarea "h"
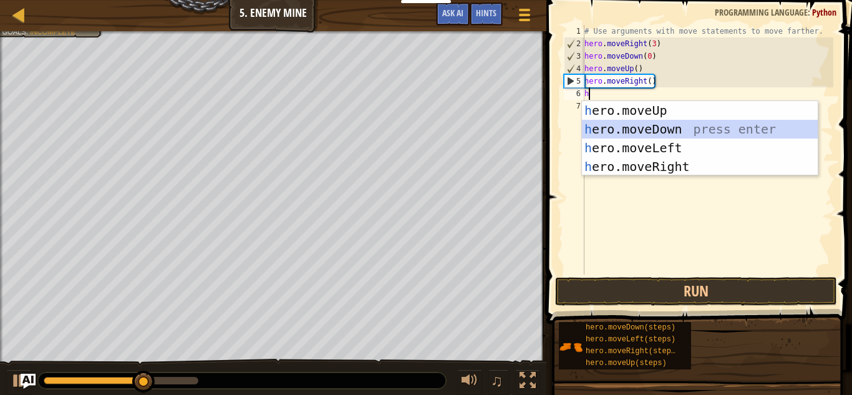
click at [687, 128] on div "h ero.moveUp press enter h ero.moveDown press enter h ero.moveLeft press enter …" at bounding box center [700, 157] width 236 height 112
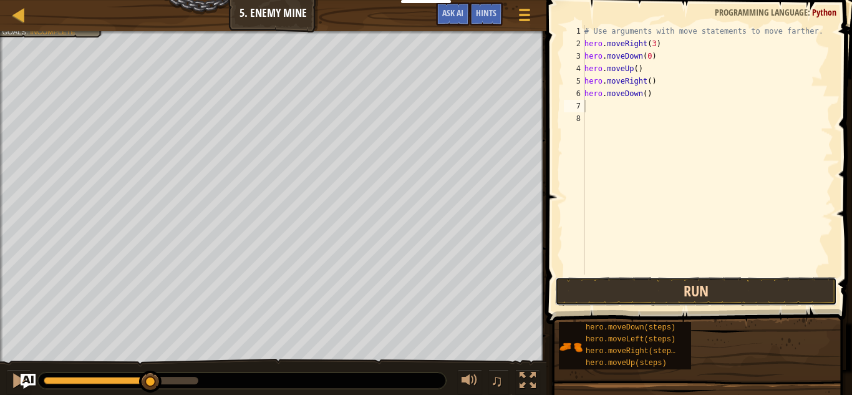
click at [675, 288] on button "Run" at bounding box center [696, 291] width 282 height 29
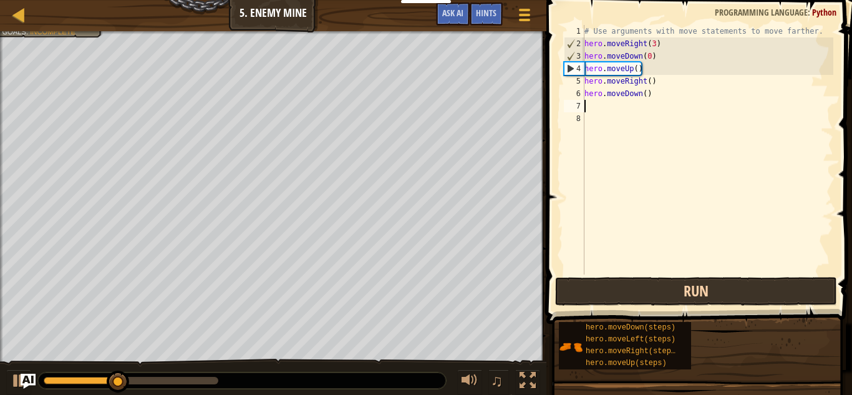
type textarea "h"
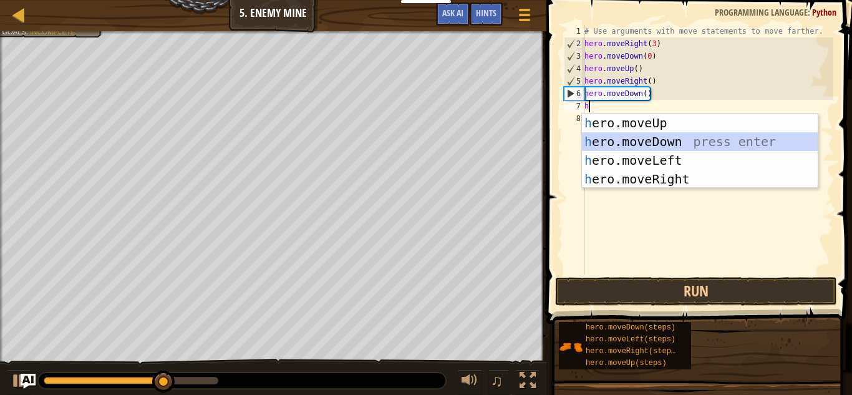
click at [673, 146] on div "h ero.moveUp press enter h ero.moveDown press enter h ero.moveLeft press enter …" at bounding box center [700, 169] width 236 height 112
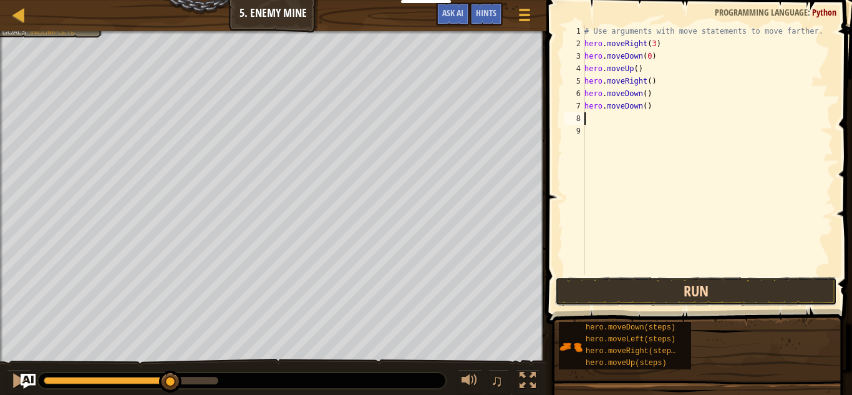
click at [670, 282] on button "Run" at bounding box center [696, 291] width 282 height 29
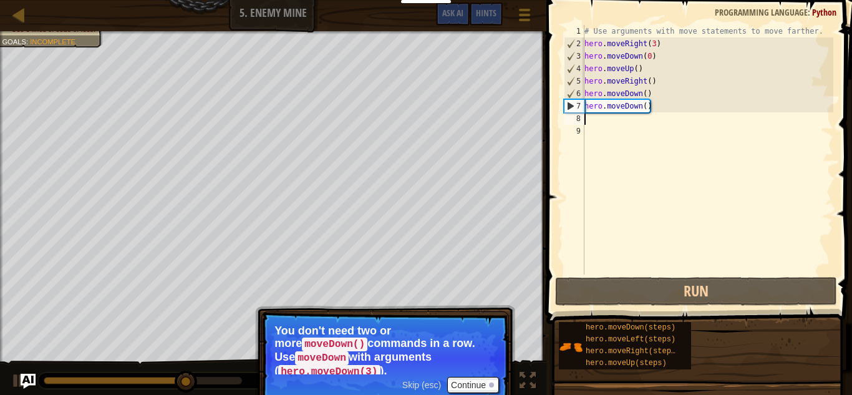
click at [642, 109] on div "# Use arguments with move statements to move farther. hero . moveRight ( 3 ) he…" at bounding box center [707, 162] width 251 height 274
click at [647, 110] on div "# Use arguments with move statements to move farther. hero . moveRight ( 3 ) he…" at bounding box center [707, 162] width 251 height 274
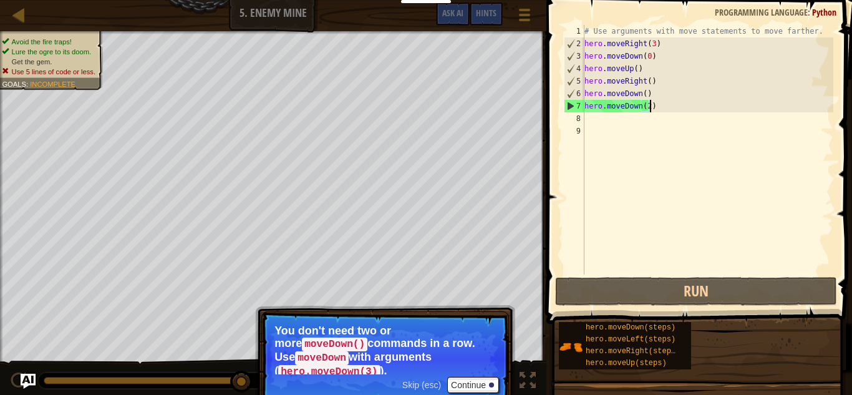
scroll to position [6, 9]
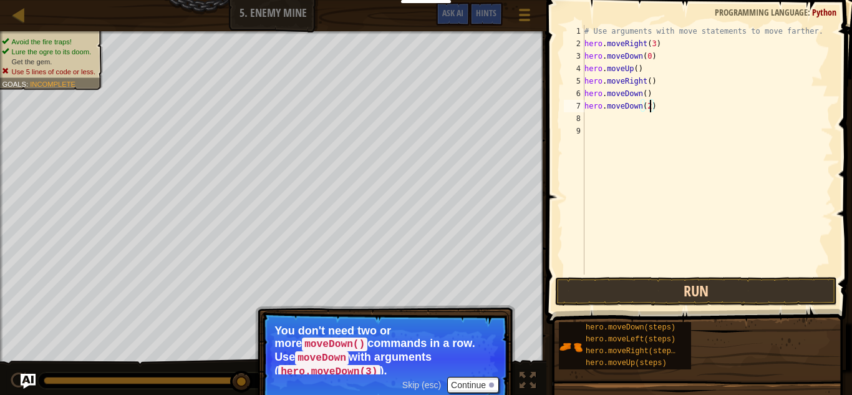
type textarea "hero.moveDown(2)"
click at [676, 296] on button "Run" at bounding box center [696, 291] width 282 height 29
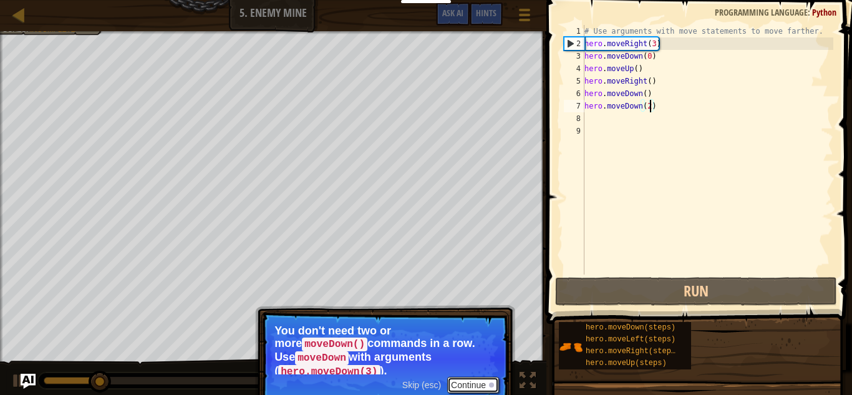
click at [462, 380] on button "Continue" at bounding box center [473, 385] width 52 height 16
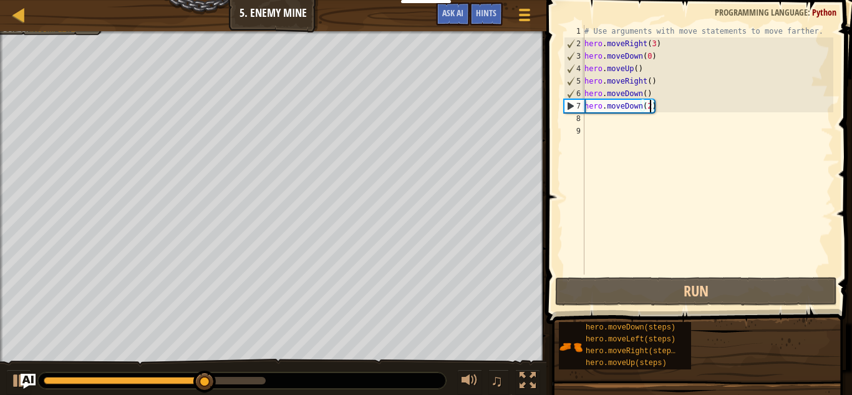
click at [639, 130] on div "# Use arguments with move statements to move farther. hero . moveRight ( 3 ) he…" at bounding box center [707, 162] width 251 height 274
click at [634, 122] on div "# Use arguments with move statements to move farther. hero . moveRight ( 3 ) he…" at bounding box center [707, 162] width 251 height 274
type textarea "h"
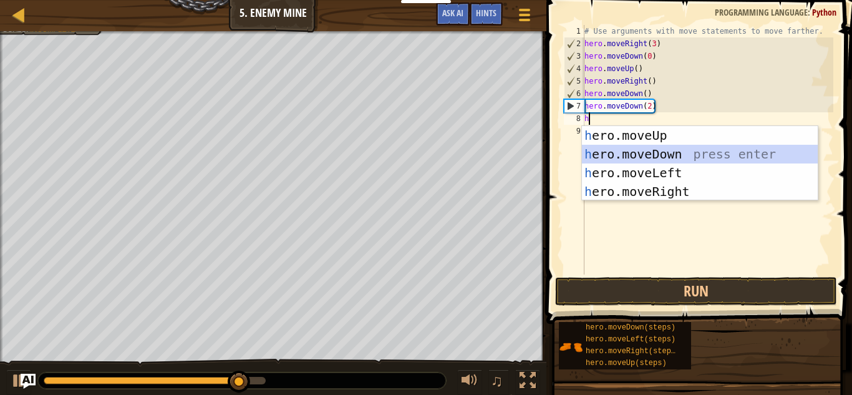
click at [654, 163] on div "h ero.moveUp press enter h ero.moveDown press enter h ero.moveLeft press enter …" at bounding box center [700, 182] width 236 height 112
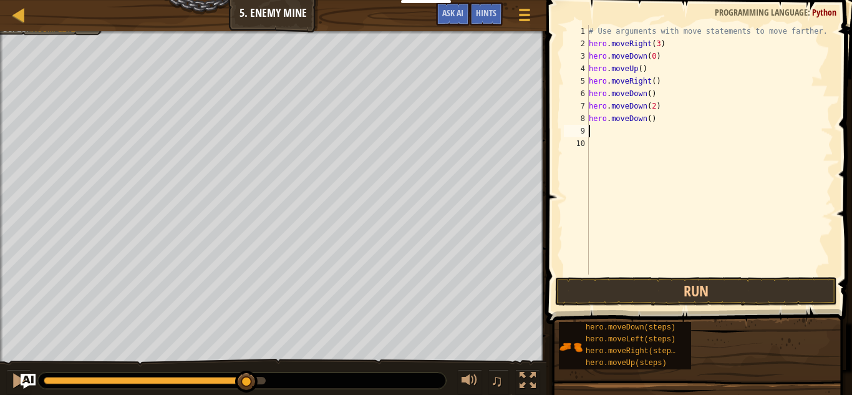
click at [650, 120] on div "# Use arguments with move statements to move farther. hero . moveRight ( 3 ) he…" at bounding box center [709, 162] width 247 height 274
type textarea "hero.moveDown(0)"
click at [650, 131] on div "# Use arguments with move statements to move farther. hero . moveRight ( 3 ) he…" at bounding box center [709, 162] width 247 height 274
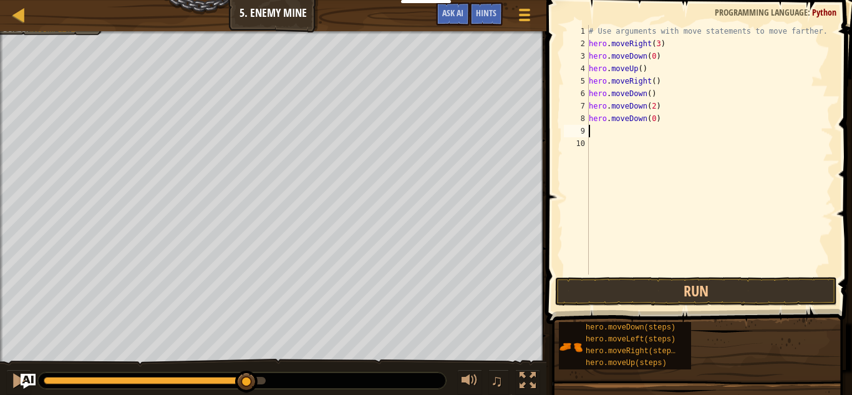
type textarea "h"
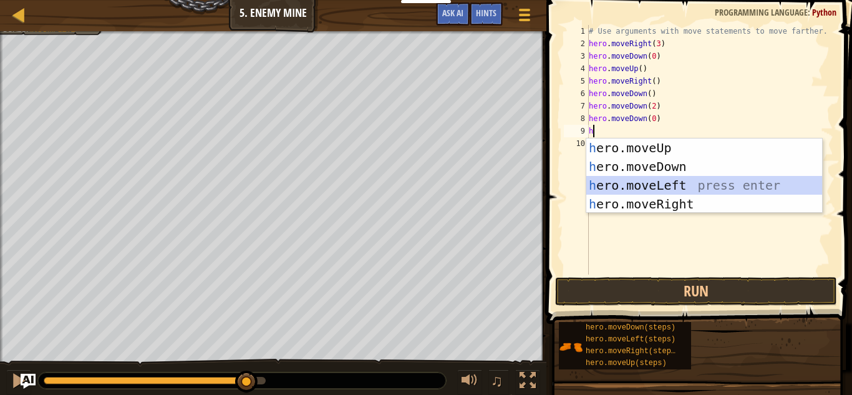
click at [672, 185] on div "h ero.moveUp press enter h ero.moveDown press enter h ero.moveLeft press enter …" at bounding box center [704, 194] width 236 height 112
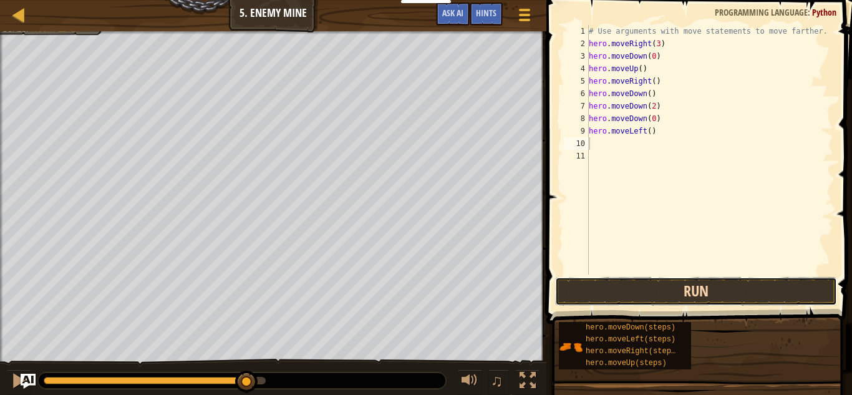
click at [672, 296] on button "Run" at bounding box center [696, 291] width 282 height 29
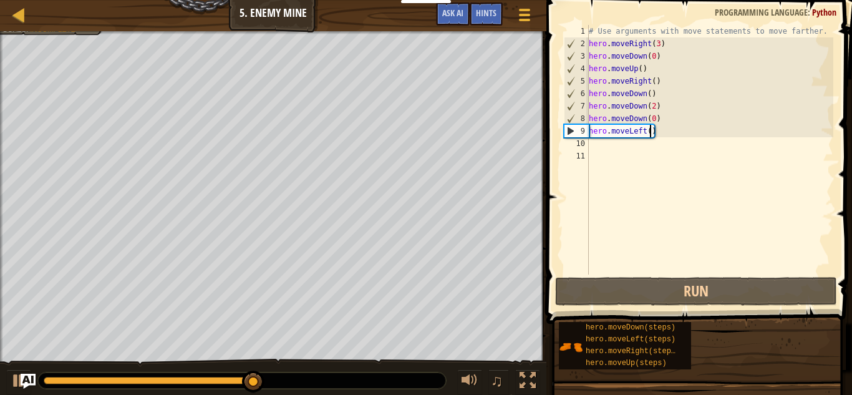
click at [649, 132] on div "# Use arguments with move statements to move farther. hero . moveRight ( 3 ) he…" at bounding box center [709, 162] width 247 height 274
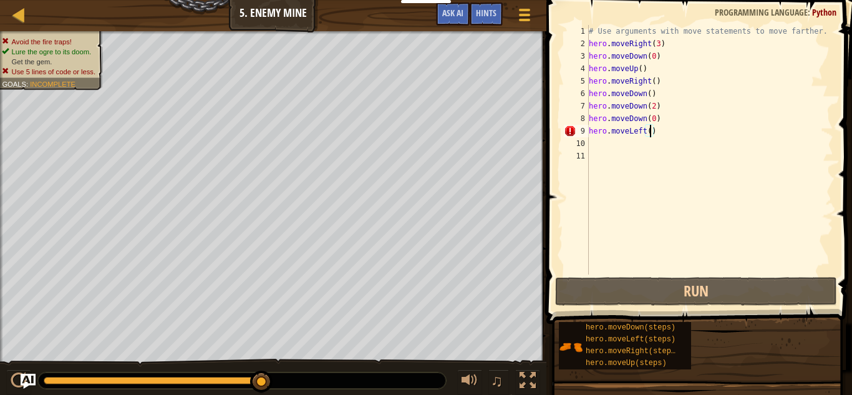
type textarea "hero.moveLeft(0)"
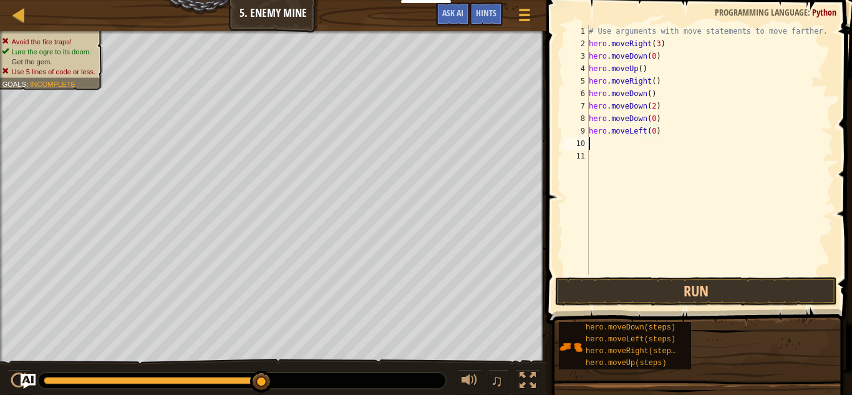
click at [639, 143] on div "# Use arguments with move statements to move farther. hero . moveRight ( 3 ) he…" at bounding box center [709, 162] width 247 height 274
type textarea "h"
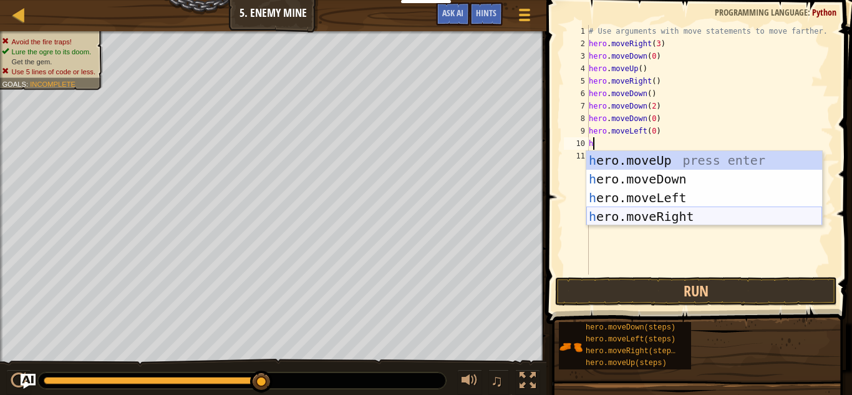
click at [670, 219] on div "h ero.moveUp press enter h ero.moveDown press enter h ero.moveLeft press enter …" at bounding box center [704, 207] width 236 height 112
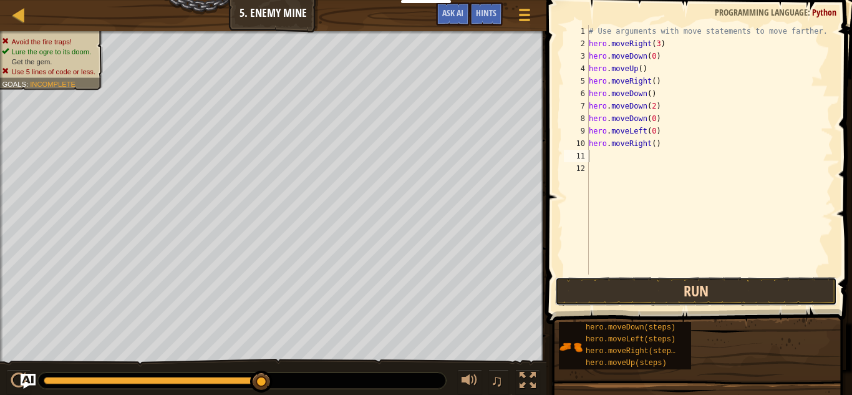
click at [662, 285] on button "Run" at bounding box center [696, 291] width 282 height 29
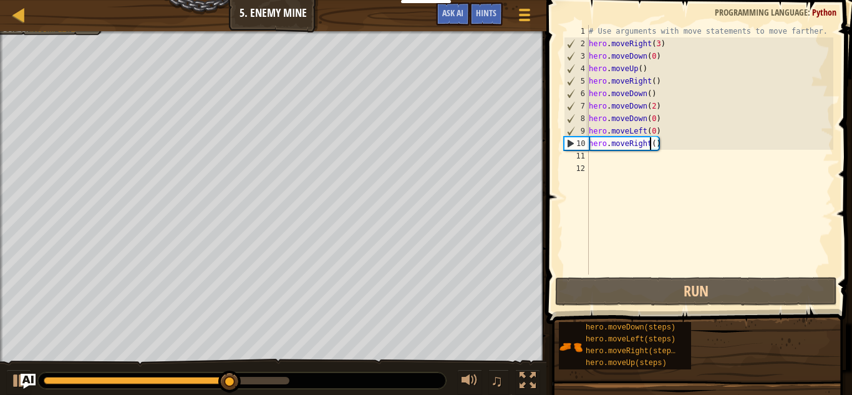
click at [652, 145] on div "# Use arguments with move statements to move farther. hero . moveRight ( 3 ) he…" at bounding box center [709, 162] width 247 height 274
click at [654, 145] on div "# Use arguments with move statements to move farther. hero . moveRight ( 3 ) he…" at bounding box center [709, 162] width 247 height 274
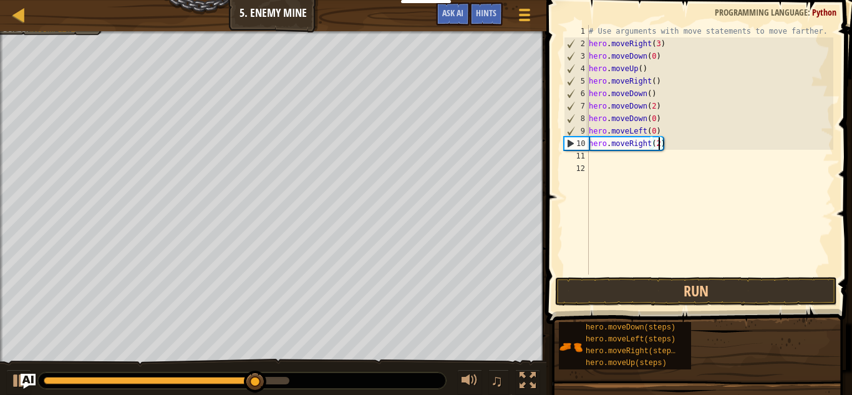
scroll to position [6, 10]
type textarea "hero.moveRight(2)"
click at [670, 285] on button "Run" at bounding box center [696, 291] width 282 height 29
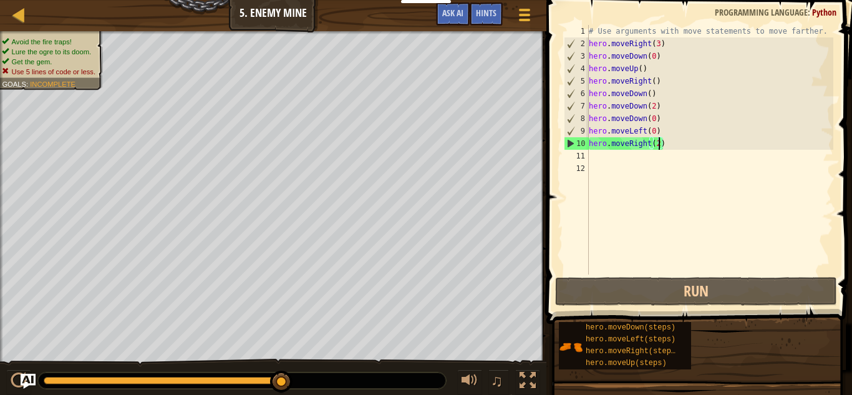
drag, startPoint x: 670, startPoint y: 285, endPoint x: 741, endPoint y: 243, distance: 82.5
click at [741, 243] on div "# Use arguments with move statements to move farther. hero . moveRight ( 3 ) he…" at bounding box center [709, 162] width 247 height 274
drag, startPoint x: 724, startPoint y: 288, endPoint x: 757, endPoint y: 220, distance: 75.6
click at [757, 220] on div "# Use arguments with move statements to move farther. hero . moveRight ( 3 ) he…" at bounding box center [709, 162] width 247 height 274
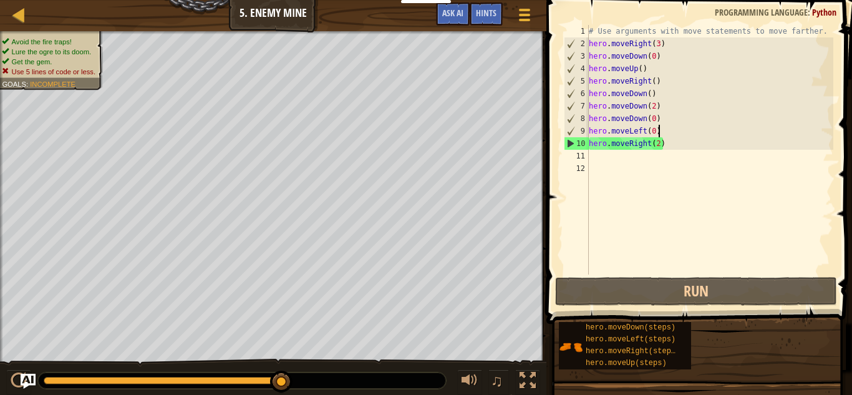
click at [660, 132] on div "# Use arguments with move statements to move farther. hero . moveRight ( 3 ) he…" at bounding box center [709, 162] width 247 height 274
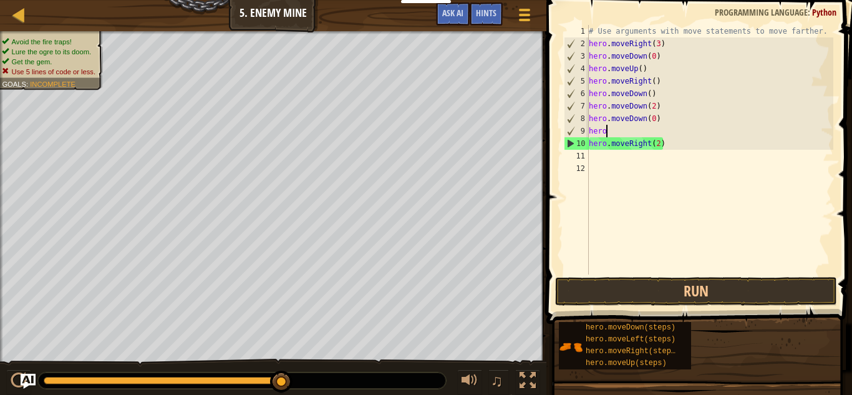
type textarea "h"
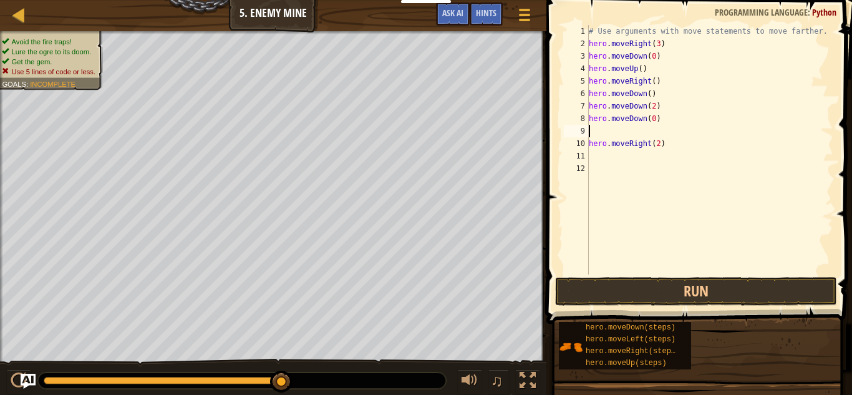
click at [664, 122] on div "# Use arguments with move statements to move farther. hero . moveRight ( 3 ) he…" at bounding box center [709, 162] width 247 height 274
type textarea "h"
click at [647, 279] on button "Run" at bounding box center [696, 291] width 282 height 29
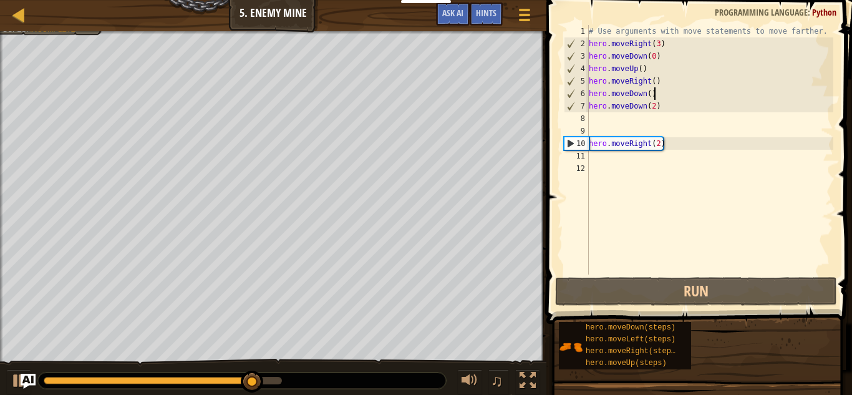
click at [672, 95] on div "# Use arguments with move statements to move farther. hero . moveRight ( 3 ) he…" at bounding box center [709, 162] width 247 height 274
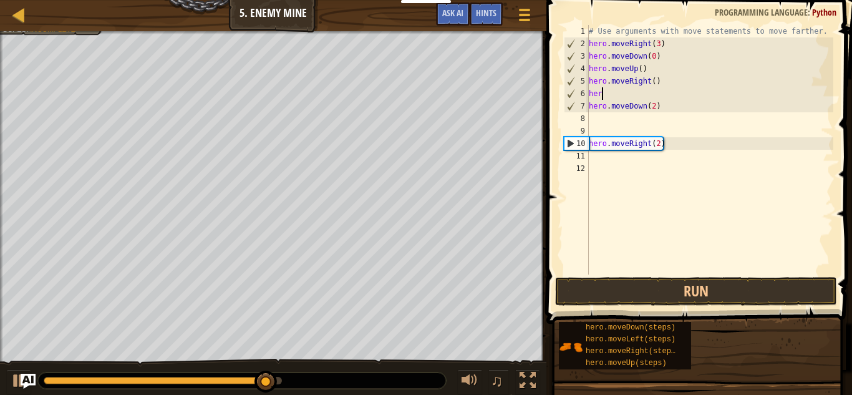
type textarea "h"
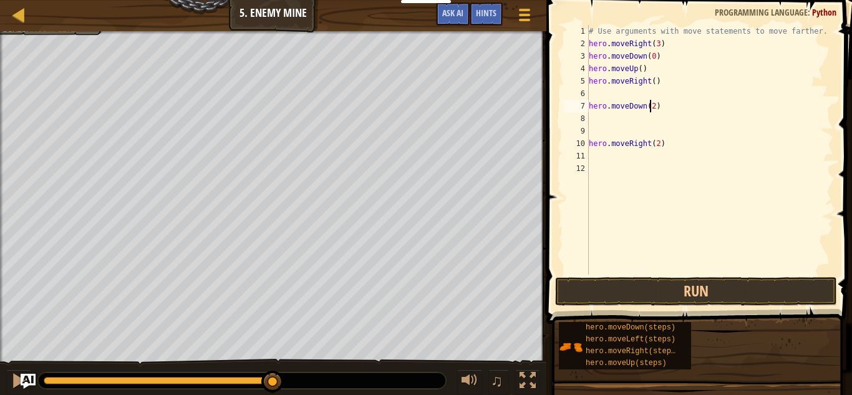
click at [652, 108] on div "# Use arguments with move statements to move farther. hero . moveRight ( 3 ) he…" at bounding box center [709, 162] width 247 height 274
click at [652, 109] on div "# Use arguments with move statements to move farther. hero . moveRight ( 3 ) he…" at bounding box center [709, 162] width 247 height 274
click at [660, 58] on div "# Use arguments with move statements to move farther. hero . moveRight ( 3 ) he…" at bounding box center [709, 162] width 247 height 274
type textarea "h"
click at [639, 295] on button "Run" at bounding box center [696, 291] width 282 height 29
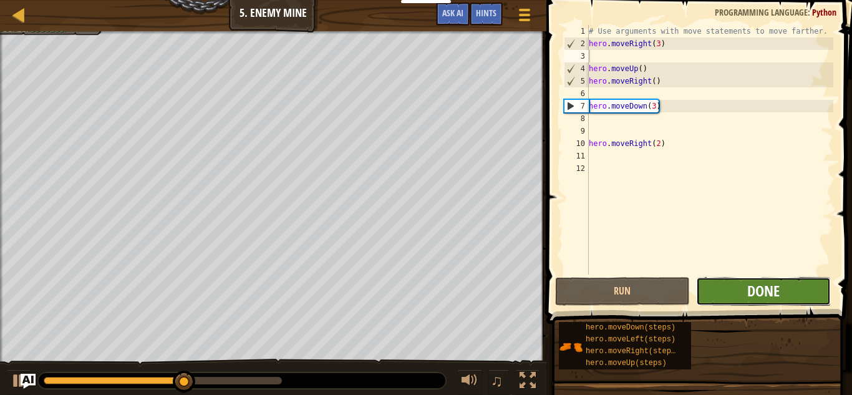
click at [750, 287] on span "Done" at bounding box center [763, 291] width 32 height 20
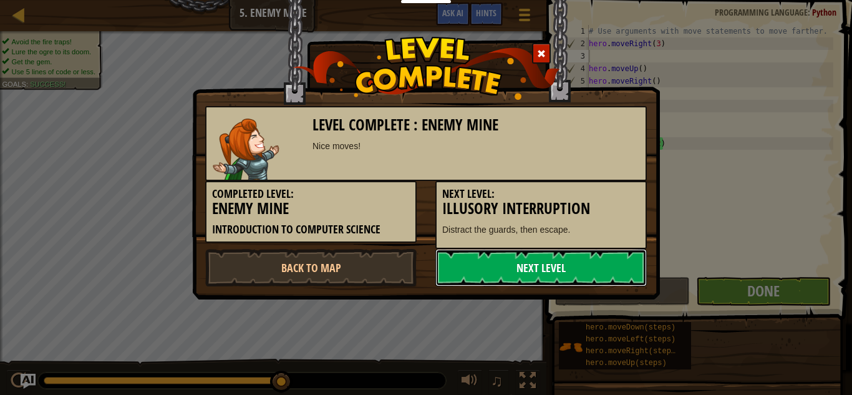
click at [564, 268] on link "Next Level" at bounding box center [540, 267] width 211 height 37
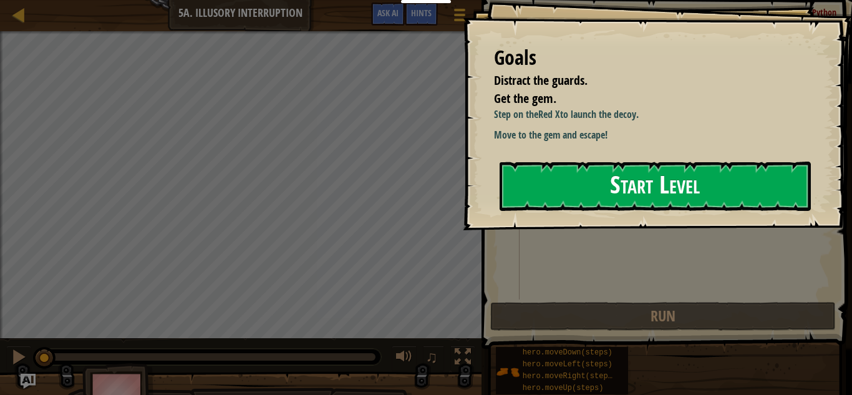
click at [599, 190] on button "Start Level" at bounding box center [654, 186] width 311 height 49
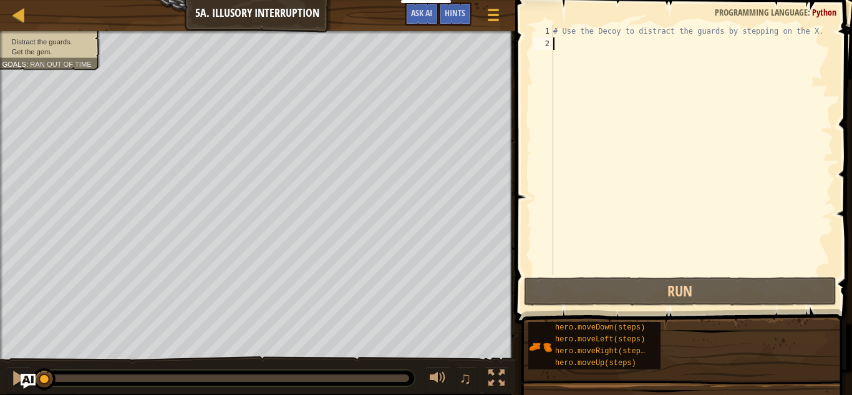
type textarea "h"
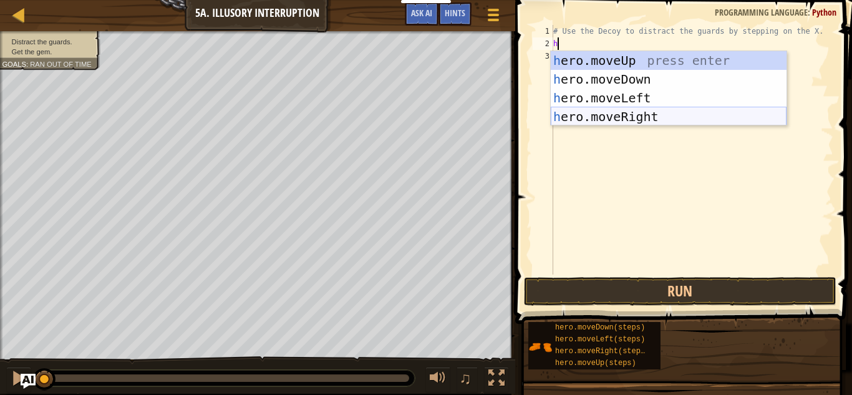
click at [650, 113] on div "h ero.moveUp press enter h ero.moveDown press enter h ero.moveLeft press enter …" at bounding box center [669, 107] width 236 height 112
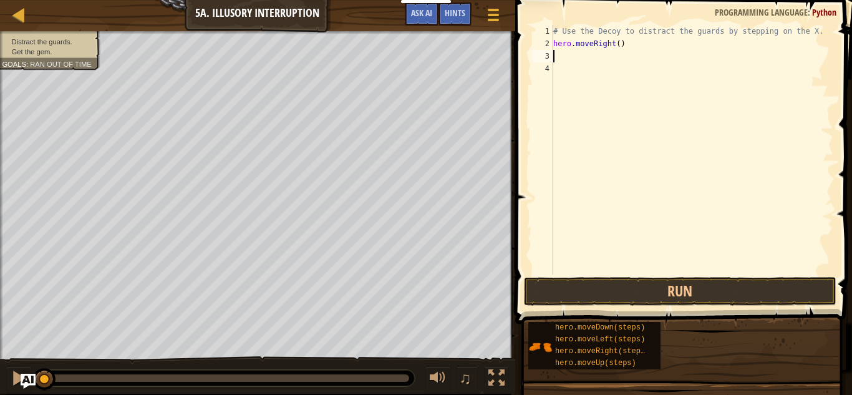
type textarea "h"
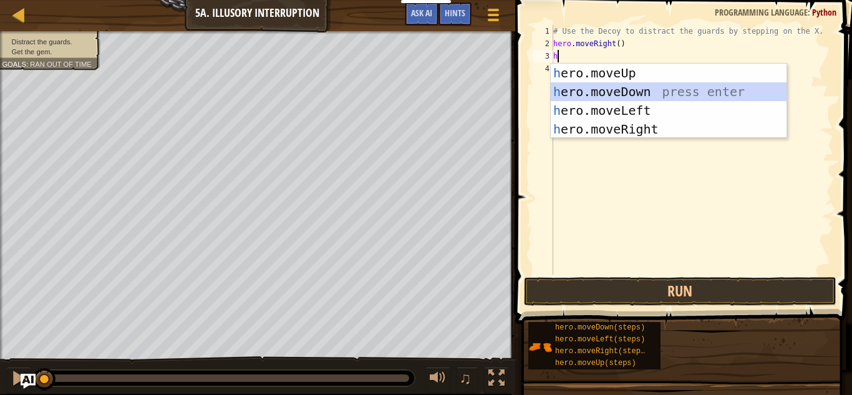
click at [637, 87] on div "h ero.moveUp press enter h ero.moveDown press enter h ero.moveLeft press enter …" at bounding box center [669, 120] width 236 height 112
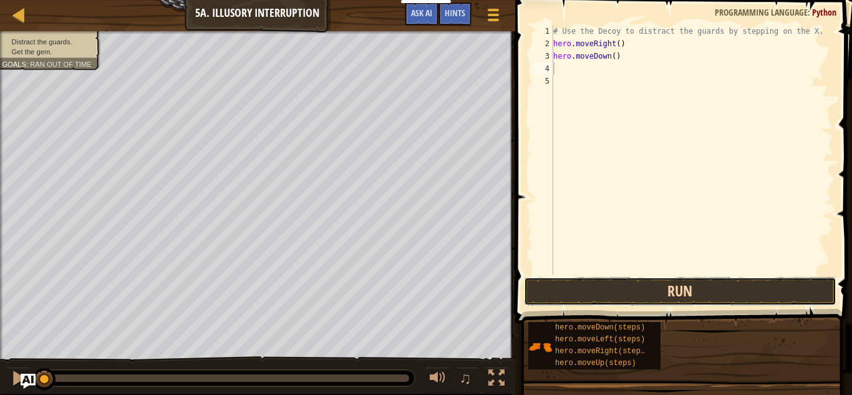
click at [648, 289] on button "Run" at bounding box center [680, 291] width 312 height 29
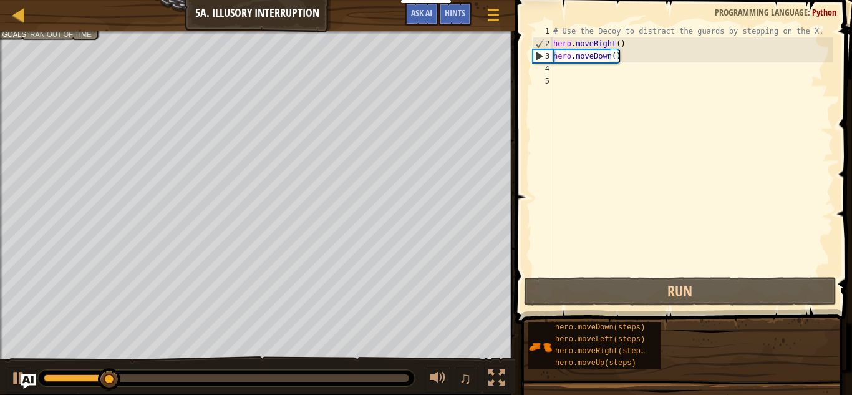
click at [648, 55] on div "# Use the Decoy to distract the guards by stepping on the X. hero . moveRight (…" at bounding box center [692, 162] width 282 height 274
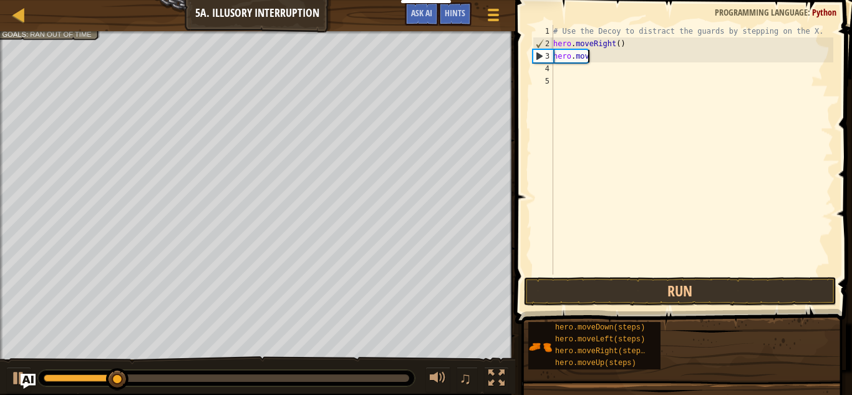
type textarea "h"
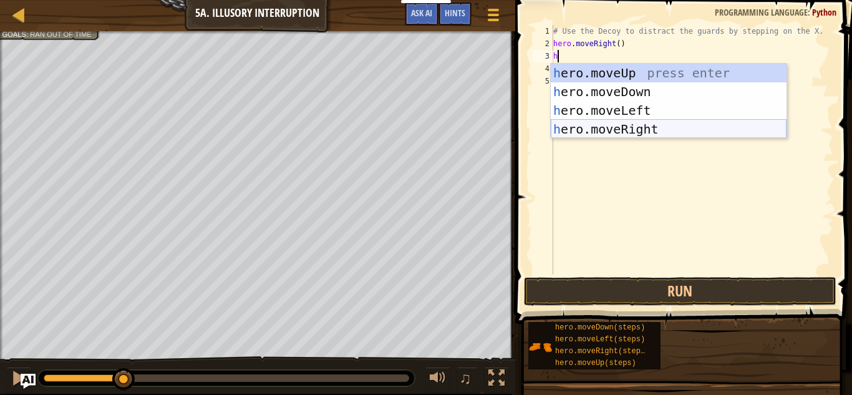
click at [641, 125] on div "h ero.moveUp press enter h ero.moveDown press enter h ero.moveLeft press enter …" at bounding box center [669, 120] width 236 height 112
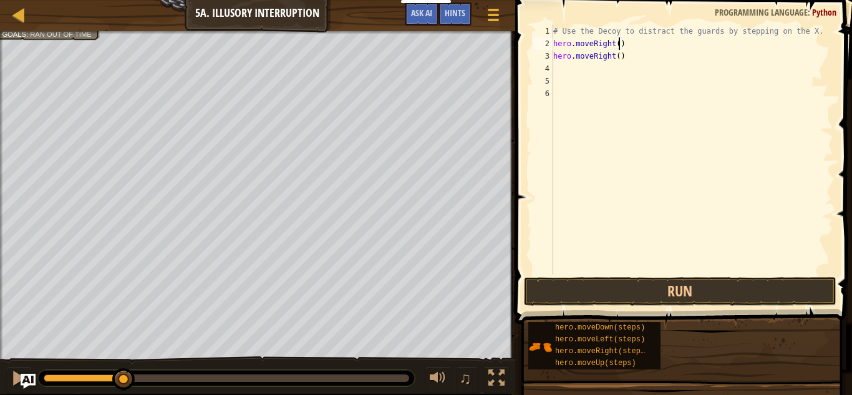
click at [617, 43] on div "# Use the Decoy to distract the guards by stepping on the X. hero . moveRight (…" at bounding box center [692, 162] width 282 height 274
click at [649, 298] on button "Run" at bounding box center [680, 291] width 312 height 29
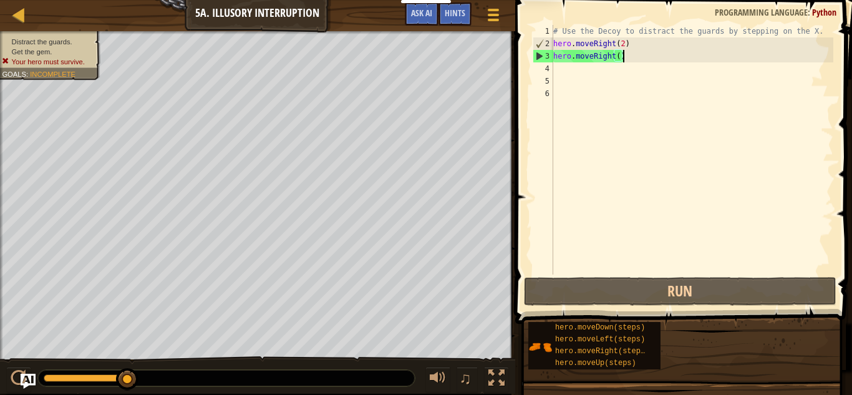
click at [630, 62] on div "# Use the Decoy to distract the guards by stepping on the X. hero . moveRight (…" at bounding box center [692, 162] width 282 height 274
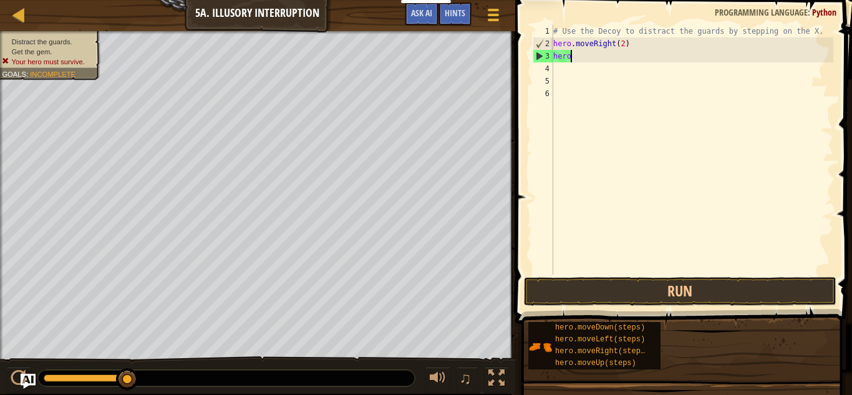
scroll to position [6, 0]
type textarea "h"
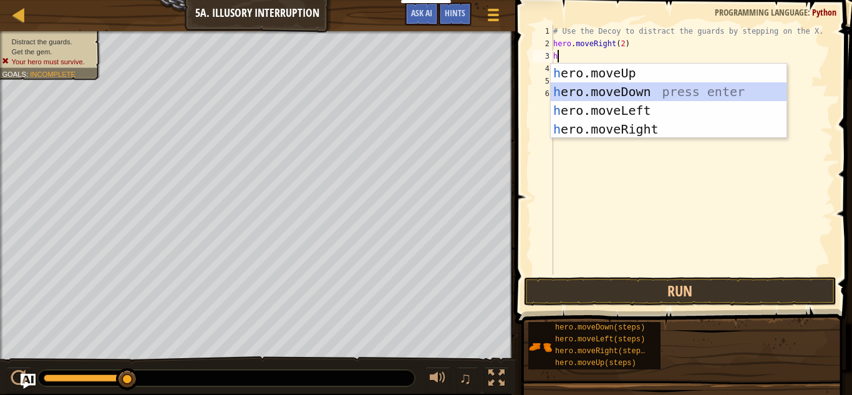
click at [653, 91] on div "h ero.moveUp press enter h ero.moveDown press enter h ero.moveLeft press enter …" at bounding box center [669, 120] width 236 height 112
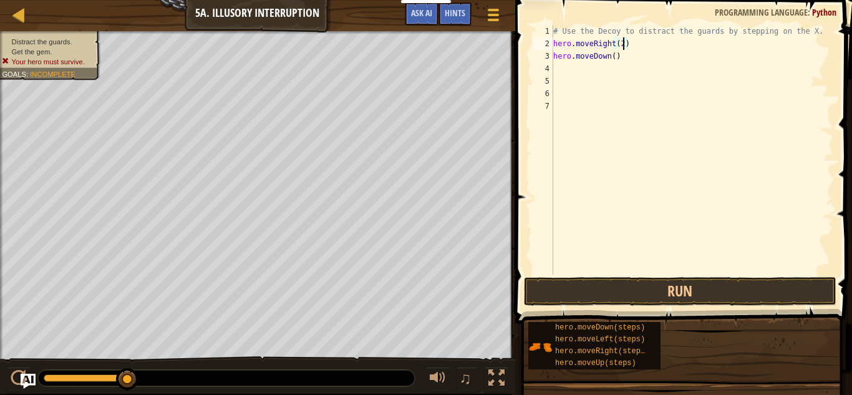
click at [623, 44] on div "# Use the Decoy to distract the guards by stepping on the X. hero . moveRight (…" at bounding box center [692, 162] width 282 height 274
click at [672, 291] on button "Run" at bounding box center [680, 291] width 312 height 29
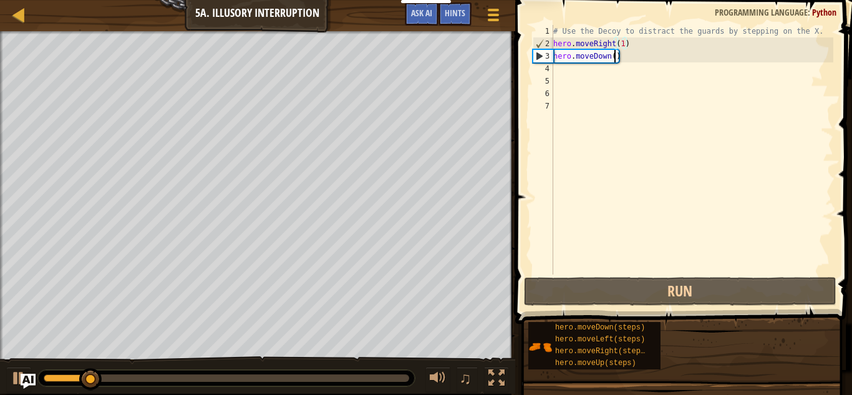
click at [612, 59] on div "# Use the Decoy to distract the guards by stepping on the X. hero . moveRight (…" at bounding box center [692, 162] width 282 height 274
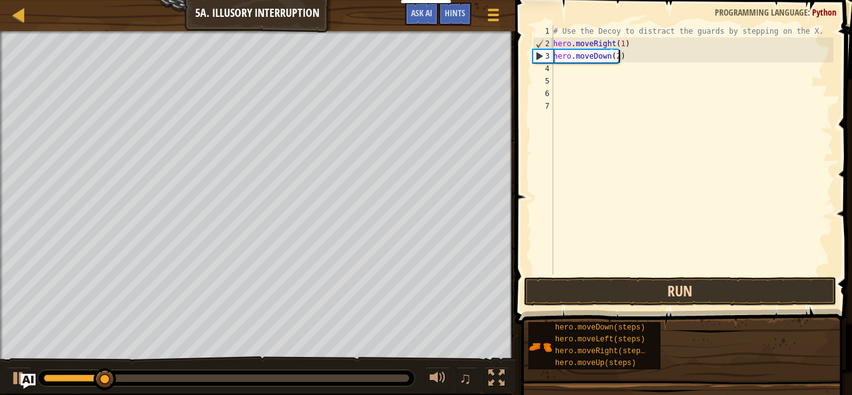
type textarea "hero.moveDown(2)"
click at [652, 301] on button "Run" at bounding box center [680, 291] width 312 height 29
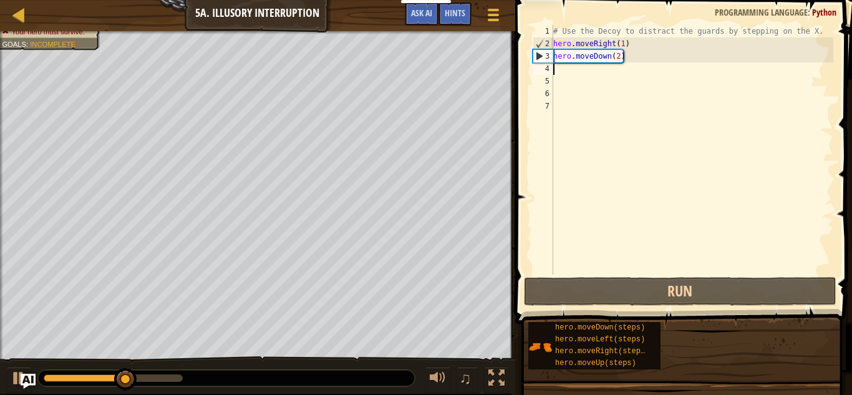
click at [610, 67] on div "# Use the Decoy to distract the guards by stepping on the X. hero . moveRight (…" at bounding box center [692, 162] width 282 height 274
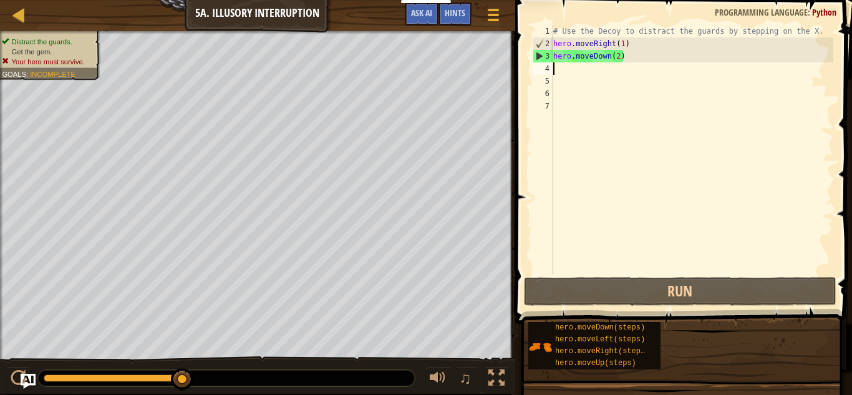
type textarea "h"
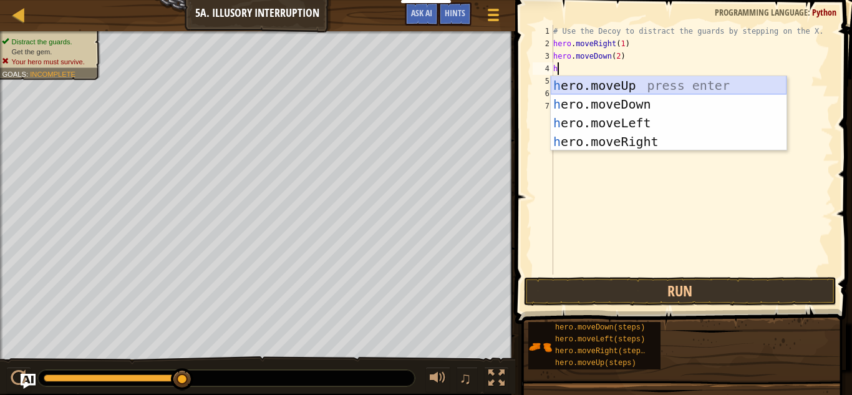
click at [650, 89] on div "h ero.moveUp press enter h ero.moveDown press enter h ero.moveLeft press enter …" at bounding box center [669, 132] width 236 height 112
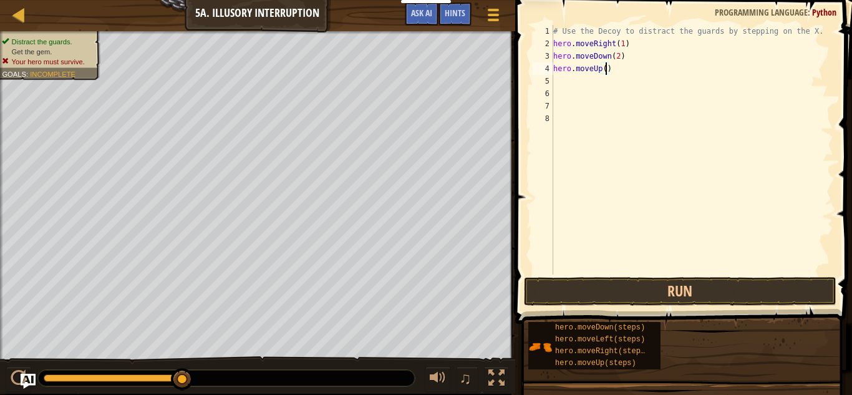
click at [604, 70] on div "# Use the Decoy to distract the guards by stepping on the X. hero . moveRight (…" at bounding box center [692, 162] width 282 height 274
type textarea "hero.moveUp(2)"
click at [569, 81] on div "# Use the Decoy to distract the guards by stepping on the X. hero . moveRight (…" at bounding box center [692, 162] width 282 height 274
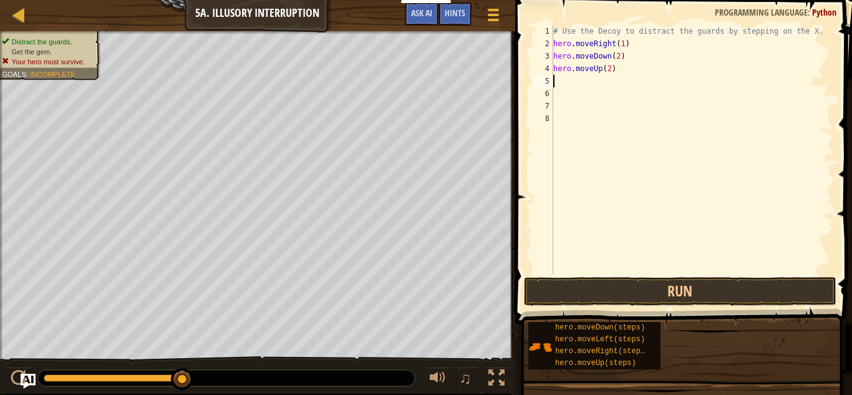
type textarea "h"
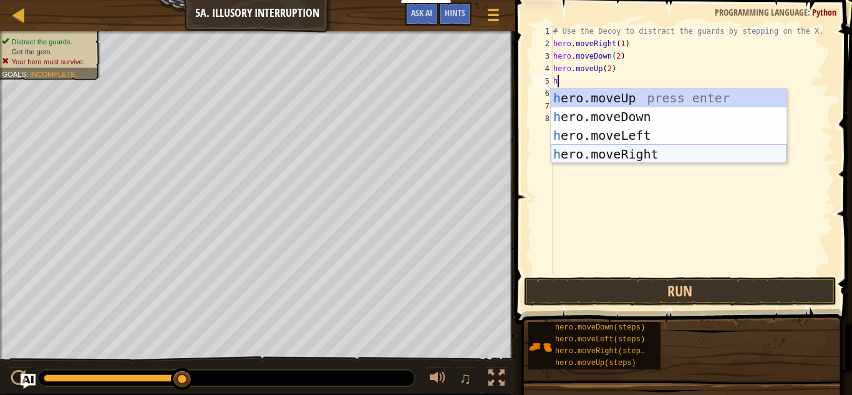
click at [622, 148] on div "h ero.moveUp press enter h ero.moveDown press enter h ero.moveLeft press enter …" at bounding box center [669, 145] width 236 height 112
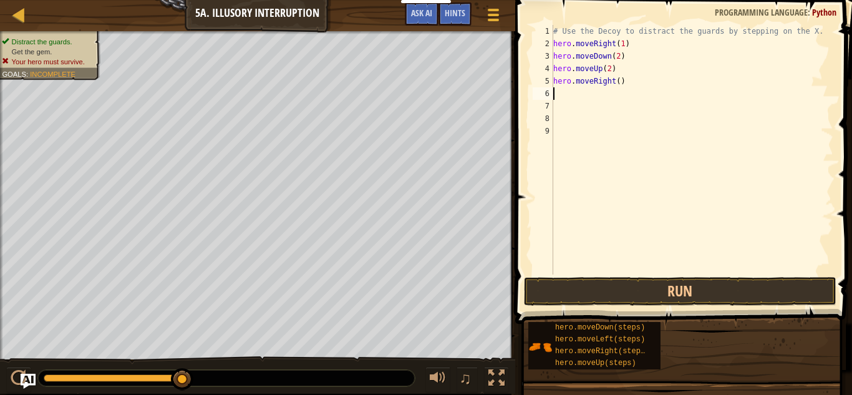
type textarea "3"
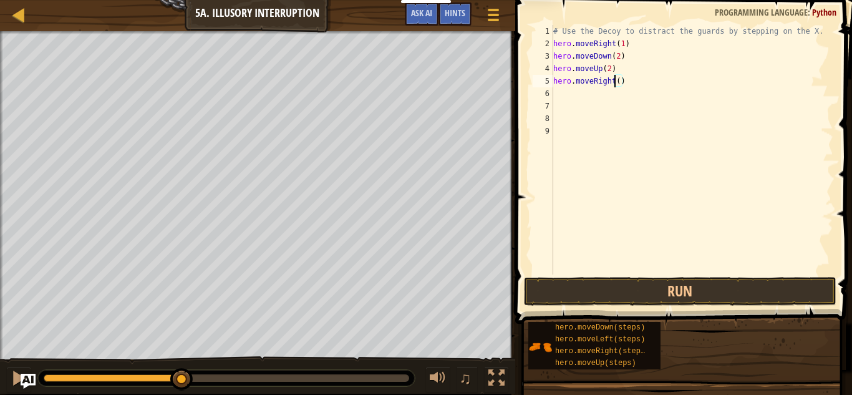
click at [616, 77] on div "# Use the Decoy to distract the guards by stepping on the X. hero . moveRight (…" at bounding box center [692, 162] width 282 height 274
click at [619, 82] on div "# Use the Decoy to distract the guards by stepping on the X. hero . moveRight (…" at bounding box center [692, 162] width 282 height 274
type textarea "hero.moveRight(3)"
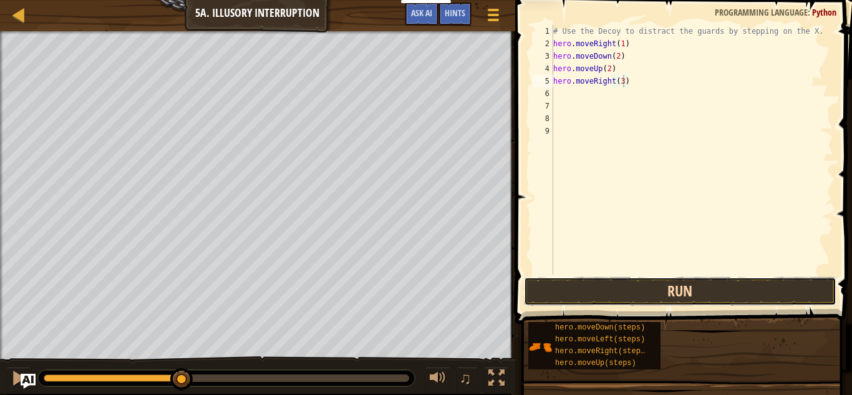
click at [685, 289] on button "Run" at bounding box center [680, 291] width 312 height 29
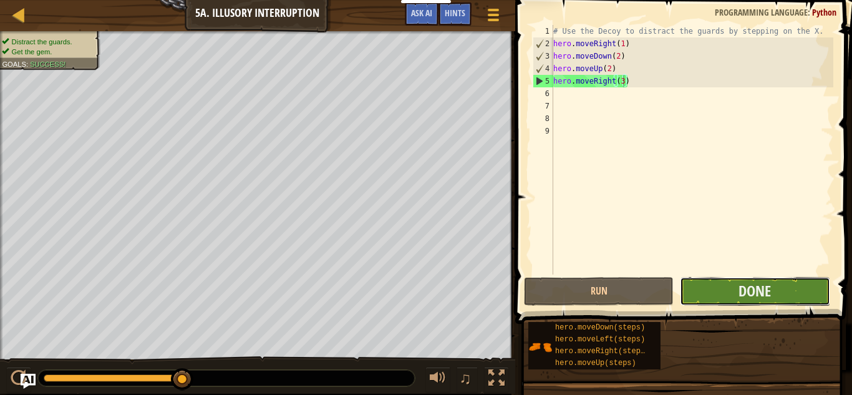
click at [716, 290] on button "Done" at bounding box center [755, 291] width 150 height 29
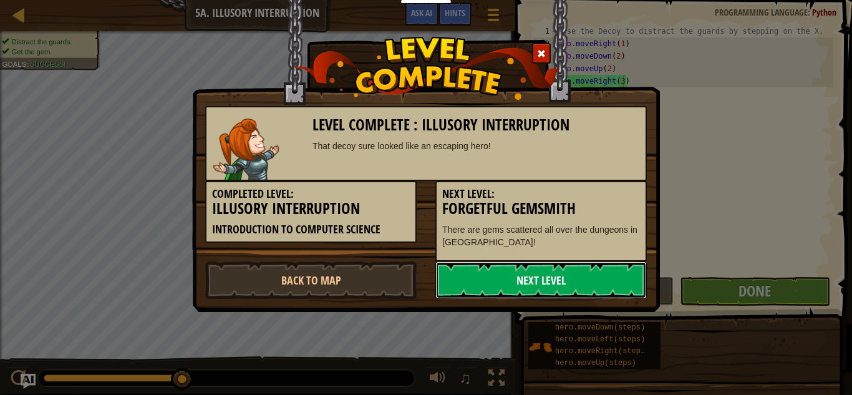
click at [620, 278] on link "Next Level" at bounding box center [540, 279] width 211 height 37
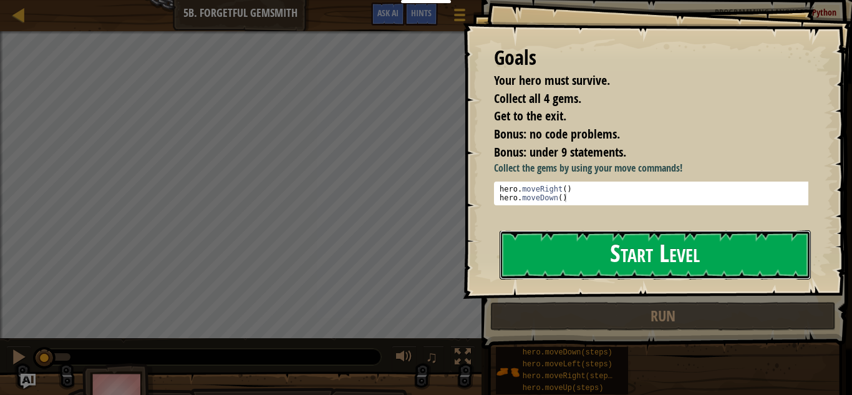
drag, startPoint x: 619, startPoint y: 257, endPoint x: 576, endPoint y: 261, distance: 43.2
click at [576, 261] on button "Start Level" at bounding box center [654, 254] width 311 height 49
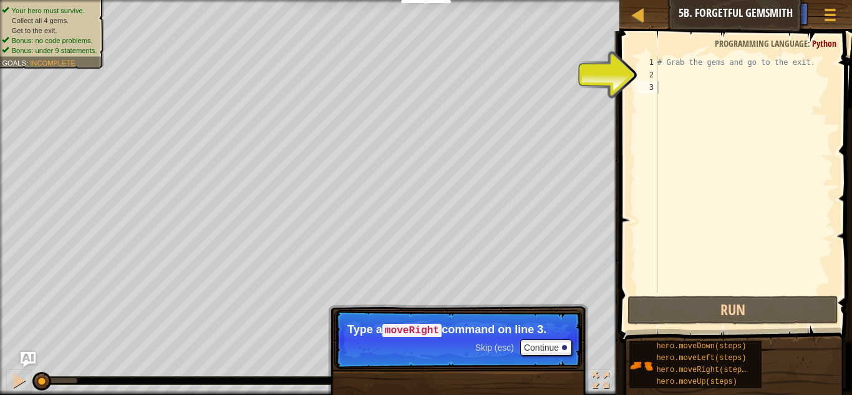
click at [700, 76] on div "# Grab the gems and go to the exit." at bounding box center [744, 187] width 178 height 262
type textarea "h"
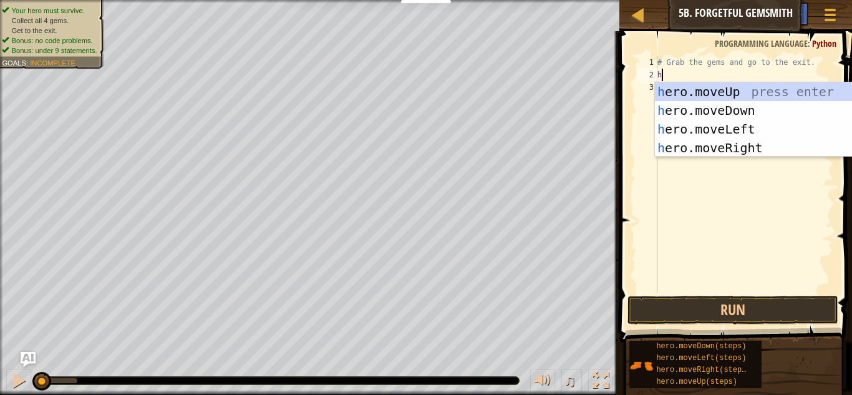
scroll to position [6, 0]
click at [727, 144] on div "h ero.moveUp press enter h ero.moveDown press enter h ero.moveLeft press enter …" at bounding box center [773, 138] width 236 height 112
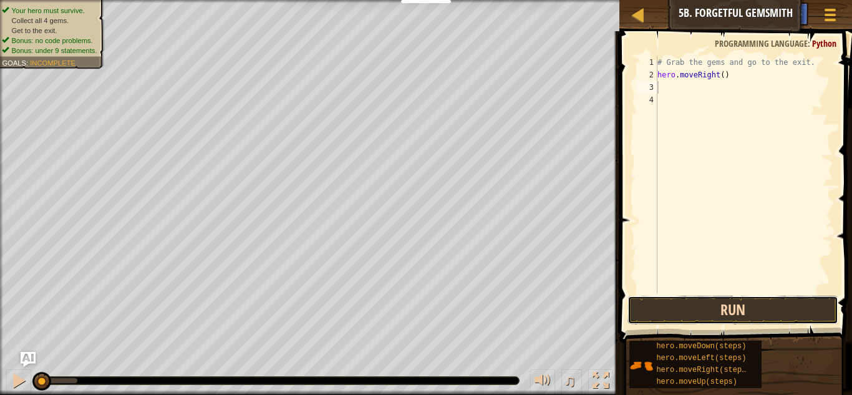
click at [746, 307] on button "Run" at bounding box center [732, 310] width 211 height 29
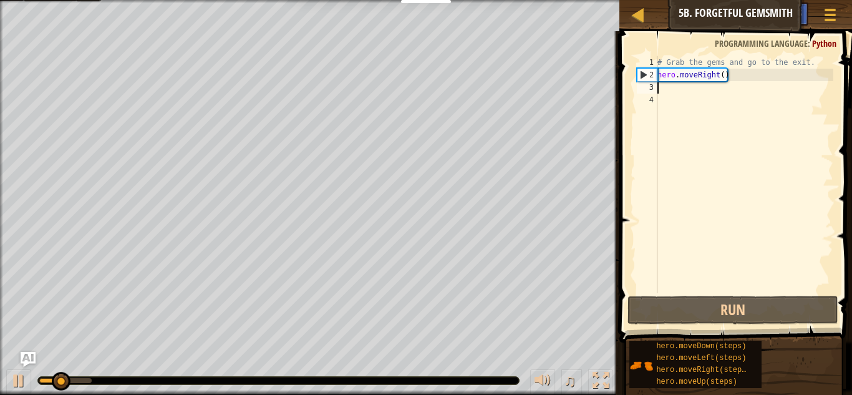
type textarea "h"
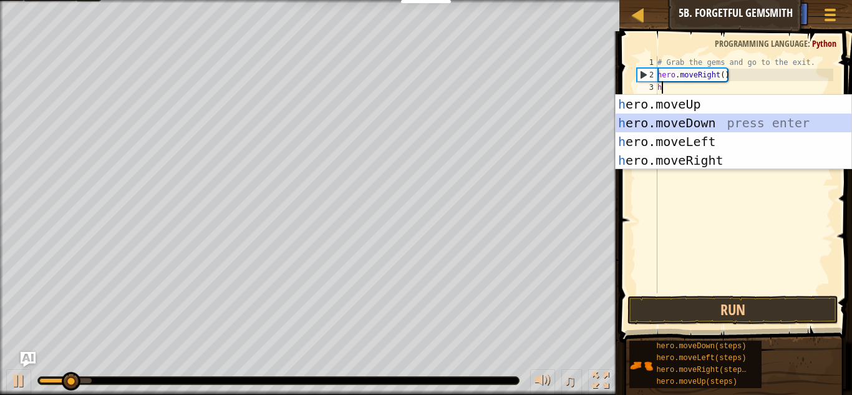
click at [703, 123] on div "h ero.moveUp press enter h ero.moveDown press enter h ero.moveLeft press enter …" at bounding box center [733, 151] width 236 height 112
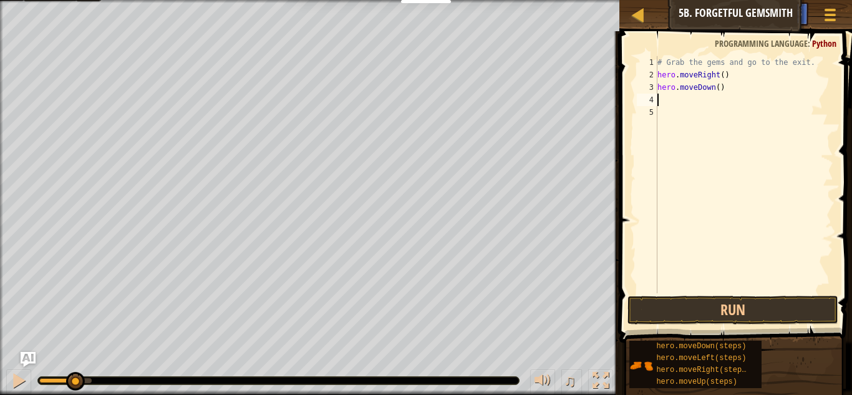
click at [721, 94] on div "# Grab the gems and go to the exit. hero . moveRight ( ) hero . moveDown ( )" at bounding box center [744, 187] width 178 height 262
click at [725, 92] on div "# Grab the gems and go to the exit. hero . moveRight ( ) hero . moveDown ( )" at bounding box center [744, 187] width 178 height 262
type textarea "h"
type textarea "j"
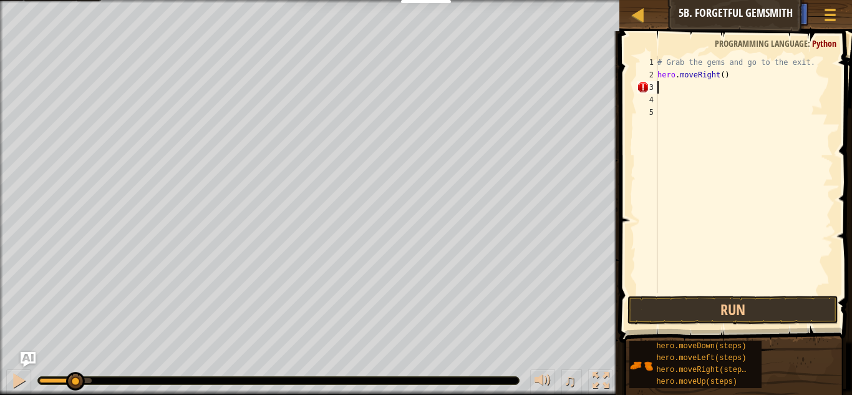
type textarea "h"
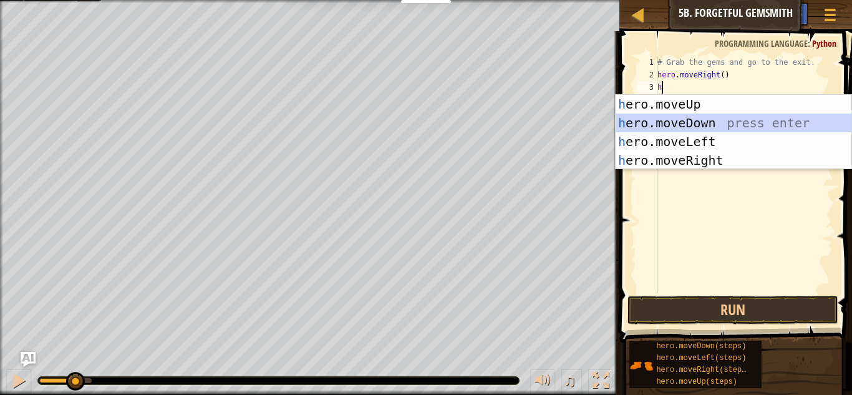
click at [721, 114] on div "h ero.moveUp press enter h ero.moveDown press enter h ero.moveLeft press enter …" at bounding box center [733, 151] width 236 height 112
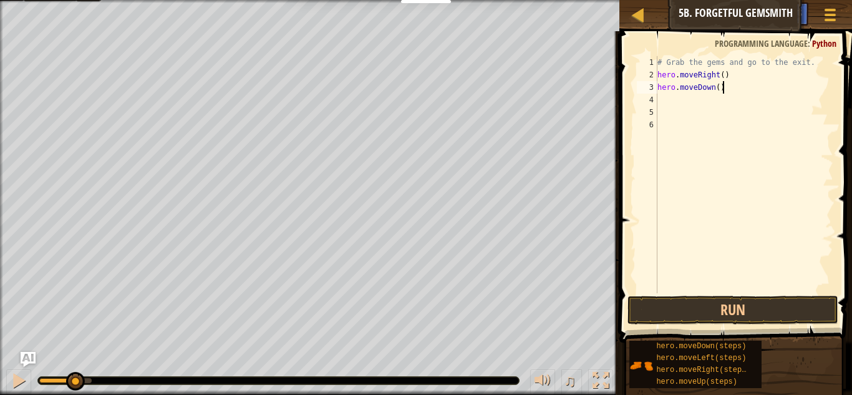
click at [728, 90] on div "# Grab the gems and go to the exit. hero . moveRight ( ) hero . moveDown ( )" at bounding box center [744, 187] width 178 height 262
type textarea "h"
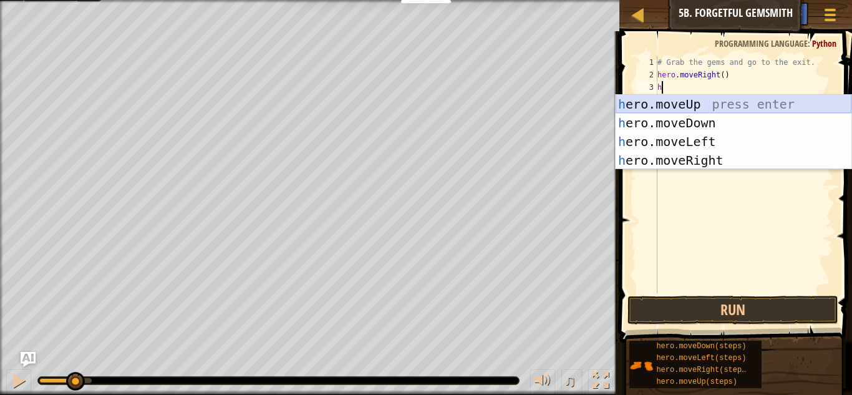
click at [735, 100] on div "h ero.moveUp press enter h ero.moveDown press enter h ero.moveLeft press enter …" at bounding box center [733, 151] width 236 height 112
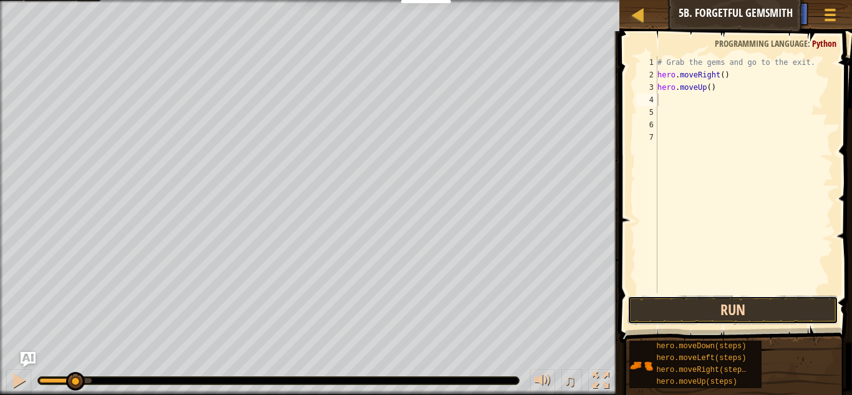
click at [715, 302] on button "Run" at bounding box center [732, 310] width 211 height 29
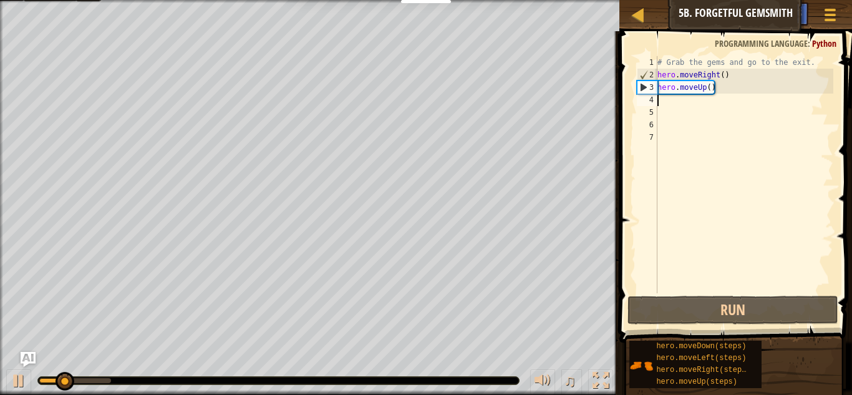
click at [699, 99] on div "# Grab the gems and go to the exit. hero . moveRight ( ) hero . moveUp ( )" at bounding box center [744, 187] width 178 height 262
type textarea "h"
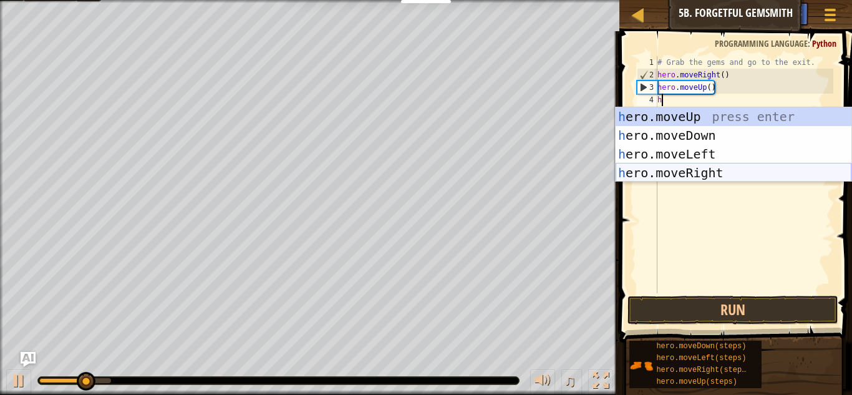
click at [704, 179] on div "h ero.moveUp press enter h ero.moveDown press enter h ero.moveLeft press enter …" at bounding box center [733, 163] width 236 height 112
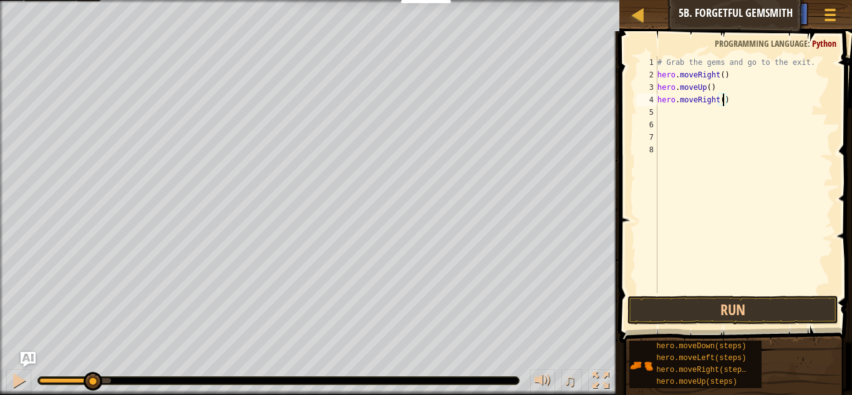
click at [725, 100] on div "# Grab the gems and go to the exit. hero . moveRight ( ) hero . moveUp ( ) hero…" at bounding box center [744, 187] width 178 height 262
type textarea "hero.moveRight(3)"
click at [751, 316] on button "Run" at bounding box center [732, 310] width 211 height 29
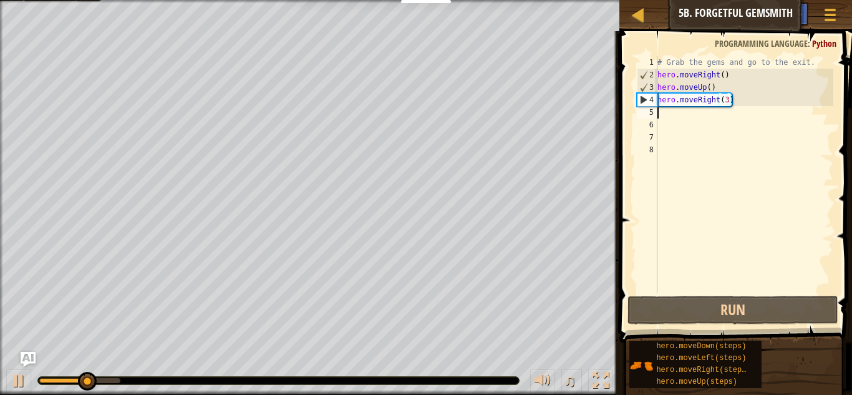
click at [697, 111] on div "# Grab the gems and go to the exit. hero . moveRight ( ) hero . moveUp ( ) hero…" at bounding box center [744, 187] width 178 height 262
type textarea "h"
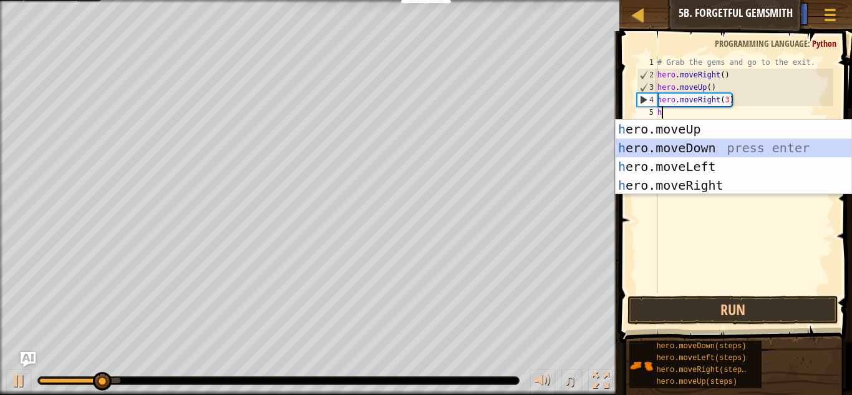
click at [699, 146] on div "h ero.moveUp press enter h ero.moveDown press enter h ero.moveLeft press enter …" at bounding box center [733, 176] width 236 height 112
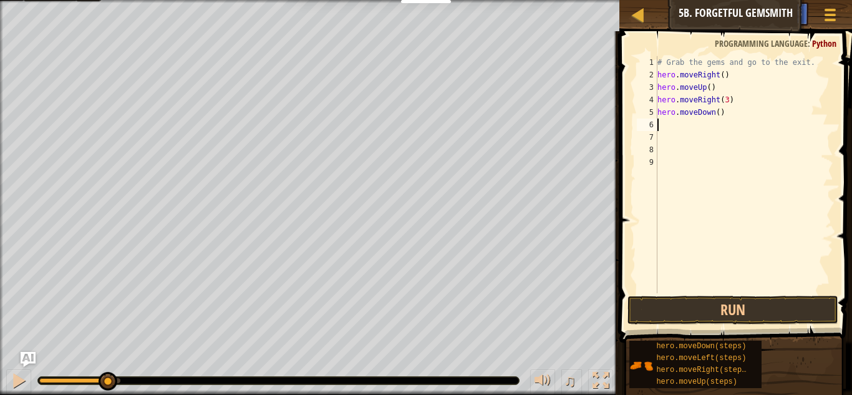
click at [719, 114] on div "# Grab the gems and go to the exit. hero . moveRight ( ) hero . moveUp ( ) hero…" at bounding box center [744, 187] width 178 height 262
click at [745, 313] on button "Run" at bounding box center [732, 310] width 211 height 29
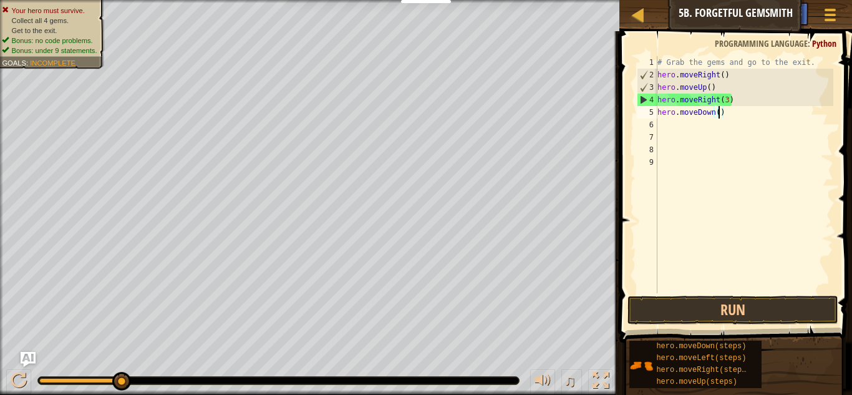
scroll to position [6, 9]
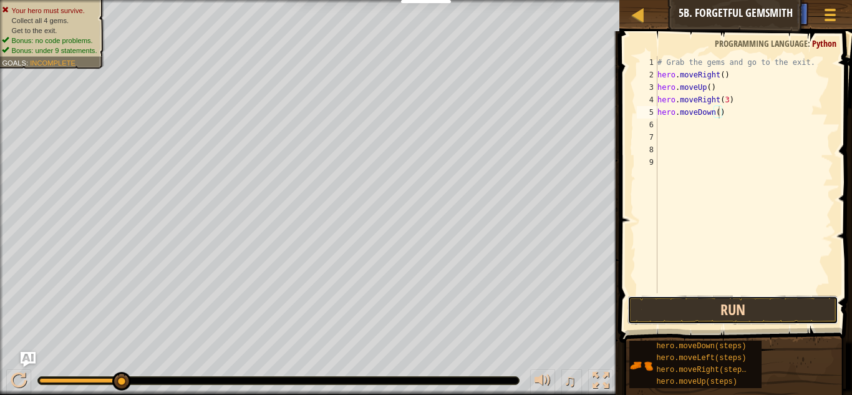
click at [760, 302] on button "Run" at bounding box center [732, 310] width 211 height 29
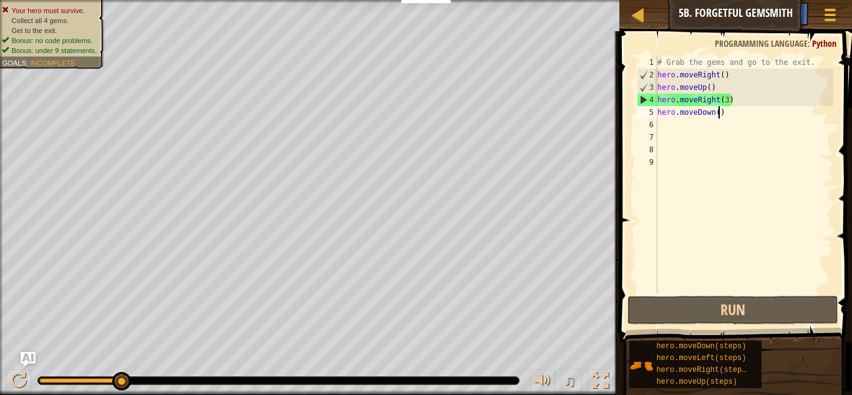
click at [725, 99] on div "# Grab the gems and go to the exit. hero . moveRight ( ) hero . moveUp ( ) hero…" at bounding box center [744, 187] width 178 height 262
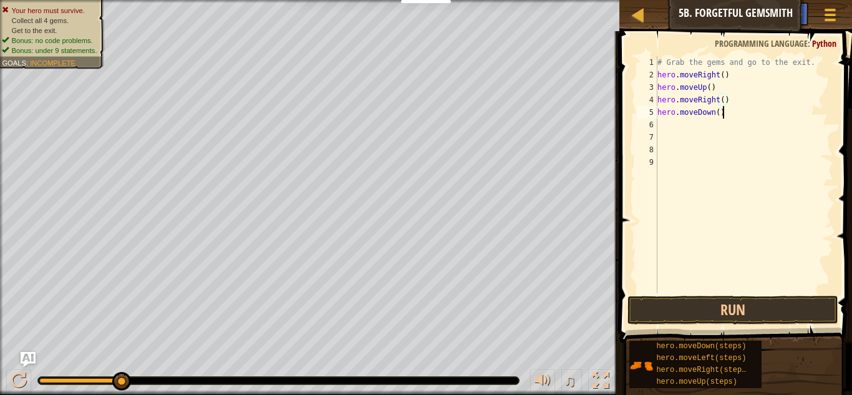
click at [740, 117] on div "# Grab the gems and go to the exit. hero . moveRight ( ) hero . moveUp ( ) hero…" at bounding box center [744, 187] width 178 height 262
type textarea "h"
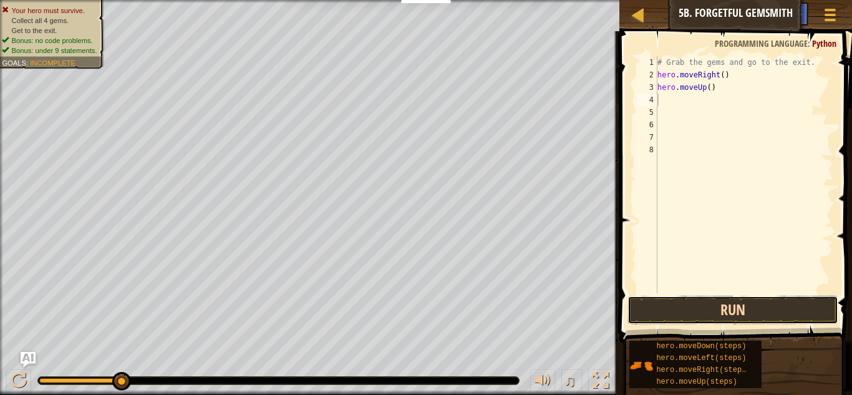
click at [740, 314] on button "Run" at bounding box center [732, 310] width 211 height 29
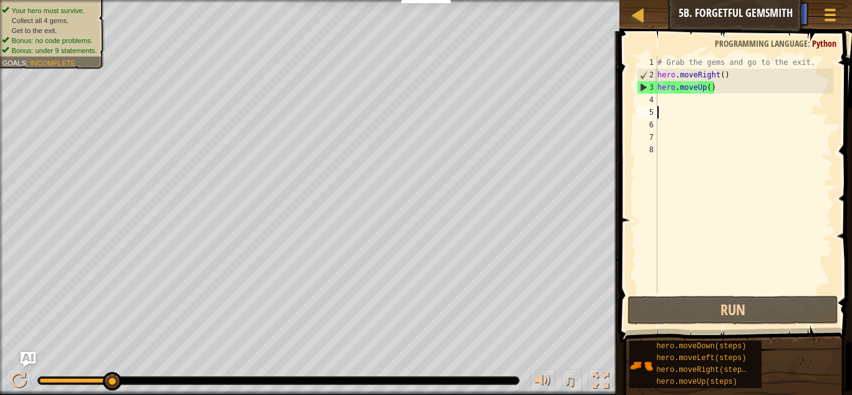
click at [708, 108] on div "# Grab the gems and go to the exit. hero . moveRight ( ) hero . moveUp ( )" at bounding box center [744, 187] width 178 height 262
click at [706, 102] on div "# Grab the gems and go to the exit. hero . moveRight ( ) hero . moveUp ( )" at bounding box center [744, 187] width 178 height 262
type textarea "m"
type textarea "h"
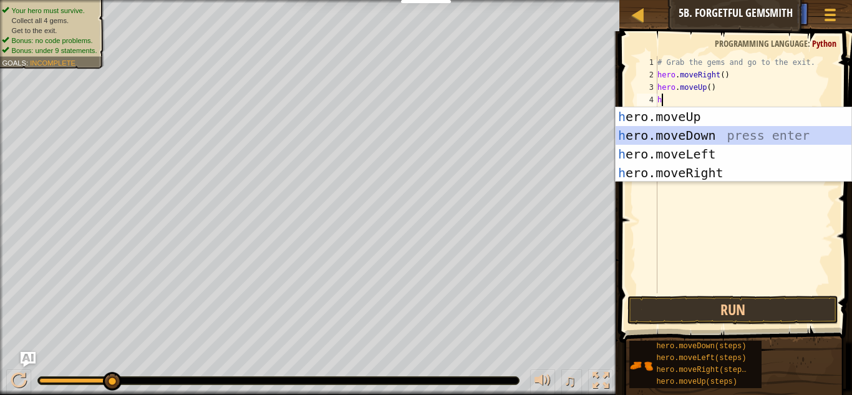
click at [710, 129] on div "h ero.moveUp press enter h ero.moveDown press enter h ero.moveLeft press enter …" at bounding box center [733, 163] width 236 height 112
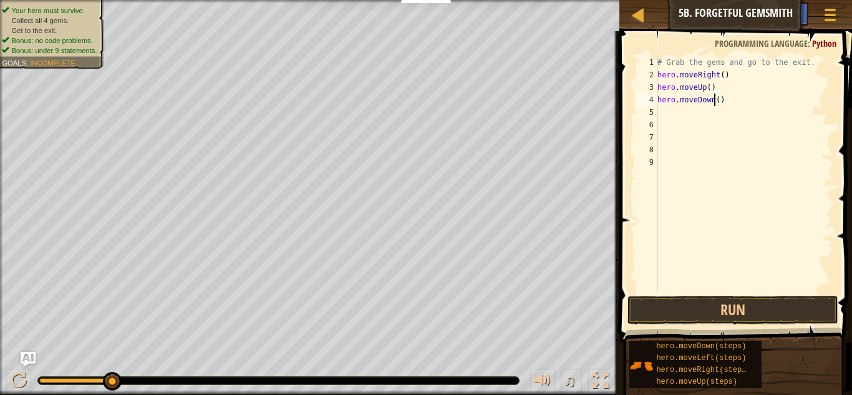
click at [716, 99] on div "# Grab the gems and go to the exit. hero . moveRight ( ) hero . moveUp ( ) hero…" at bounding box center [744, 187] width 178 height 262
click at [718, 99] on div "# Grab the gems and go to the exit. hero . moveRight ( ) hero . moveUp ( ) hero…" at bounding box center [744, 187] width 178 height 262
type textarea "hero.moveDown(2)"
click at [750, 311] on button "Run" at bounding box center [732, 310] width 211 height 29
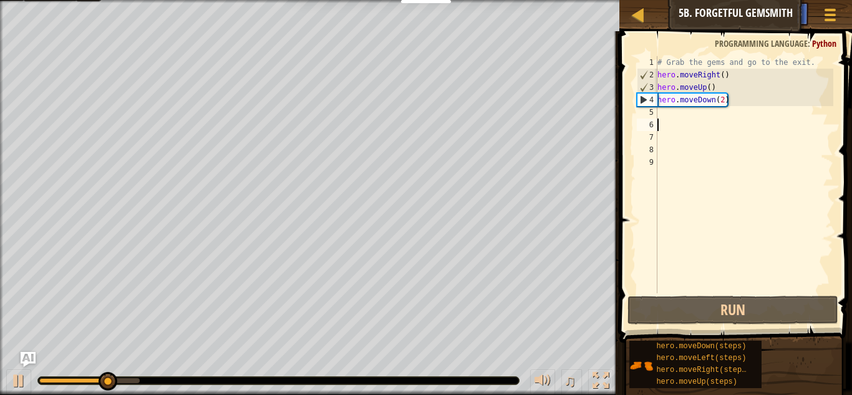
click at [700, 119] on div "# Grab the gems and go to the exit. hero . moveRight ( ) hero . moveUp ( ) hero…" at bounding box center [744, 187] width 178 height 262
click at [700, 114] on div "# Grab the gems and go to the exit. hero . moveRight ( ) hero . moveUp ( ) hero…" at bounding box center [744, 187] width 178 height 262
type textarea "h"
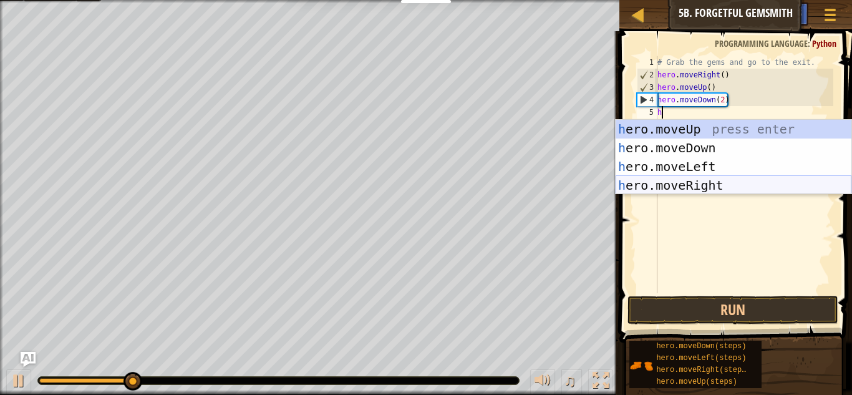
click at [718, 191] on div "h ero.moveUp press enter h ero.moveDown press enter h ero.moveLeft press enter …" at bounding box center [733, 176] width 236 height 112
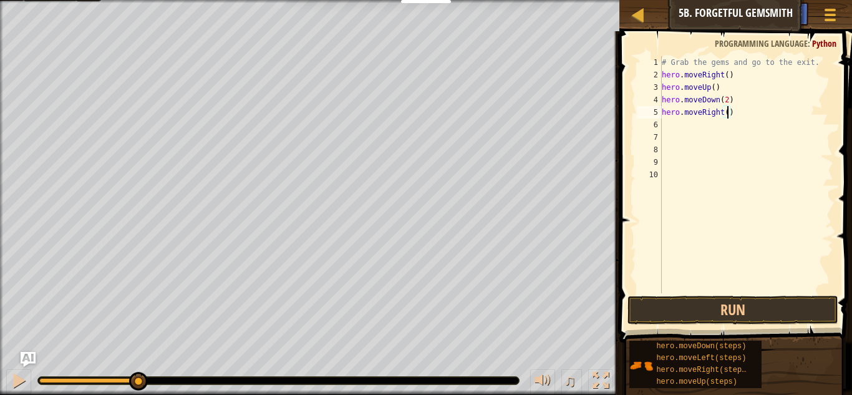
click at [727, 117] on div "# Grab the gems and go to the exit. hero . moveRight ( ) hero . moveUp ( ) hero…" at bounding box center [746, 187] width 174 height 262
click at [776, 311] on button "Run" at bounding box center [732, 310] width 211 height 29
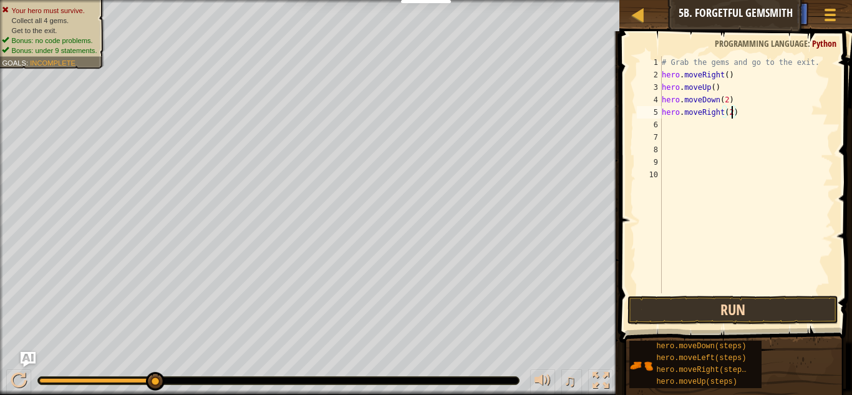
type textarea "hero.moveRight(2)"
click at [745, 305] on button "Run" at bounding box center [732, 310] width 211 height 29
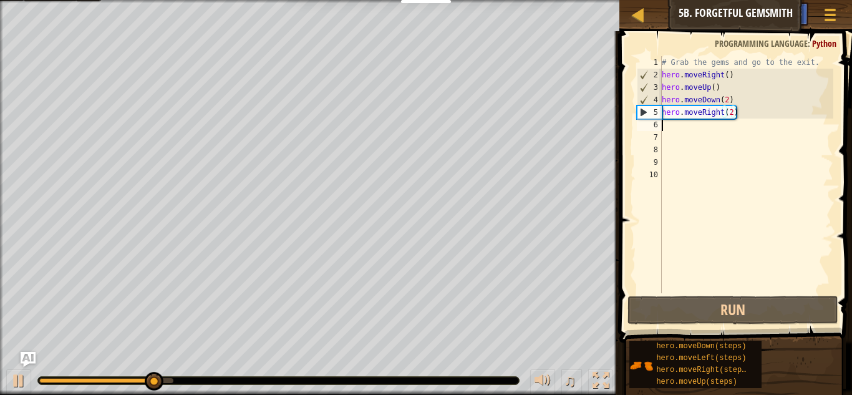
click at [734, 127] on div "# Grab the gems and go to the exit. hero . moveRight ( ) hero . moveUp ( ) hero…" at bounding box center [746, 187] width 174 height 262
type textarea "h"
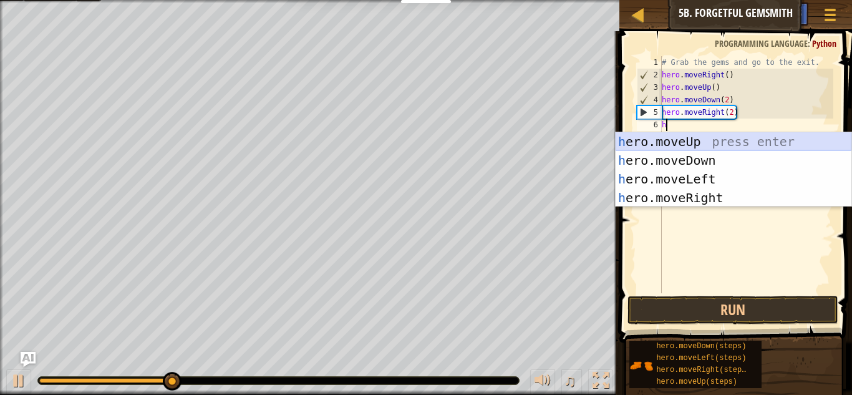
click at [720, 150] on div "h ero.moveUp press enter h ero.moveDown press enter h ero.moveLeft press enter …" at bounding box center [733, 188] width 236 height 112
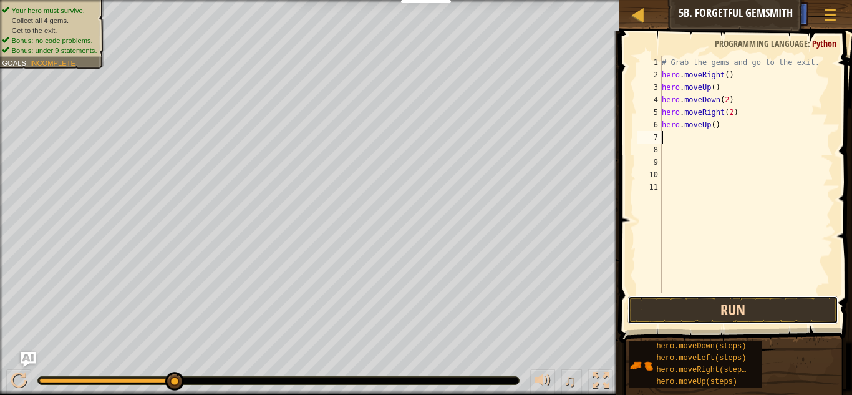
click at [716, 317] on button "Run" at bounding box center [732, 310] width 211 height 29
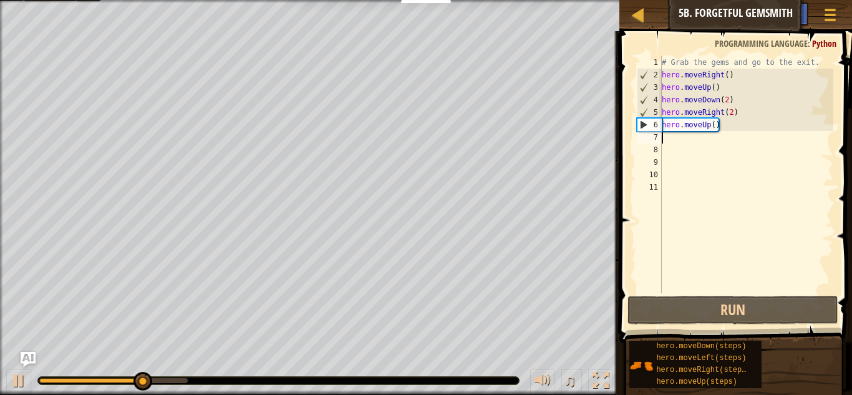
click at [728, 142] on div "# Grab the gems and go to the exit. hero . moveRight ( ) hero . moveUp ( ) hero…" at bounding box center [746, 187] width 174 height 262
type textarea "h"
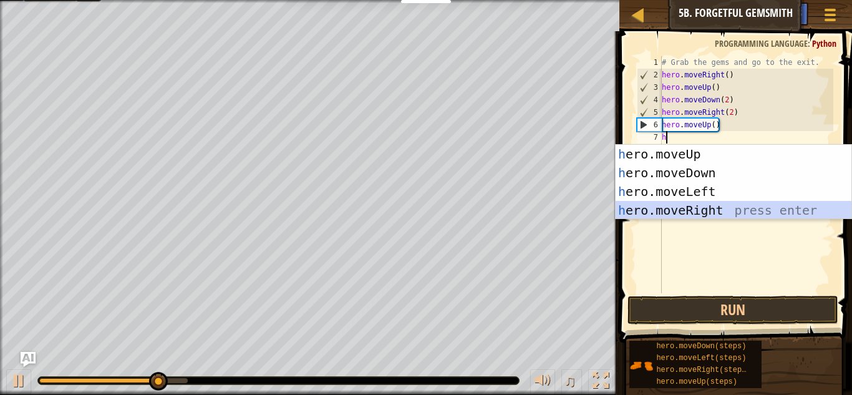
click at [718, 205] on div "h ero.moveUp press enter h ero.moveDown press enter h ero.moveLeft press enter …" at bounding box center [733, 201] width 236 height 112
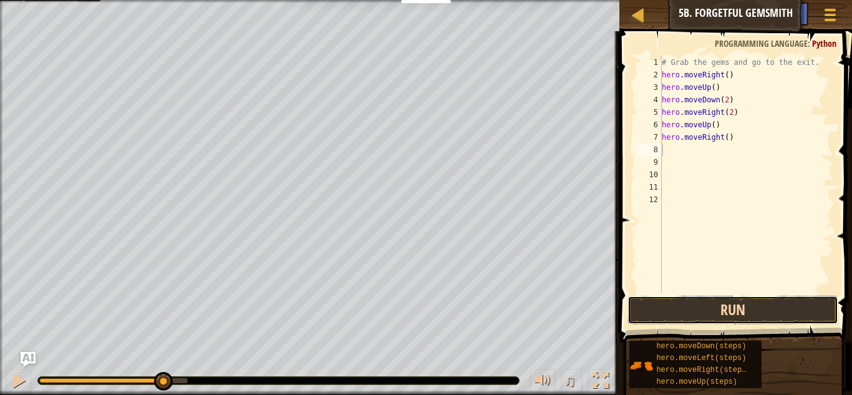
click at [692, 314] on button "Run" at bounding box center [732, 310] width 211 height 29
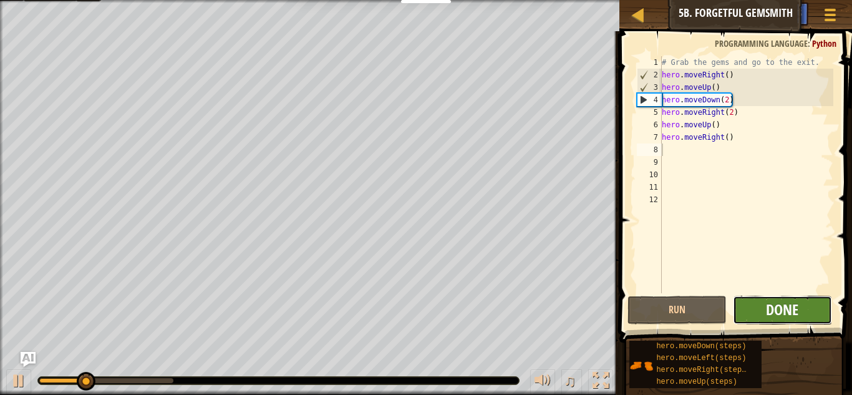
click at [795, 306] on span "Done" at bounding box center [782, 309] width 32 height 20
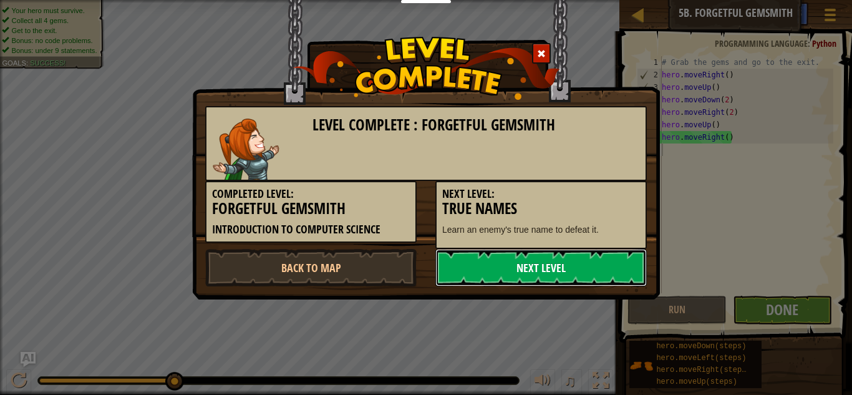
click at [637, 271] on link "Next Level" at bounding box center [540, 267] width 211 height 37
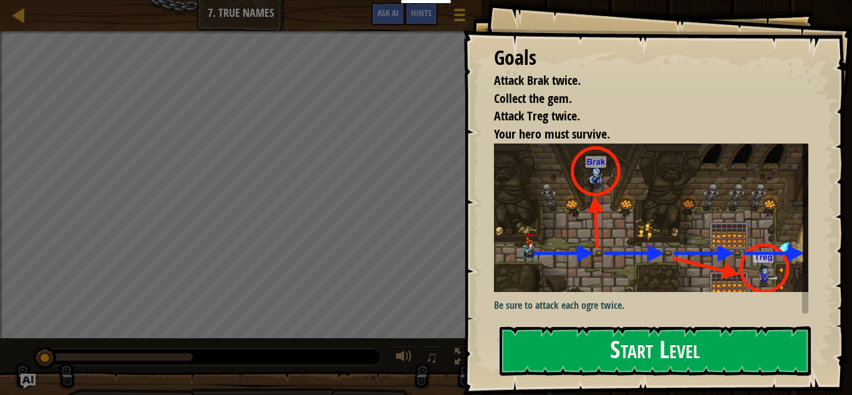
click at [642, 279] on img at bounding box center [656, 217] width 324 height 148
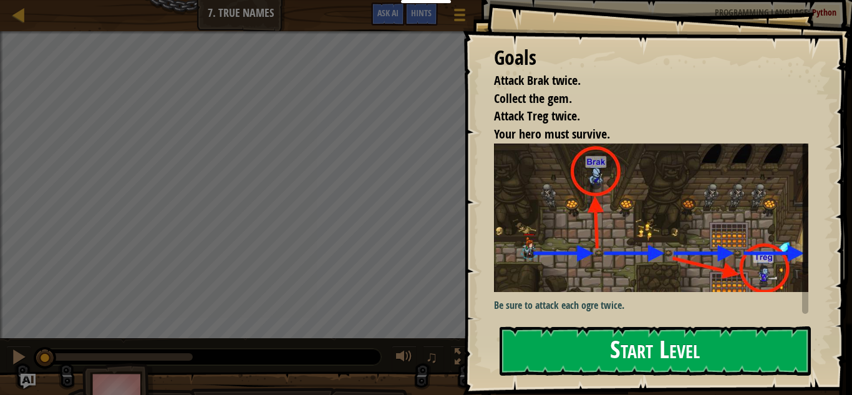
drag, startPoint x: 611, startPoint y: 349, endPoint x: 617, endPoint y: 337, distance: 13.9
click at [617, 337] on button "Start Level" at bounding box center [654, 350] width 311 height 49
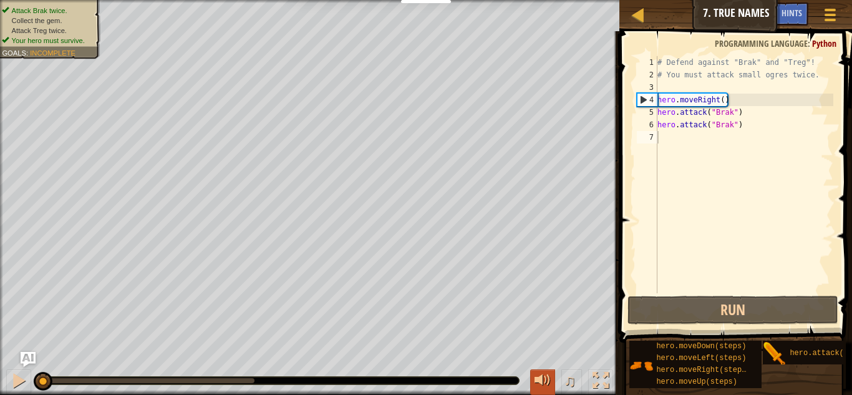
click at [540, 372] on div at bounding box center [542, 380] width 16 height 16
